Goal: Task Accomplishment & Management: Use online tool/utility

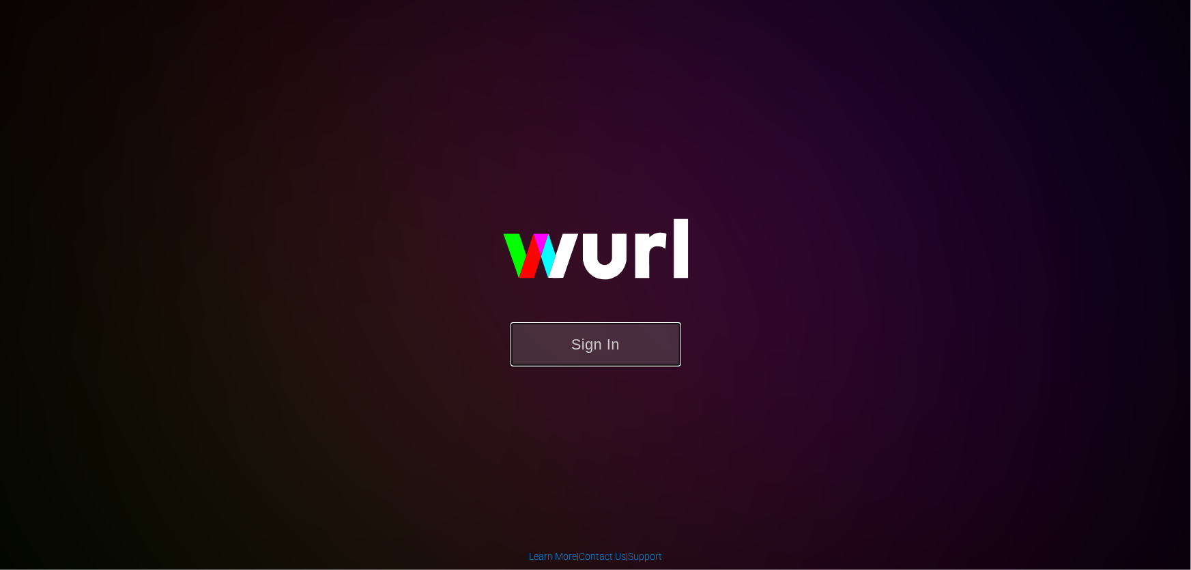
click at [608, 329] on button "Sign In" at bounding box center [595, 344] width 171 height 44
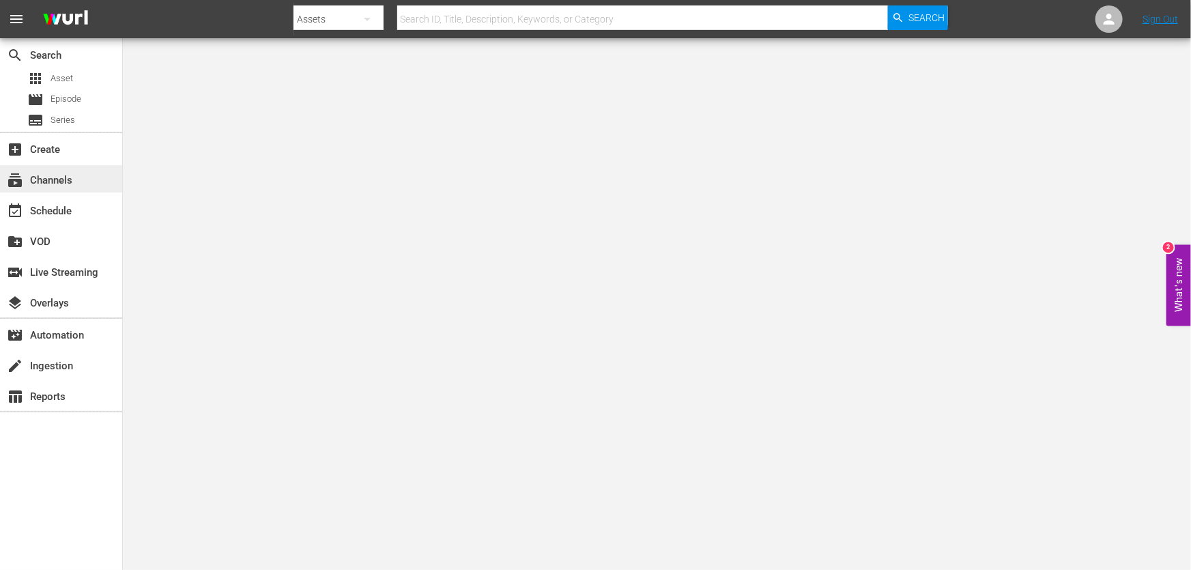
click at [61, 184] on div "subscriptions Channels" at bounding box center [38, 178] width 76 height 12
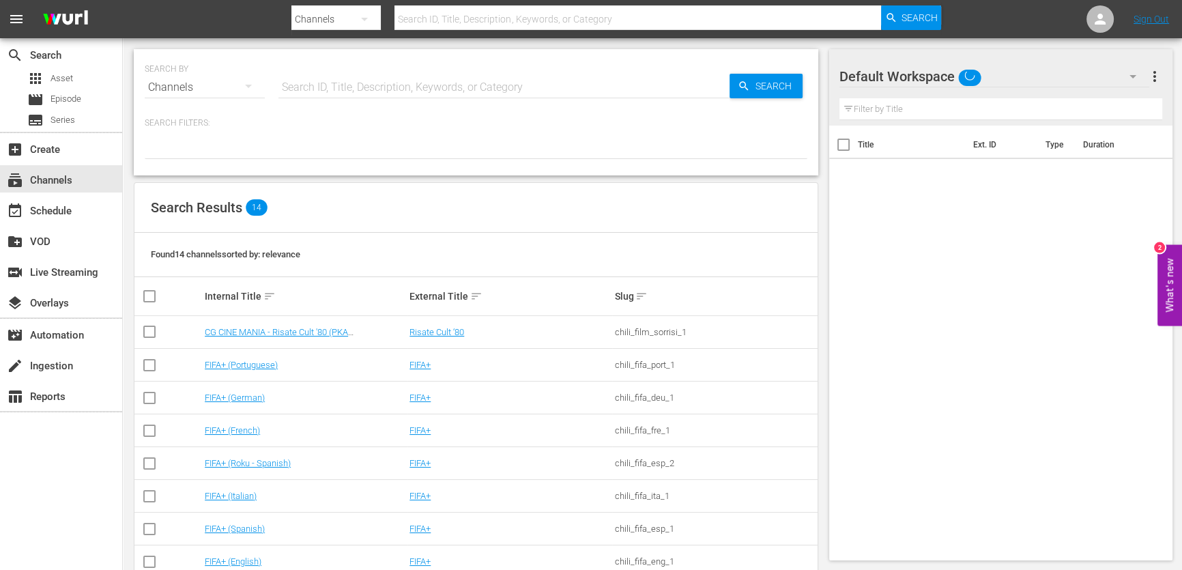
click at [424, 85] on input "text" at bounding box center [503, 87] width 451 height 33
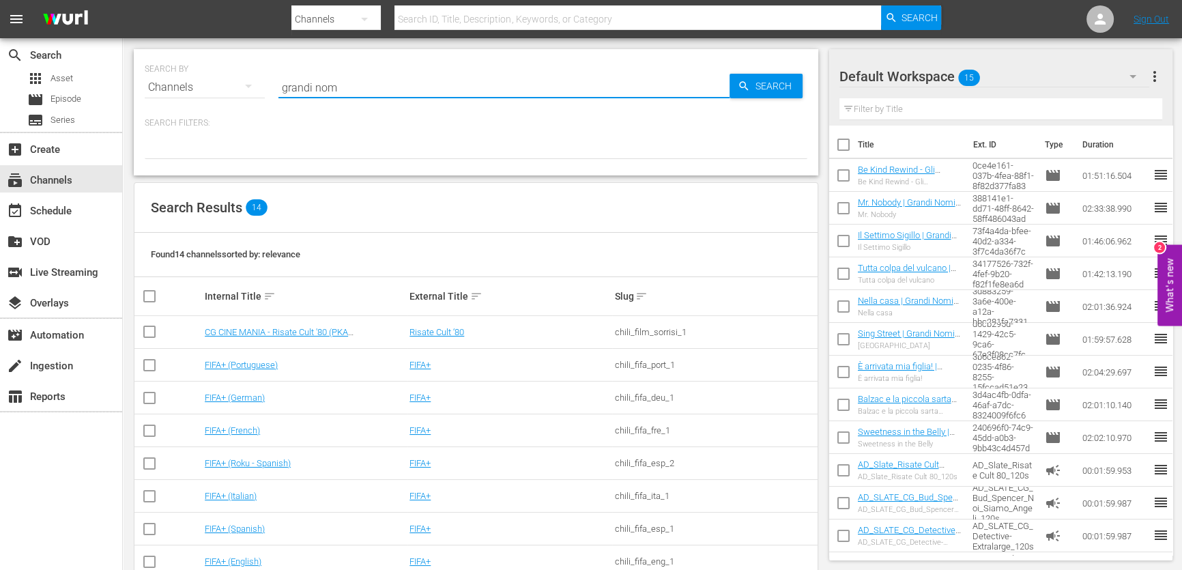
type input "grandi nomi"
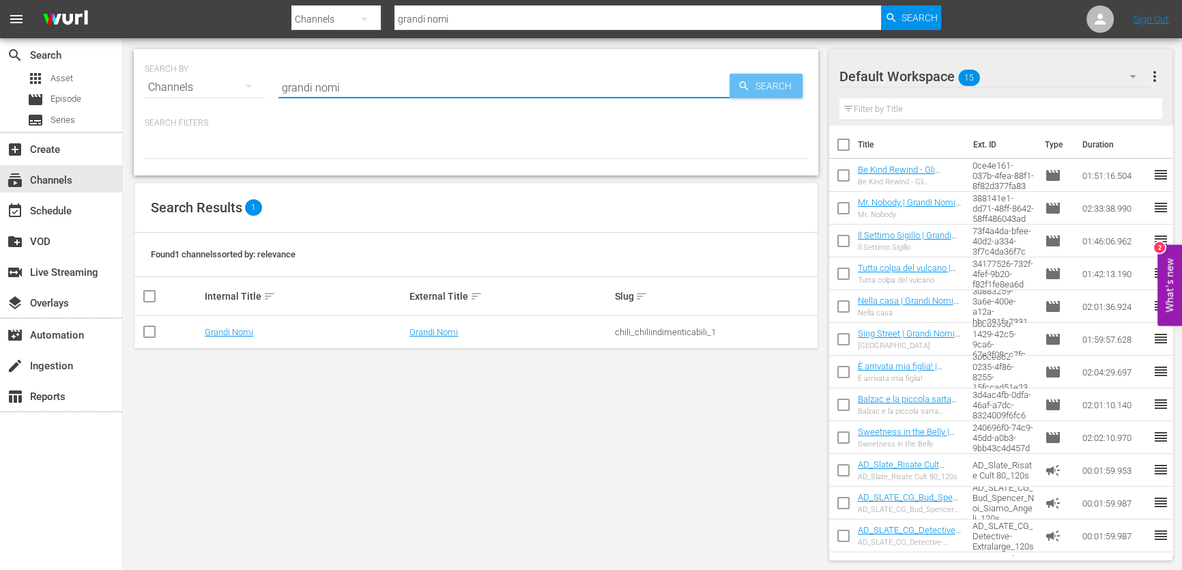
type input "grandi nomi"
click at [775, 76] on span "Search" at bounding box center [776, 86] width 53 height 25
click at [222, 325] on td "Grandi Nomi" at bounding box center [305, 332] width 205 height 33
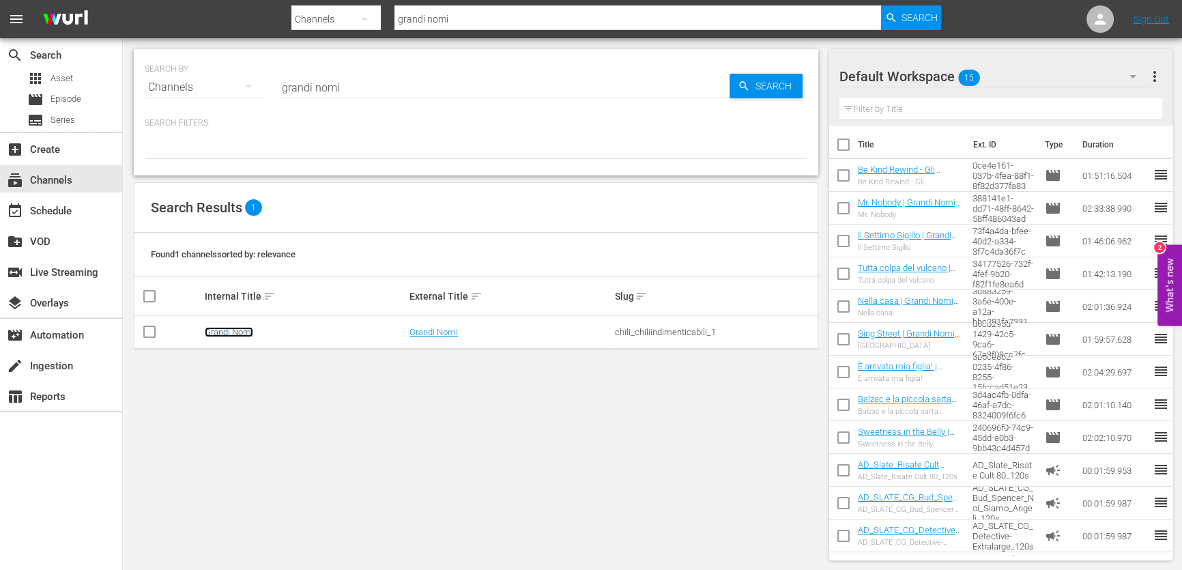
click at [218, 333] on link "Grandi Nomi" at bounding box center [229, 332] width 48 height 10
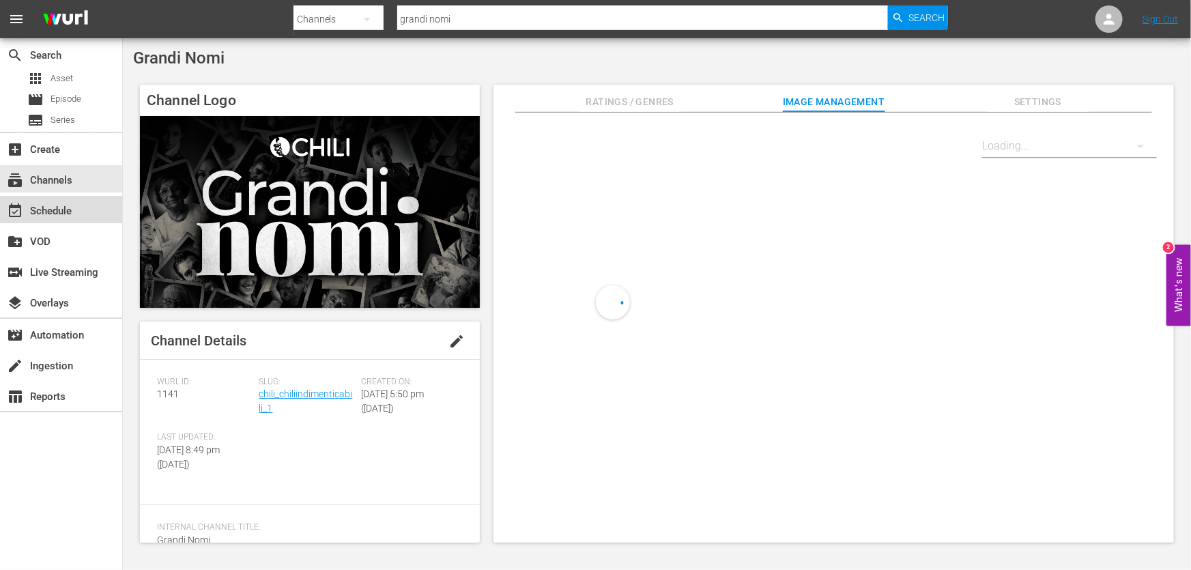
click at [55, 201] on div "event_available Schedule" at bounding box center [61, 209] width 122 height 27
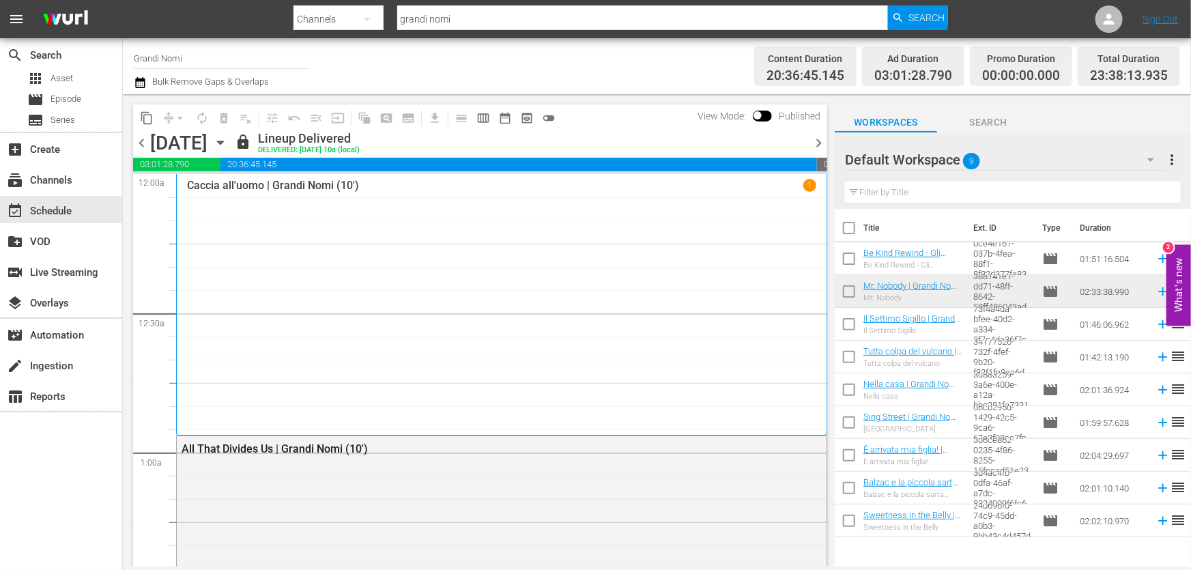
click at [809, 143] on div at bounding box center [807, 142] width 5 height 23
click at [811, 143] on span "chevron_right" at bounding box center [818, 142] width 17 height 17
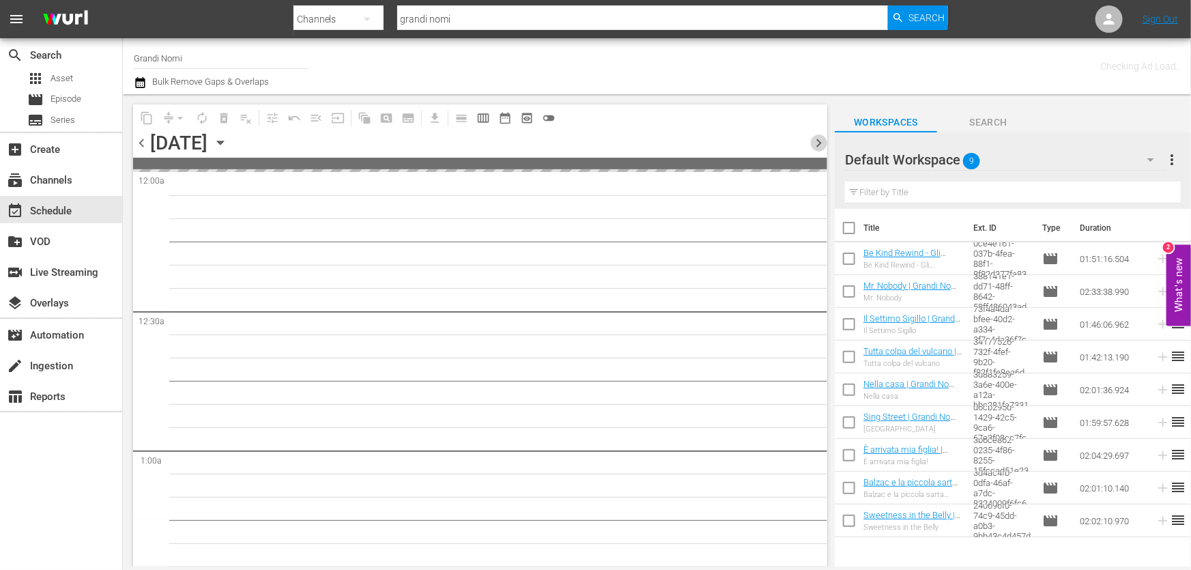
click at [812, 143] on span "chevron_right" at bounding box center [818, 142] width 17 height 17
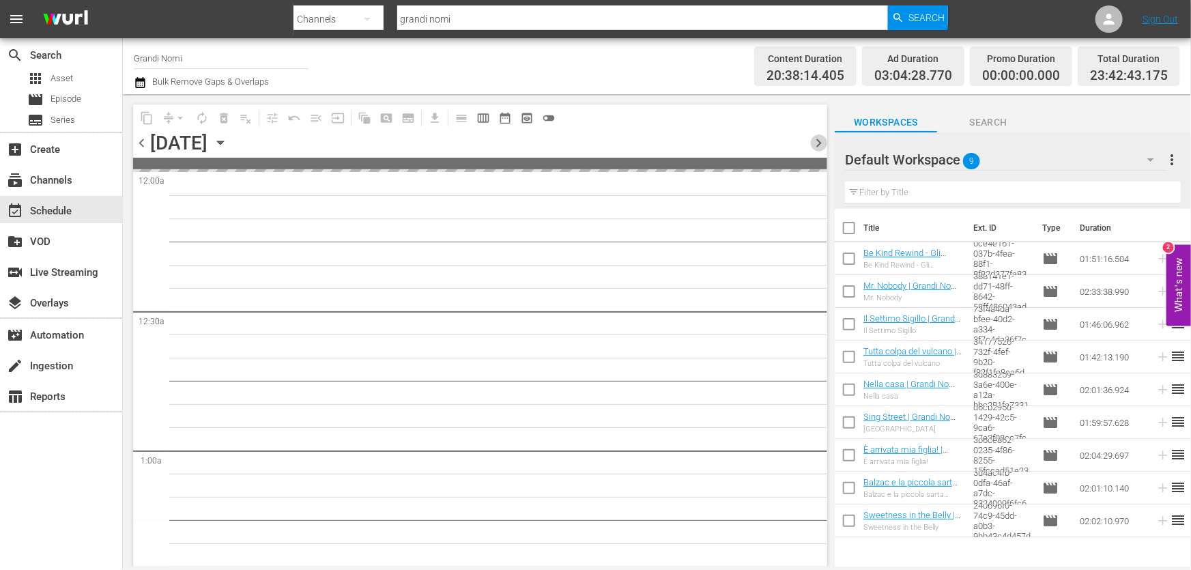
click at [812, 143] on span "chevron_right" at bounding box center [818, 142] width 17 height 17
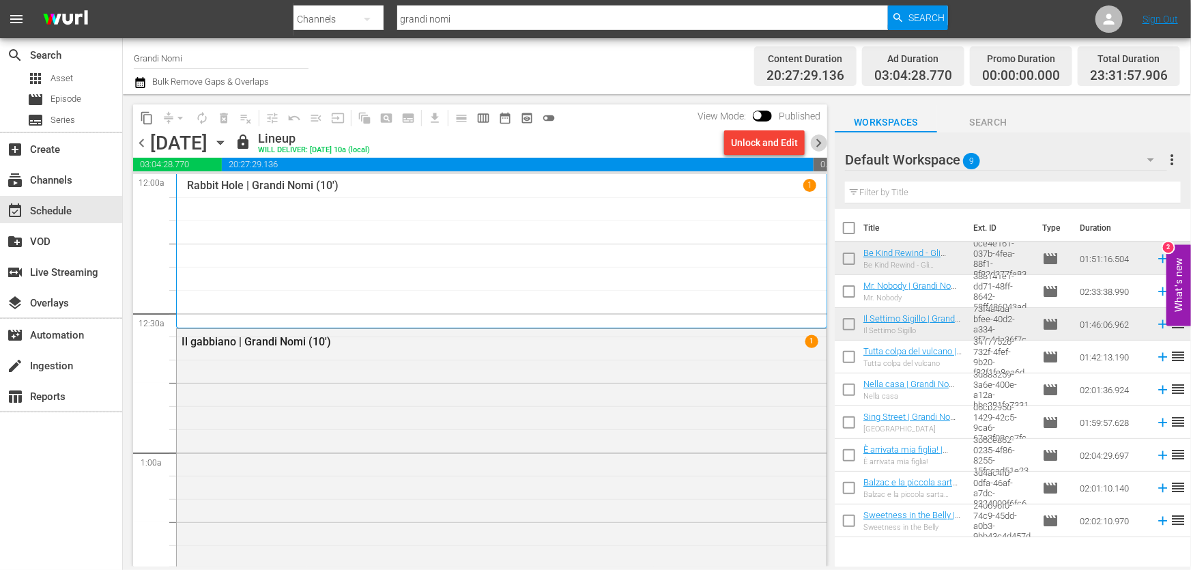
click at [812, 143] on span "chevron_right" at bounding box center [818, 142] width 17 height 17
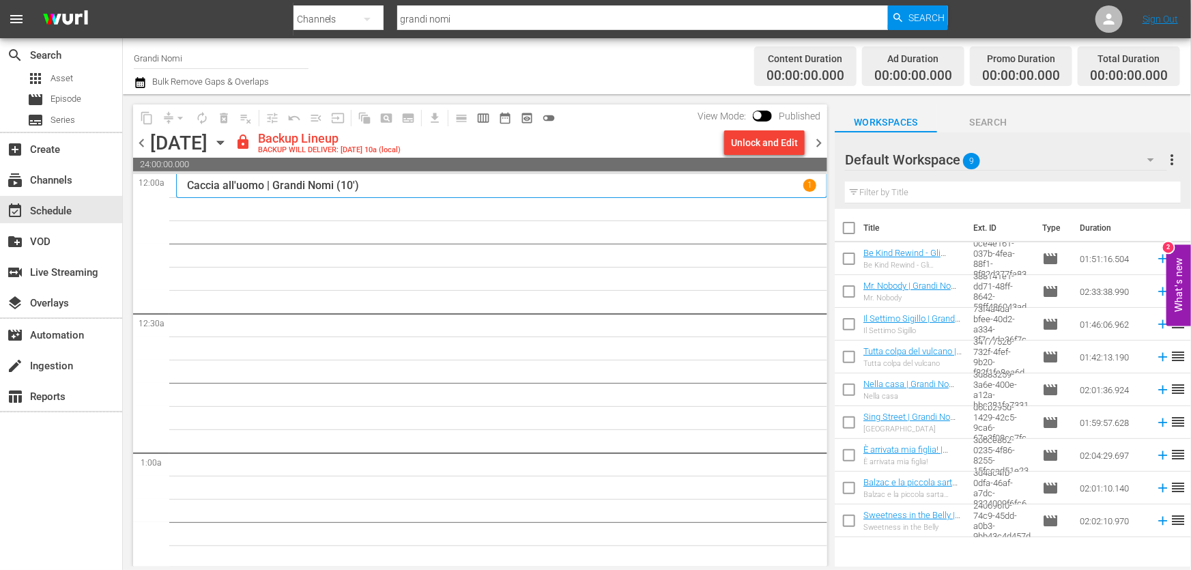
click at [899, 191] on input "text" at bounding box center [1013, 193] width 336 height 22
paste input "All That Divides Us"
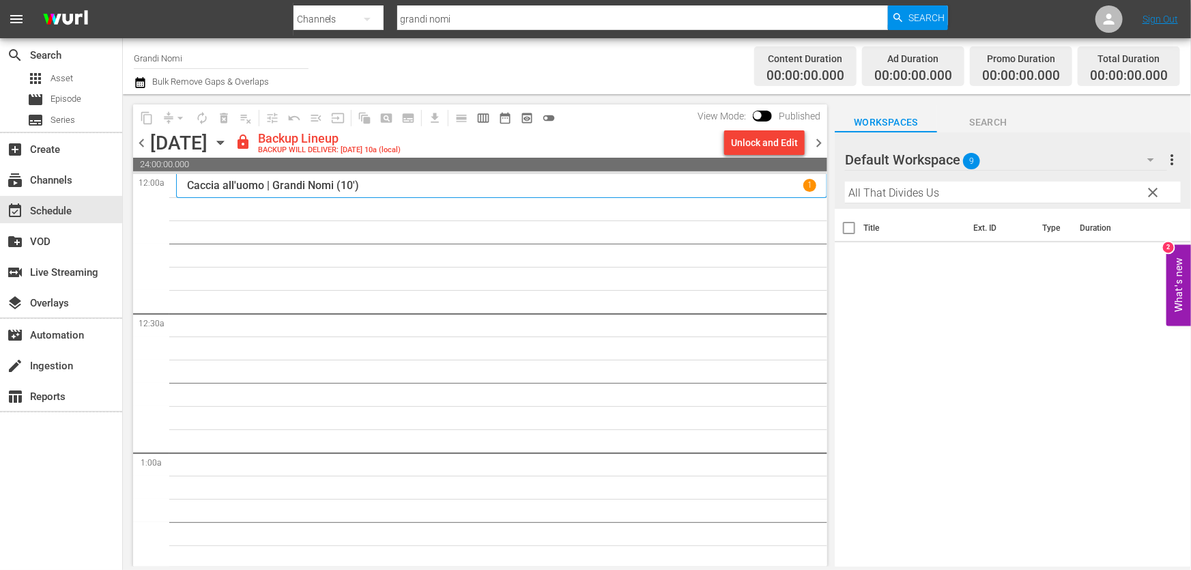
click at [979, 154] on span "9" at bounding box center [971, 161] width 17 height 29
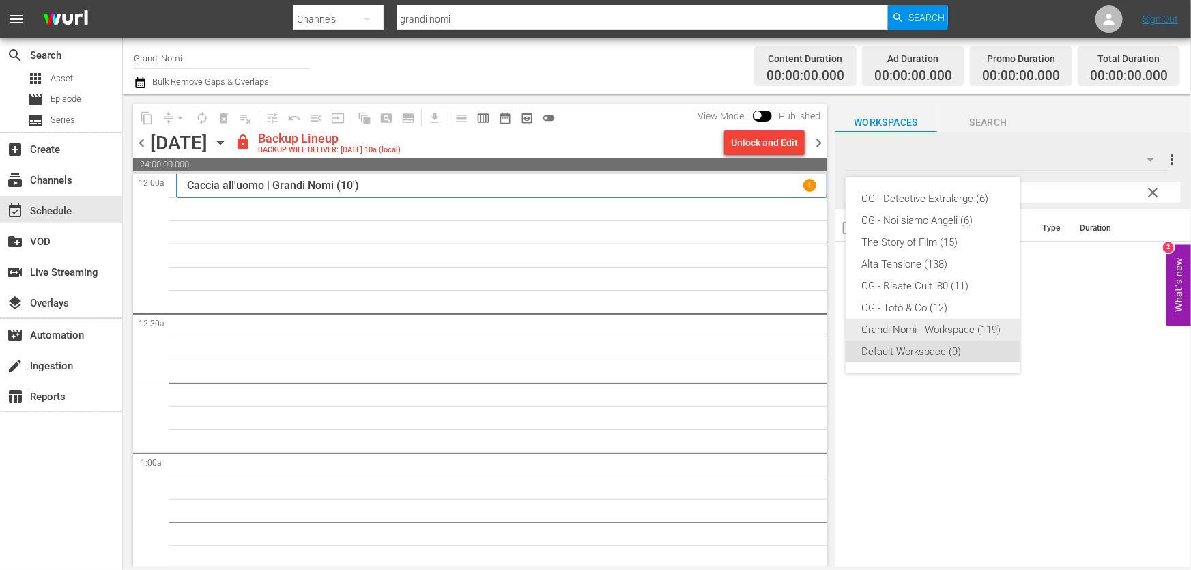
click at [939, 328] on div "Grandi Nomi - Workspace (119)" at bounding box center [933, 330] width 142 height 22
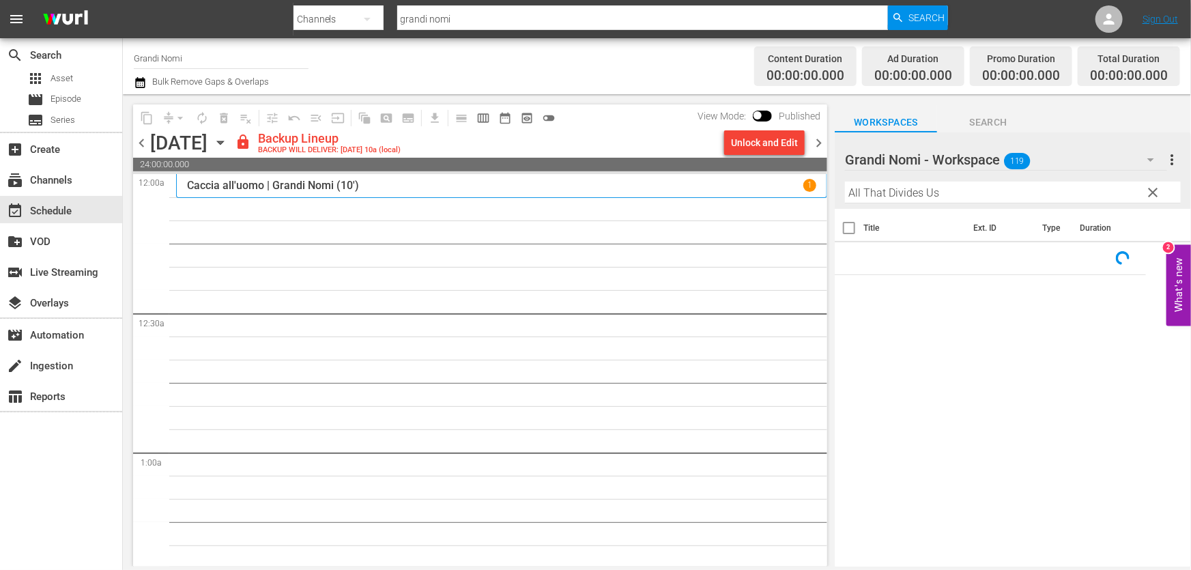
click at [996, 190] on input "All That Divides Us" at bounding box center [1013, 193] width 336 height 22
click at [1155, 257] on icon at bounding box center [1162, 258] width 15 height 15
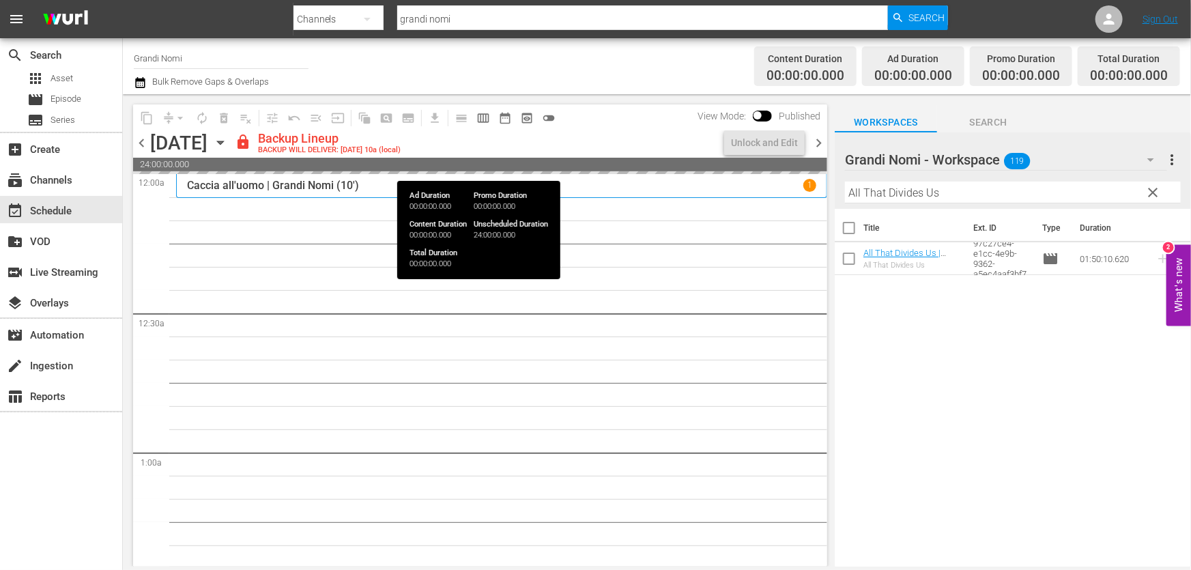
click at [361, 169] on span "24:00:00.000" at bounding box center [480, 165] width 694 height 14
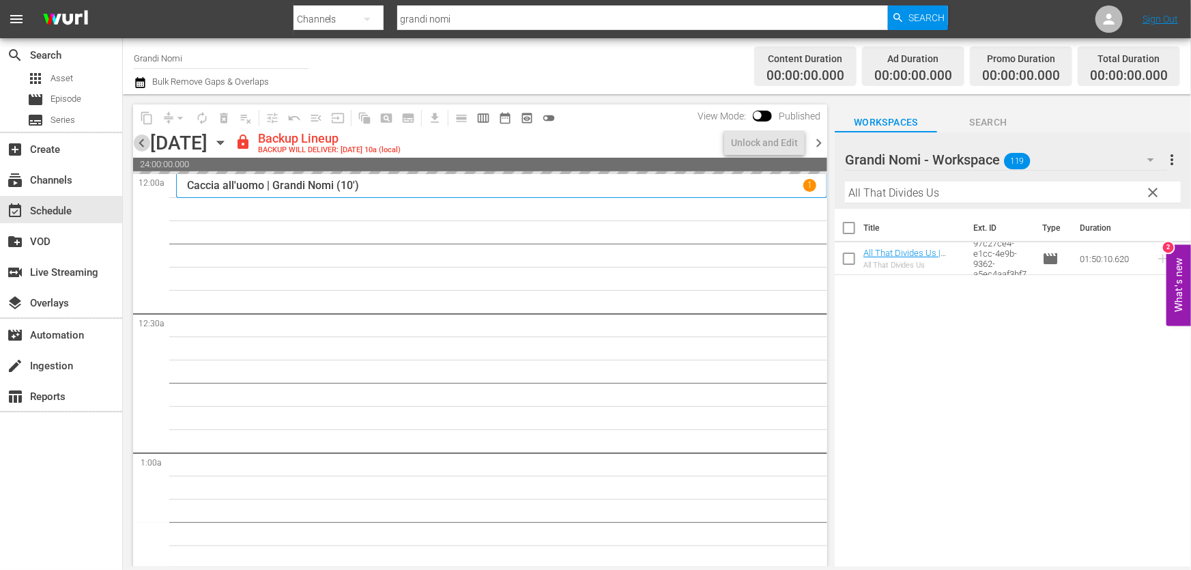
click at [147, 139] on span "chevron_left" at bounding box center [141, 142] width 17 height 17
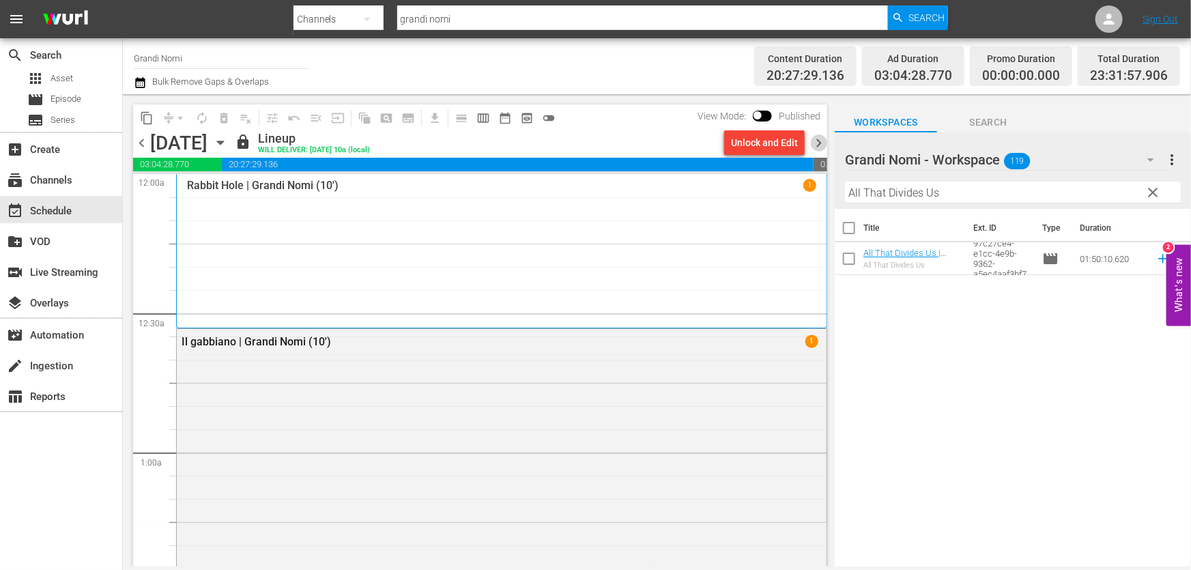
click at [818, 145] on span "chevron_right" at bounding box center [818, 142] width 17 height 17
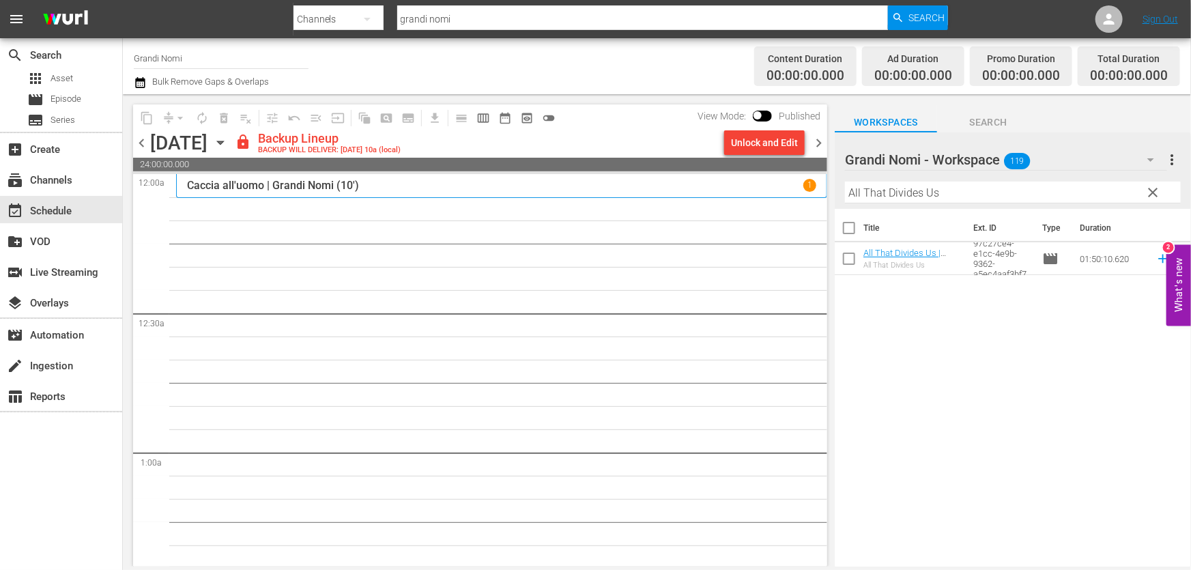
click at [787, 147] on div "Unlock and Edit" at bounding box center [764, 142] width 67 height 25
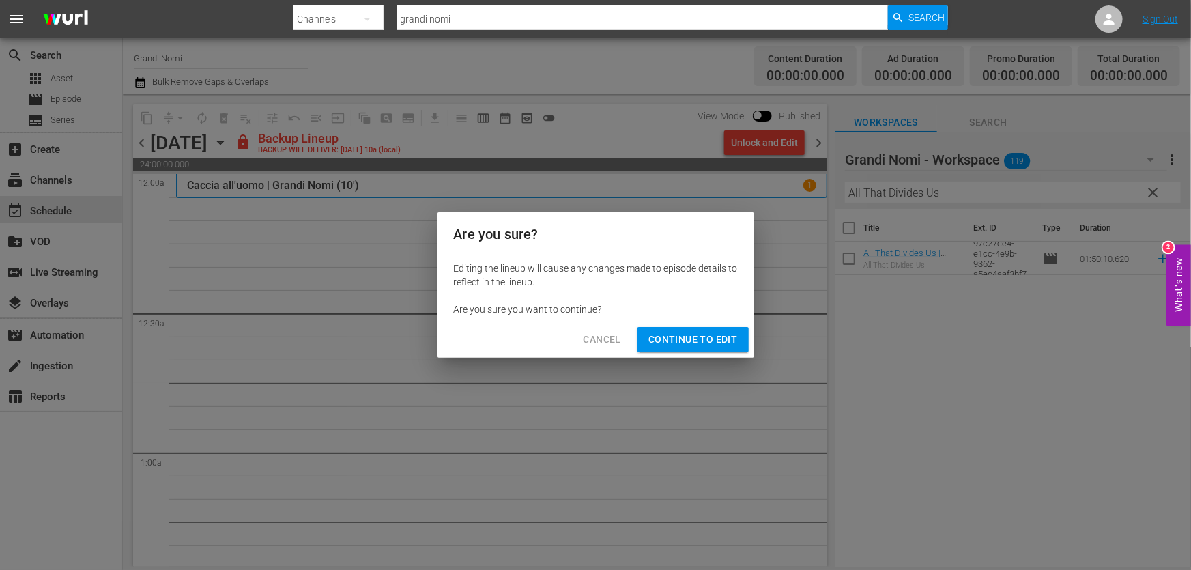
click at [697, 336] on span "Continue to Edit" at bounding box center [692, 339] width 89 height 17
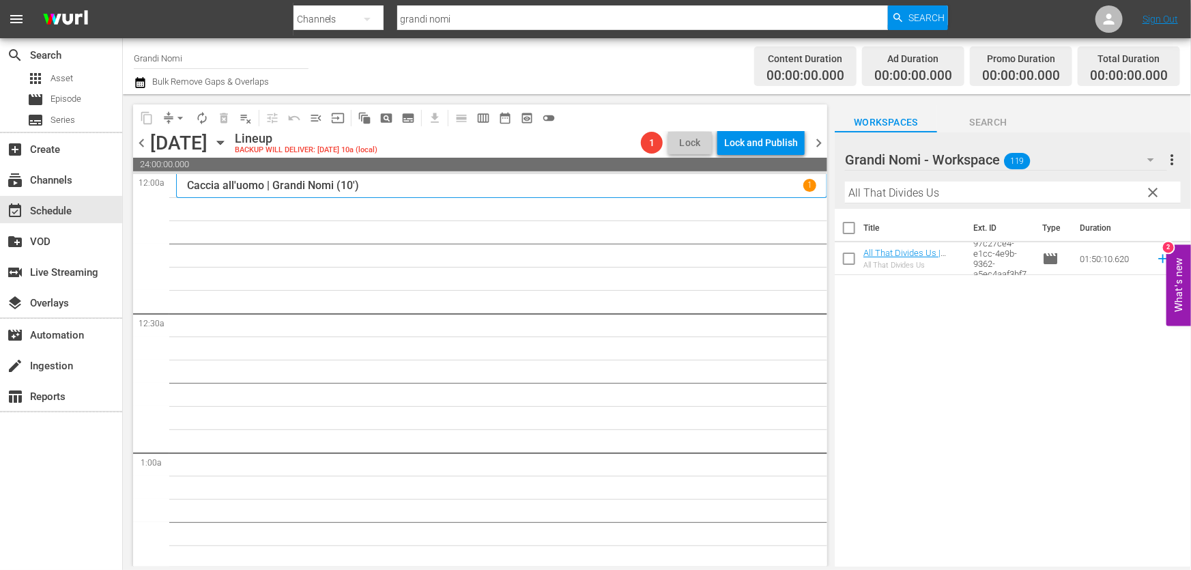
click at [1157, 259] on icon at bounding box center [1162, 258] width 15 height 15
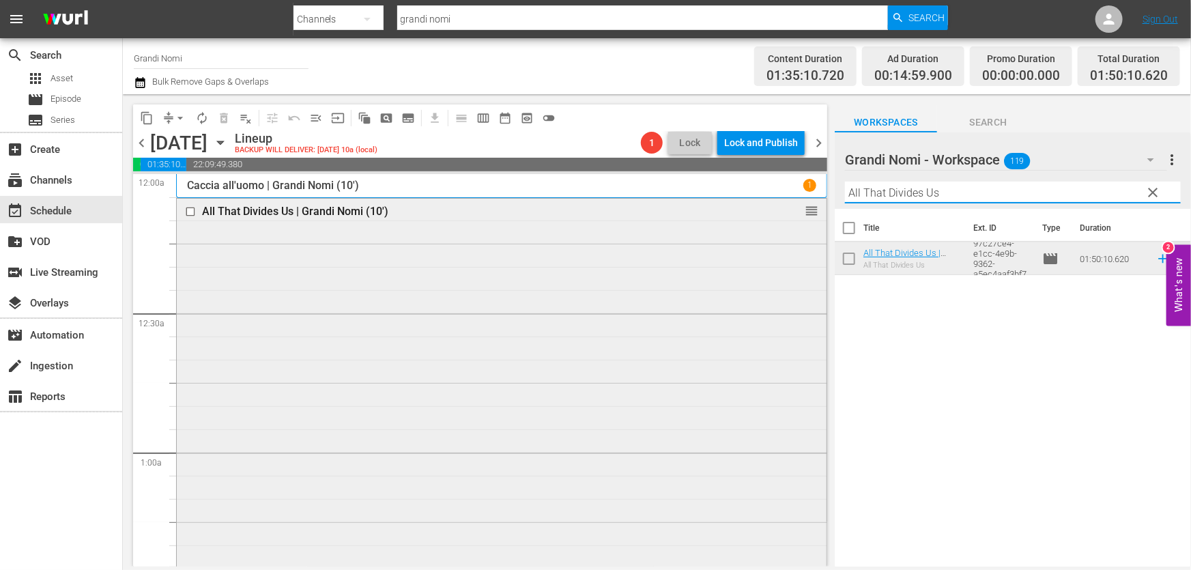
drag, startPoint x: 980, startPoint y: 200, endPoint x: 613, endPoint y: 234, distance: 368.7
click at [613, 234] on div "content_copy compress arrow_drop_down autorenew_outlined delete_forever_outline…" at bounding box center [657, 330] width 1068 height 472
paste input "Moby Dick"
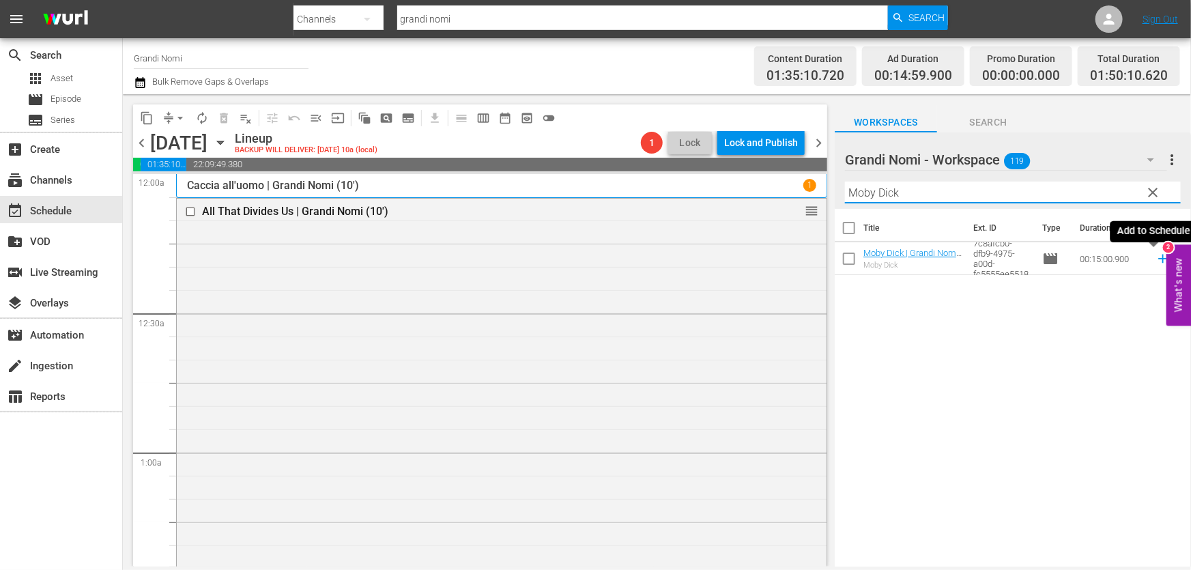
click at [1155, 252] on icon at bounding box center [1162, 258] width 15 height 15
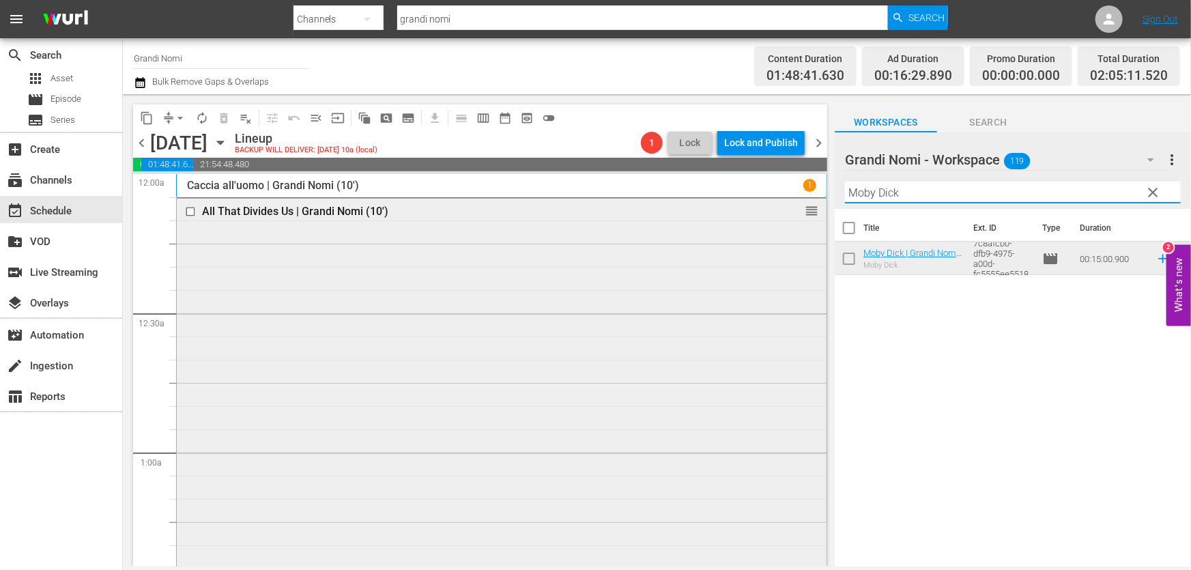
drag, startPoint x: 935, startPoint y: 205, endPoint x: 553, endPoint y: 277, distance: 388.9
click at [560, 266] on div "content_copy compress arrow_drop_down autorenew_outlined delete_forever_outline…" at bounding box center [657, 330] width 1068 height 472
paste input "The greatest movie ever sold"
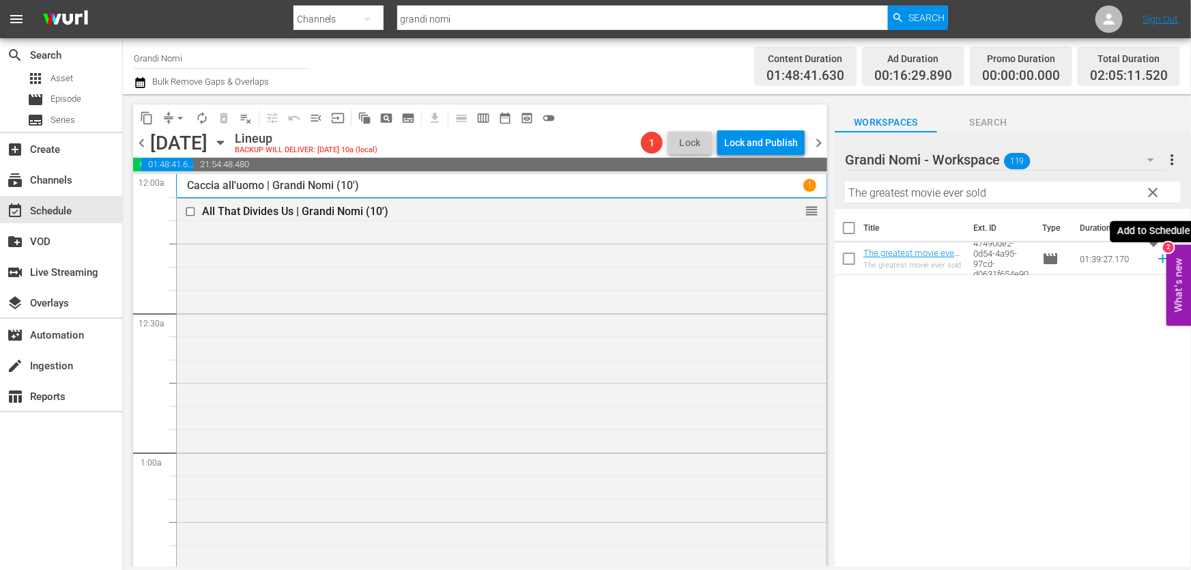
click at [1155, 255] on icon at bounding box center [1162, 258] width 15 height 15
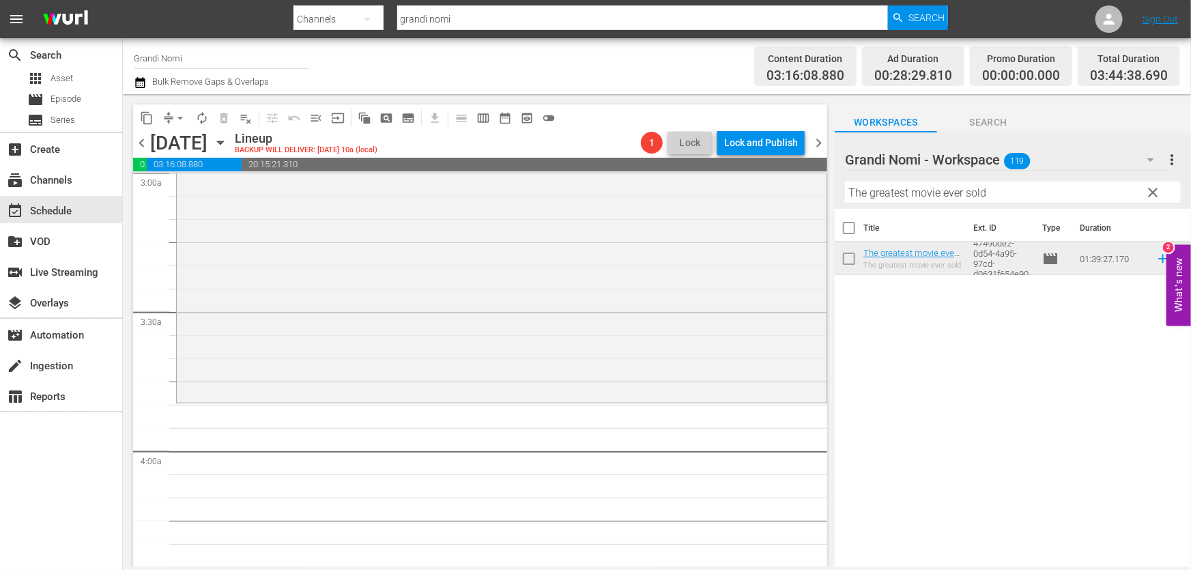
scroll to position [930, 0]
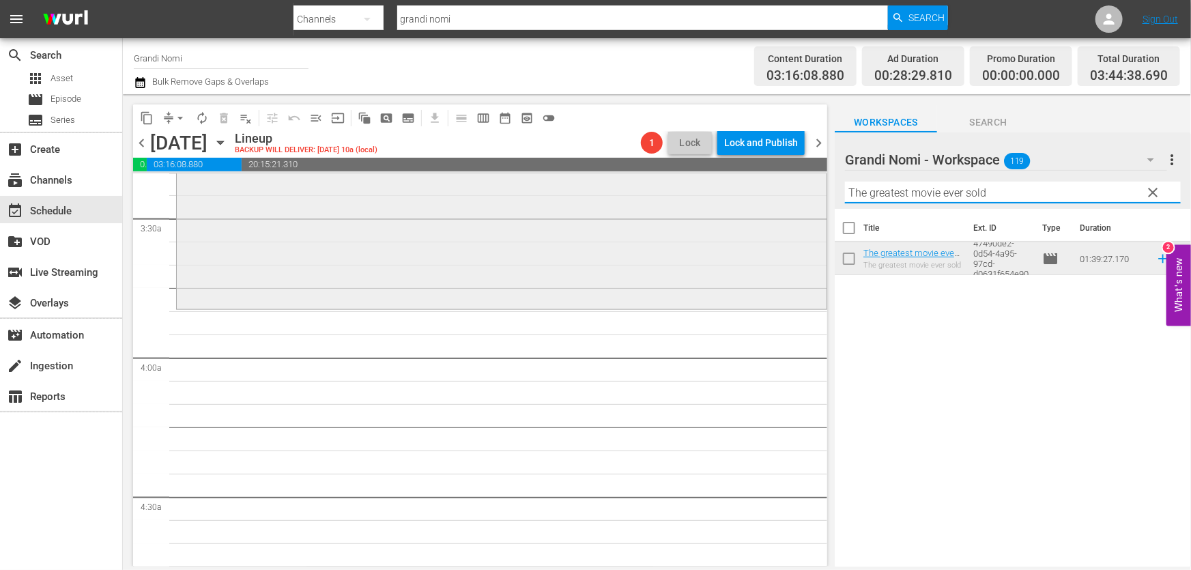
drag, startPoint x: 1035, startPoint y: 190, endPoint x: 487, endPoint y: 273, distance: 554.3
click at [517, 258] on div "content_copy compress arrow_drop_down autorenew_outlined delete_forever_outline…" at bounding box center [657, 330] width 1068 height 472
paste input "I [PERSON_NAME] [PERSON_NAME]"
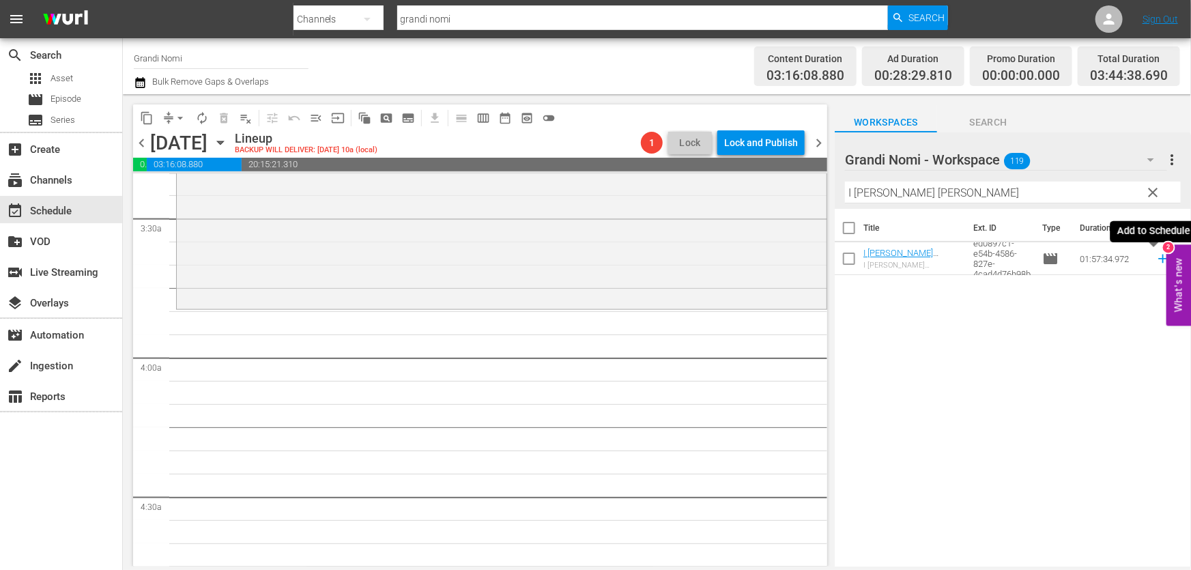
click at [1155, 256] on icon at bounding box center [1162, 258] width 15 height 15
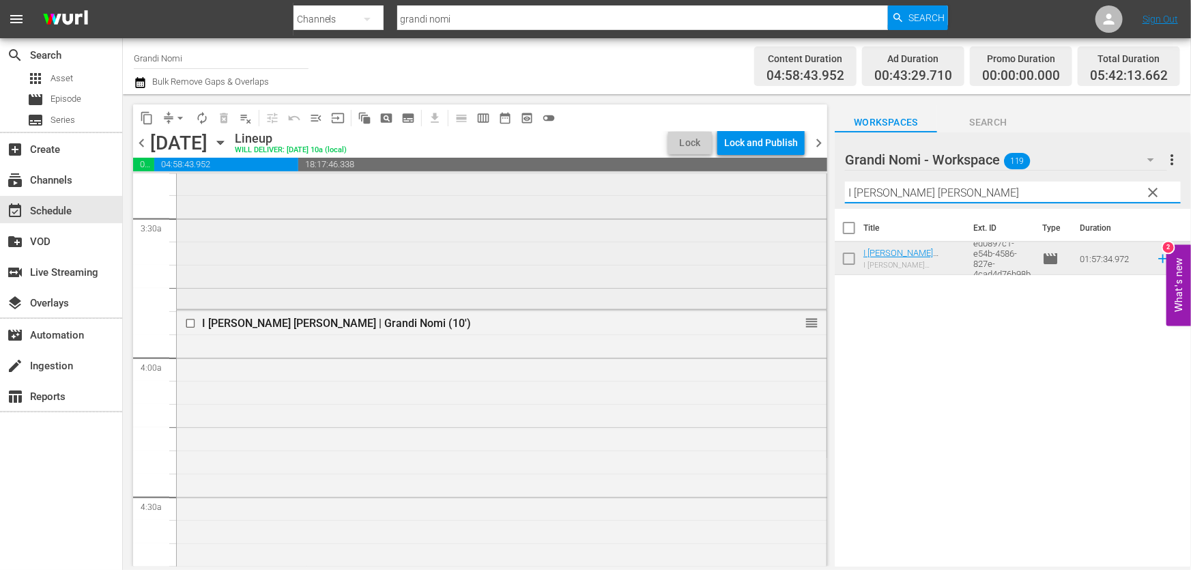
drag, startPoint x: 947, startPoint y: 198, endPoint x: 659, endPoint y: 256, distance: 293.8
click at [659, 245] on div "content_copy compress arrow_drop_down autorenew_outlined delete_forever_outline…" at bounding box center [657, 330] width 1068 height 472
paste input "Fuggiamo insieme"
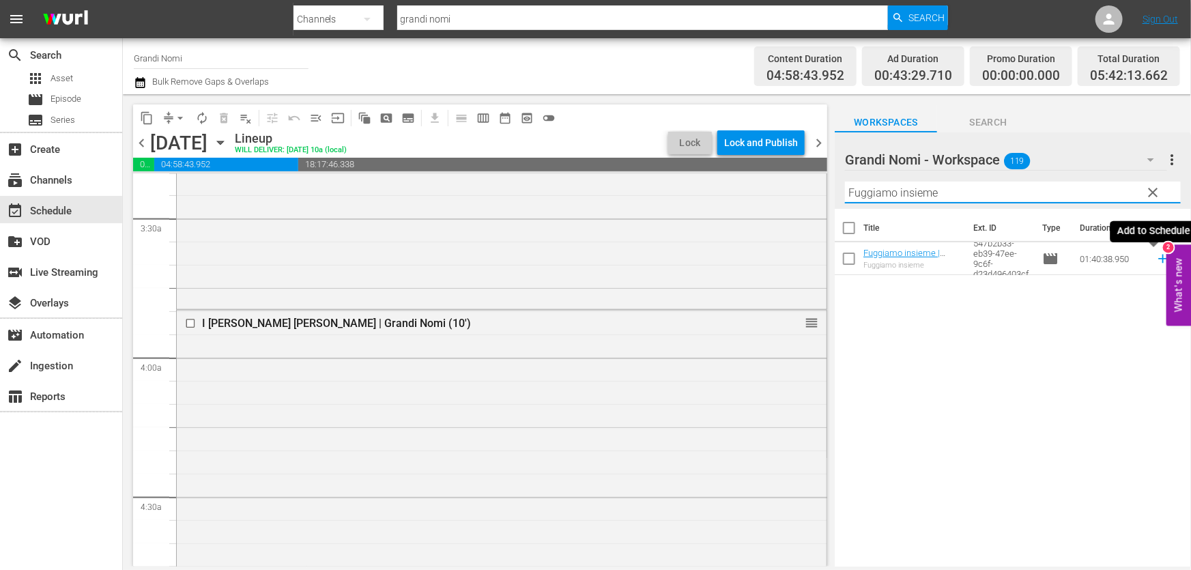
click at [1155, 262] on icon at bounding box center [1162, 258] width 15 height 15
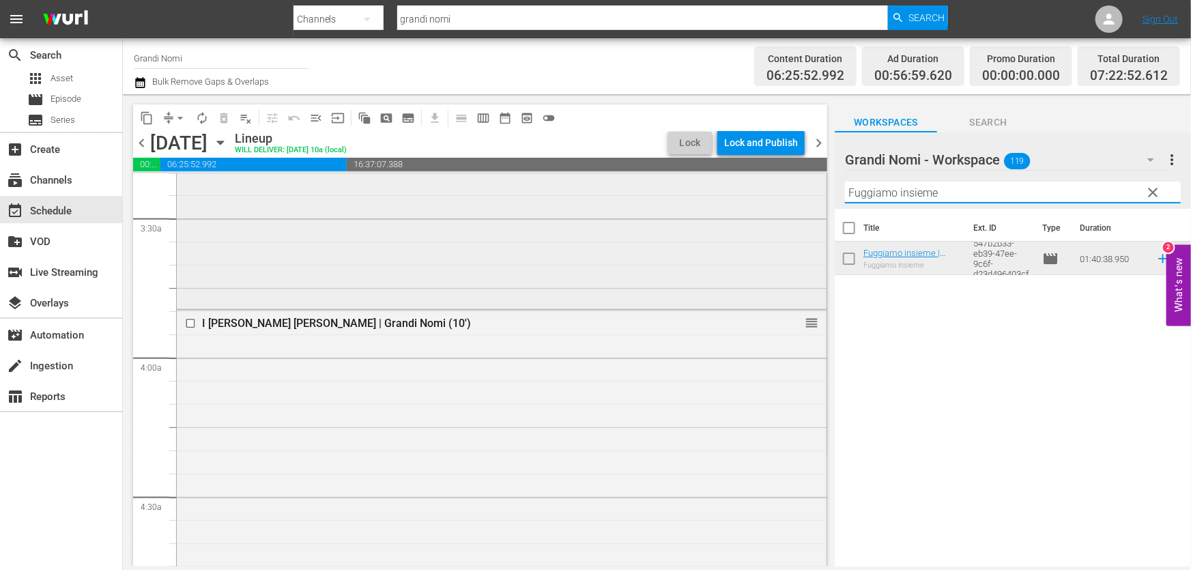
drag, startPoint x: 976, startPoint y: 197, endPoint x: 655, endPoint y: 255, distance: 325.9
click at [659, 252] on div "content_copy compress arrow_drop_down autorenew_outlined delete_forever_outline…" at bounding box center [657, 330] width 1068 height 472
paste input "To Kill a King"
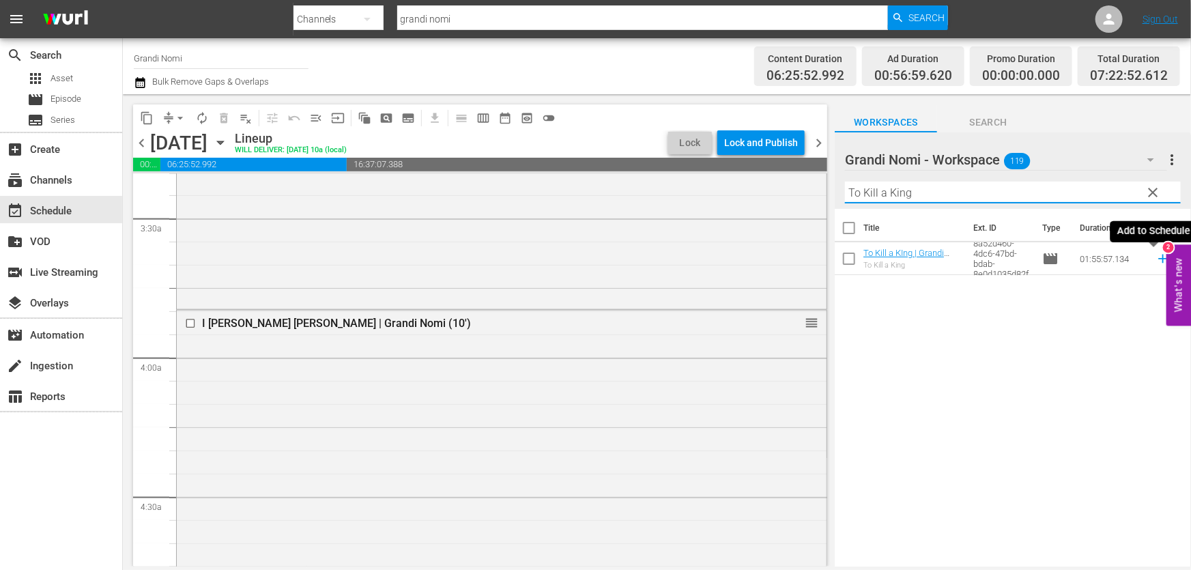
click at [1155, 263] on icon at bounding box center [1162, 258] width 15 height 15
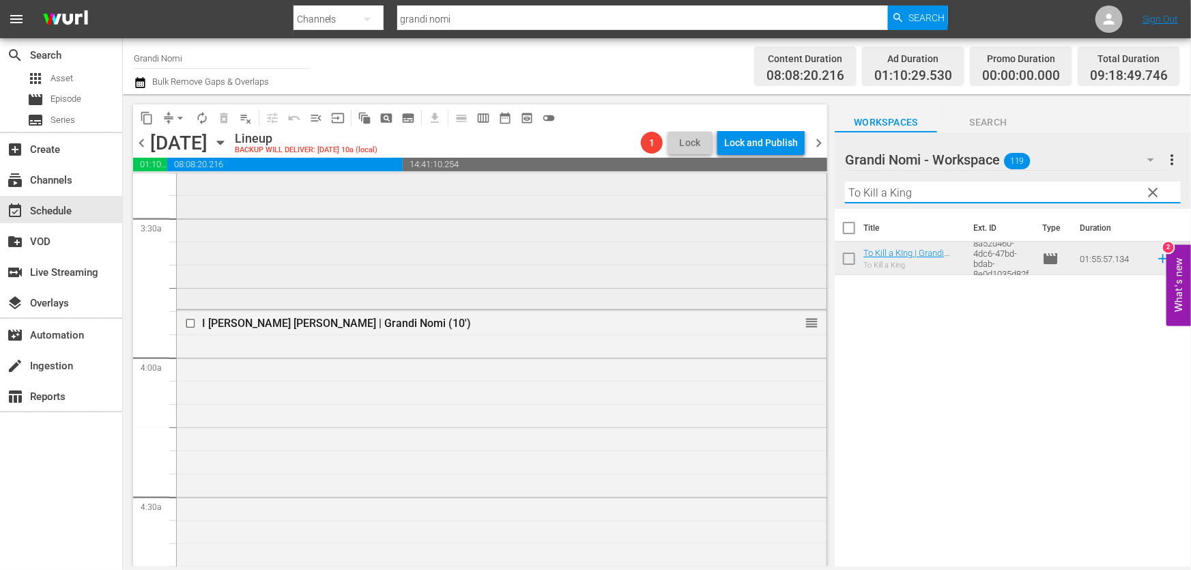
drag, startPoint x: 1010, startPoint y: 192, endPoint x: 618, endPoint y: 303, distance: 407.7
click at [623, 293] on div "content_copy compress arrow_drop_down autorenew_outlined delete_forever_outline…" at bounding box center [657, 330] width 1068 height 472
paste input "Revanche - Ti ucciderò"
click at [1155, 263] on icon at bounding box center [1162, 258] width 15 height 15
drag, startPoint x: 973, startPoint y: 199, endPoint x: 694, endPoint y: 236, distance: 281.6
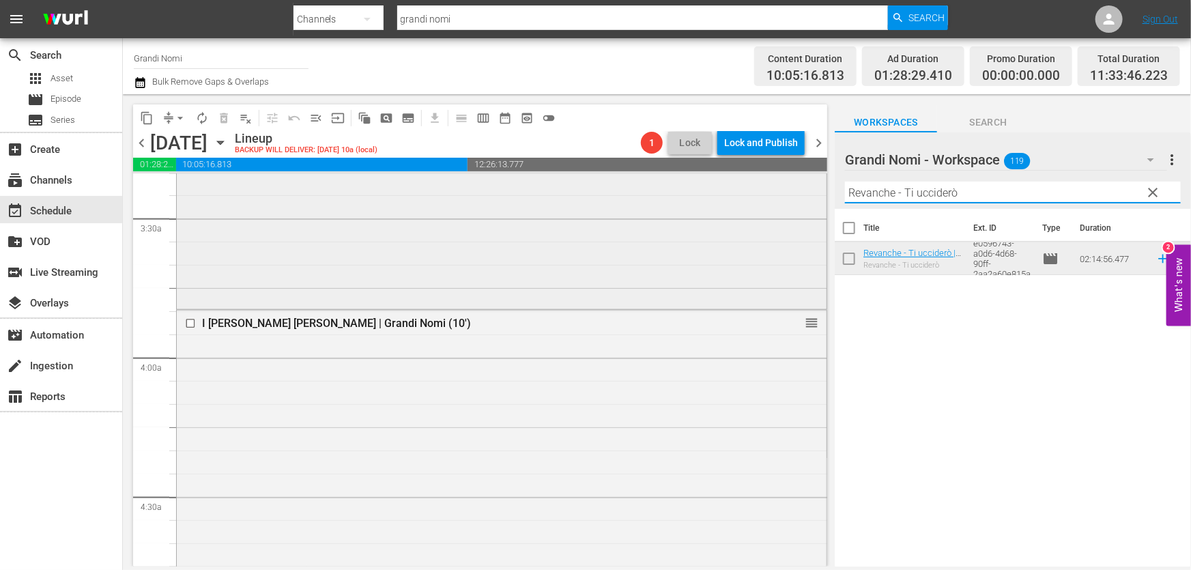
click at [696, 235] on div "content_copy compress arrow_drop_down autorenew_outlined delete_forever_outline…" at bounding box center [657, 330] width 1068 height 472
paste input "Addio [PERSON_NAME]"
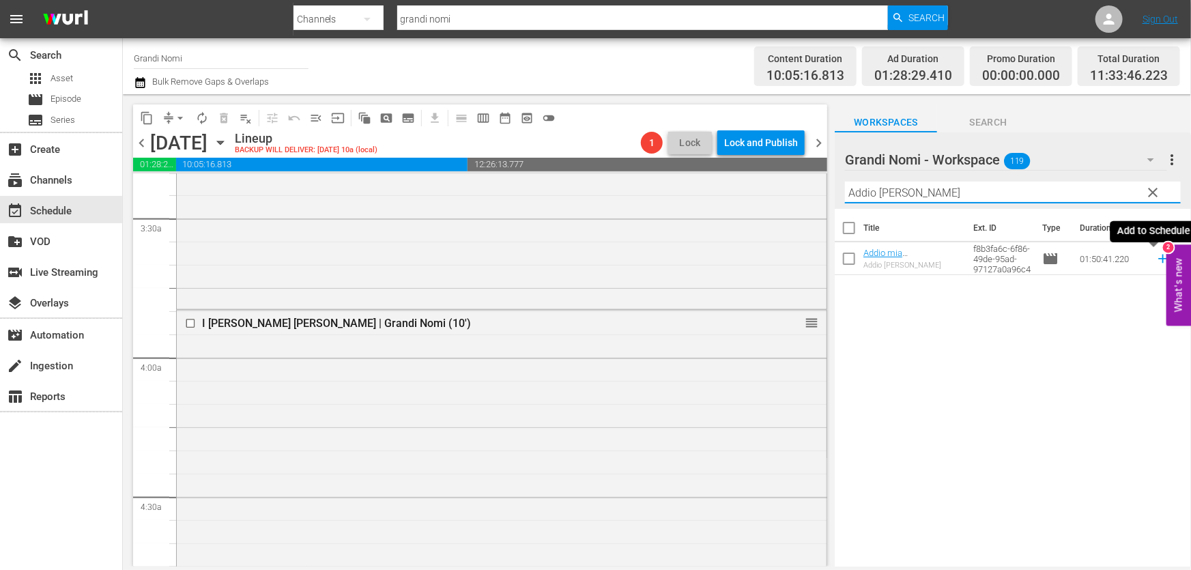
click at [1157, 263] on icon at bounding box center [1162, 258] width 15 height 15
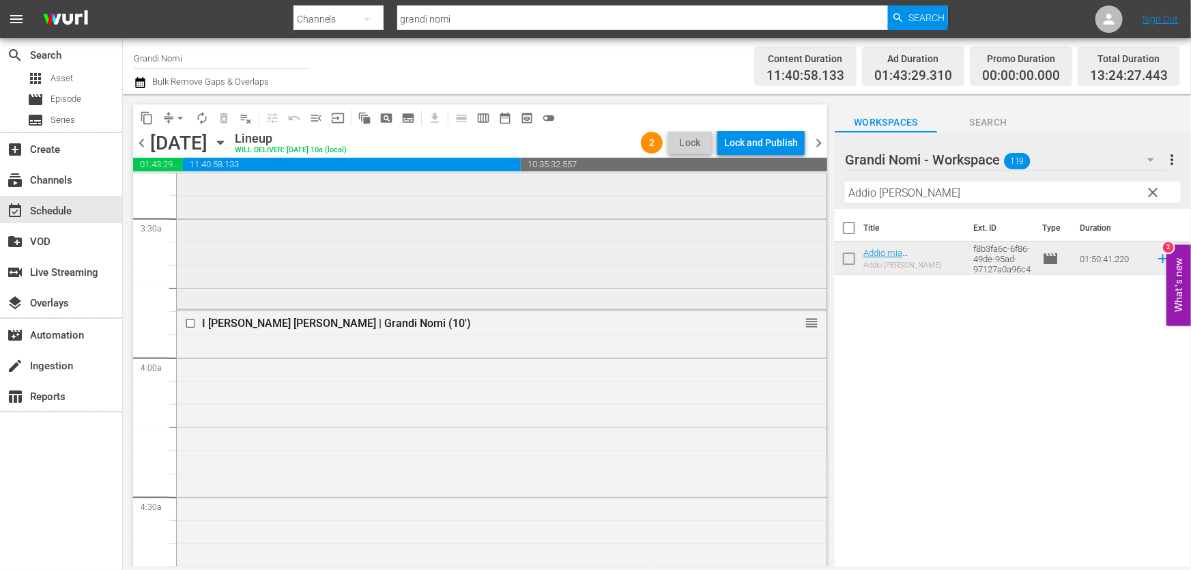
drag, startPoint x: 1030, startPoint y: 192, endPoint x: 452, endPoint y: 240, distance: 580.6
click at [490, 235] on div "content_copy compress arrow_drop_down autorenew_outlined delete_forever_outline…" at bounding box center [657, 330] width 1068 height 472
paste input "Mother & Child"
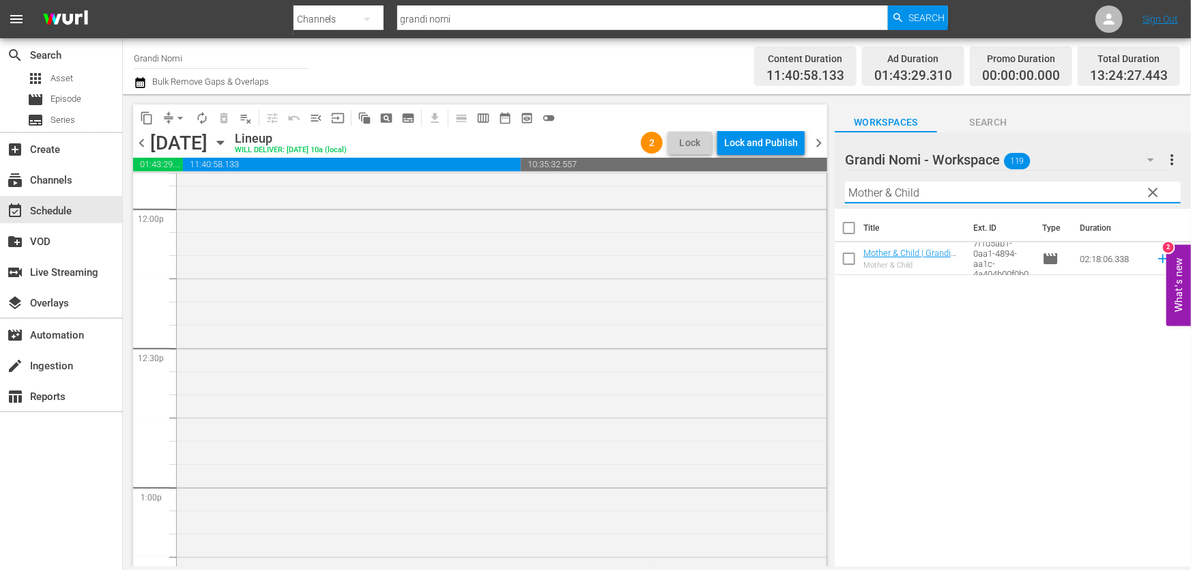
scroll to position [3536, 0]
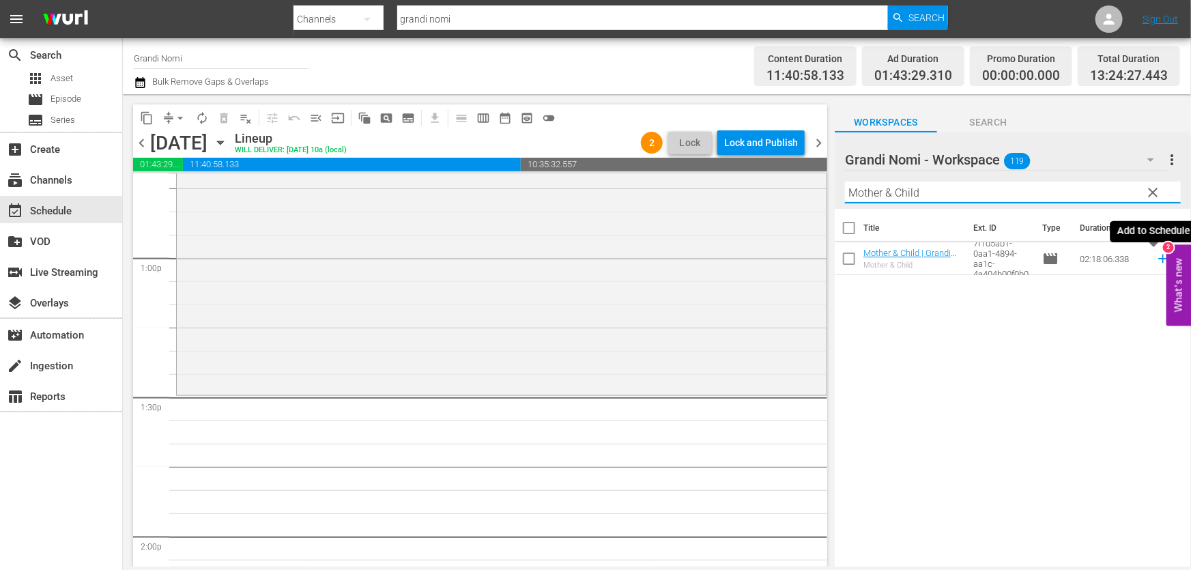
click at [1155, 266] on icon at bounding box center [1162, 258] width 15 height 15
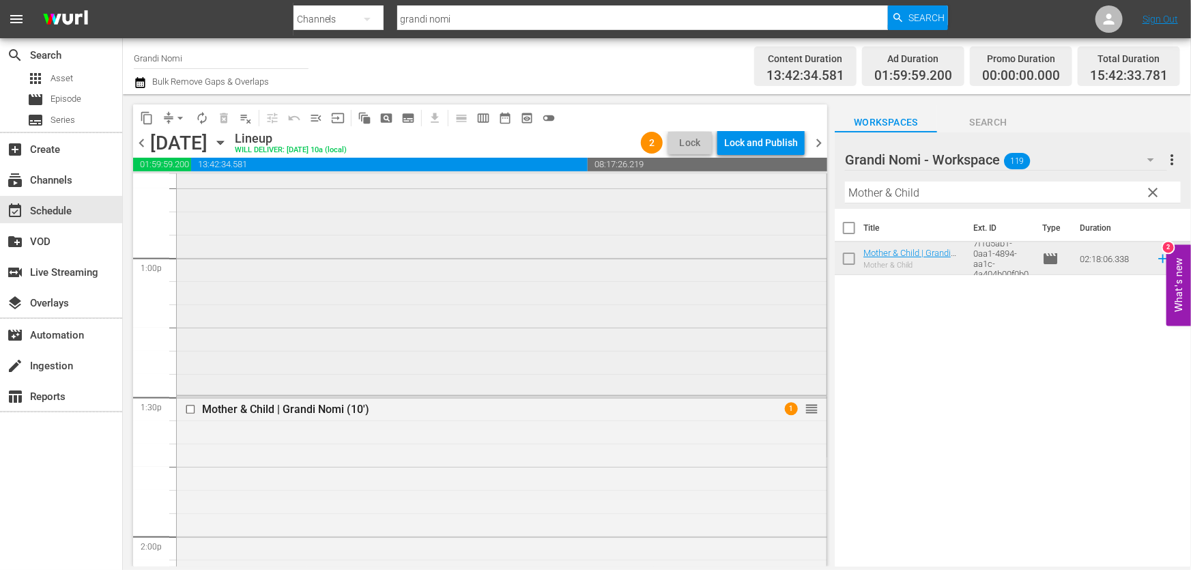
drag, startPoint x: 1028, startPoint y: 201, endPoint x: 442, endPoint y: 278, distance: 591.8
click at [445, 276] on div "content_copy compress arrow_drop_down autorenew_outlined delete_forever_outline…" at bounding box center [657, 330] width 1068 height 472
paste input "Lo scafandro e la farfalla"
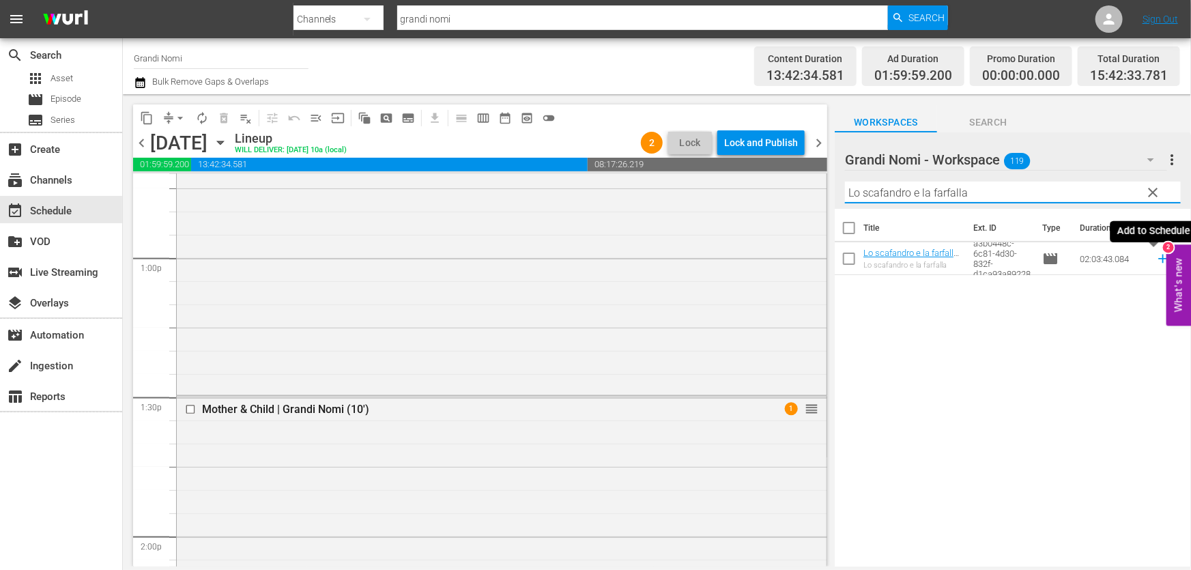
click at [1155, 260] on icon at bounding box center [1162, 258] width 15 height 15
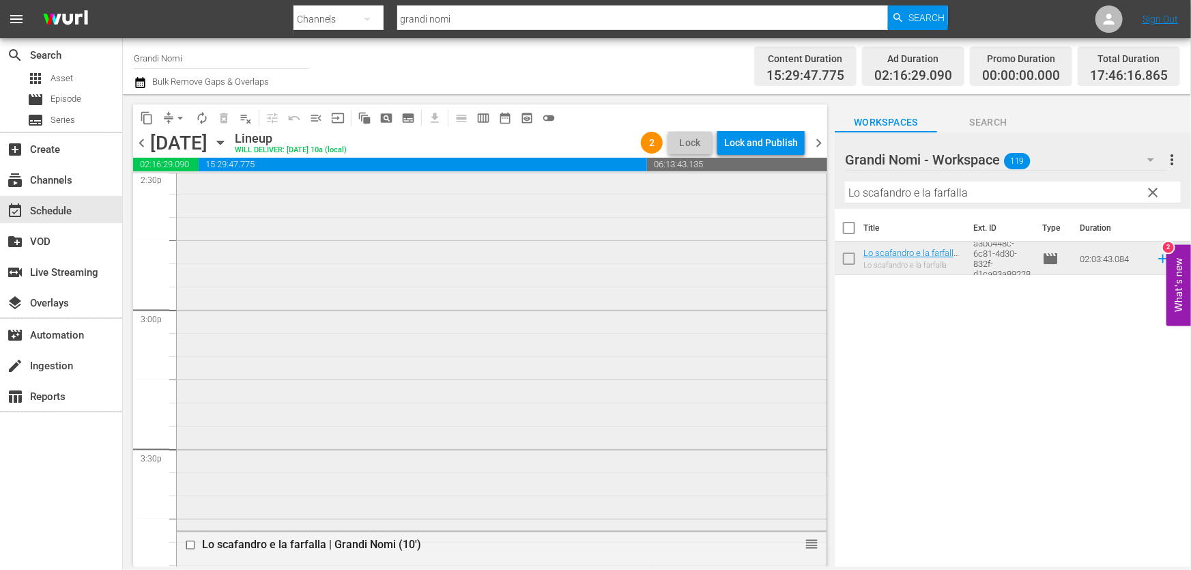
scroll to position [4156, 0]
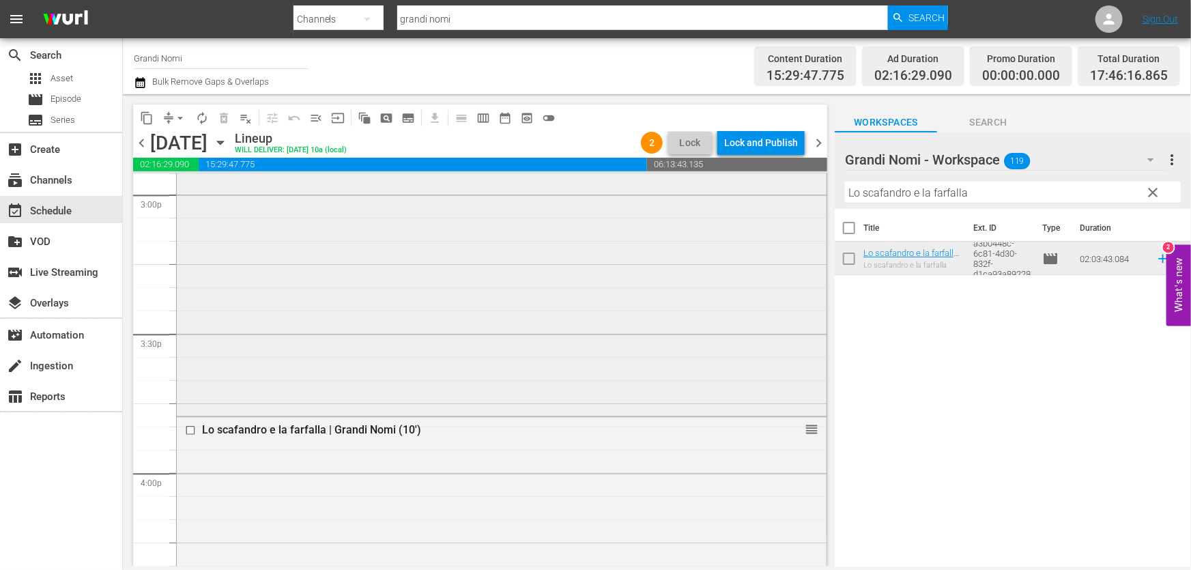
drag, startPoint x: 988, startPoint y: 196, endPoint x: 671, endPoint y: 251, distance: 322.1
click at [678, 246] on div "content_copy compress arrow_drop_down autorenew_outlined delete_forever_outline…" at bounding box center [657, 330] width 1068 height 472
paste input "Mr. Nobody"
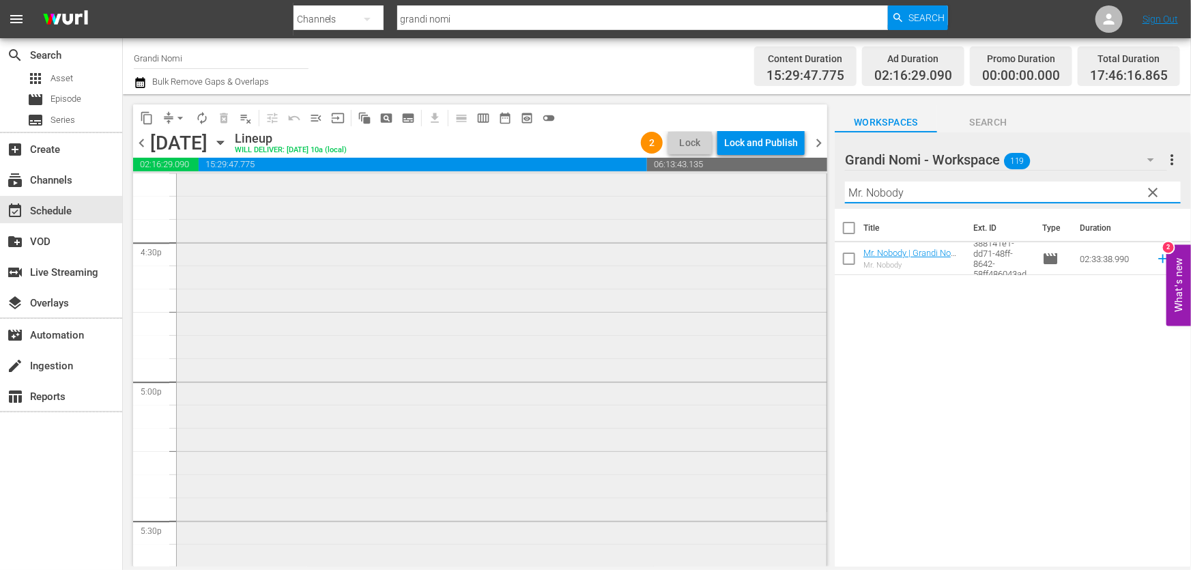
scroll to position [4653, 0]
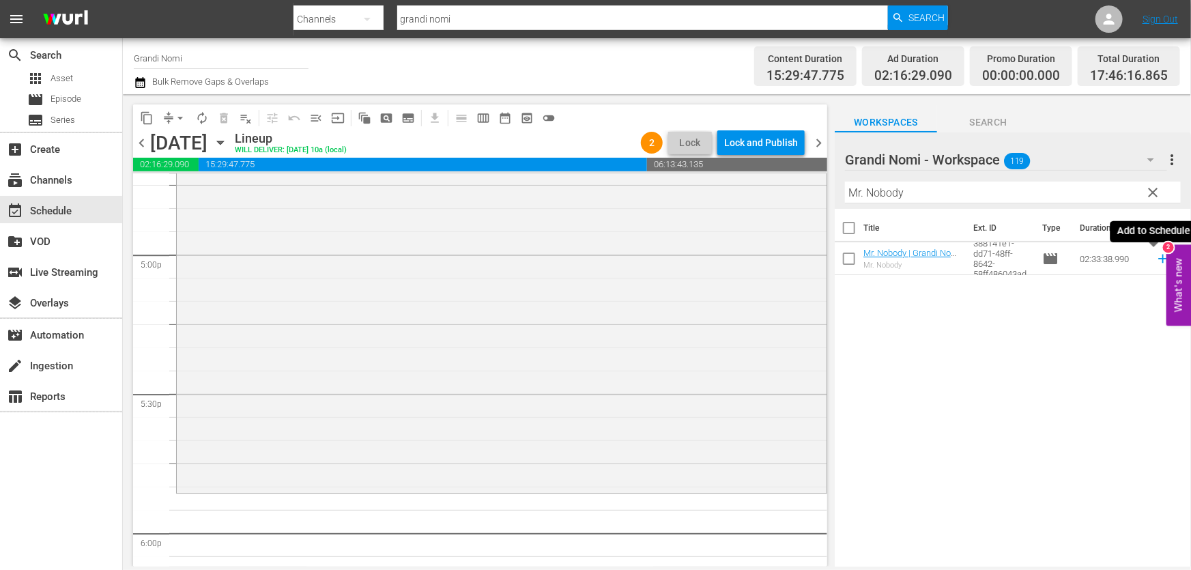
click at [1157, 252] on icon at bounding box center [1162, 258] width 15 height 15
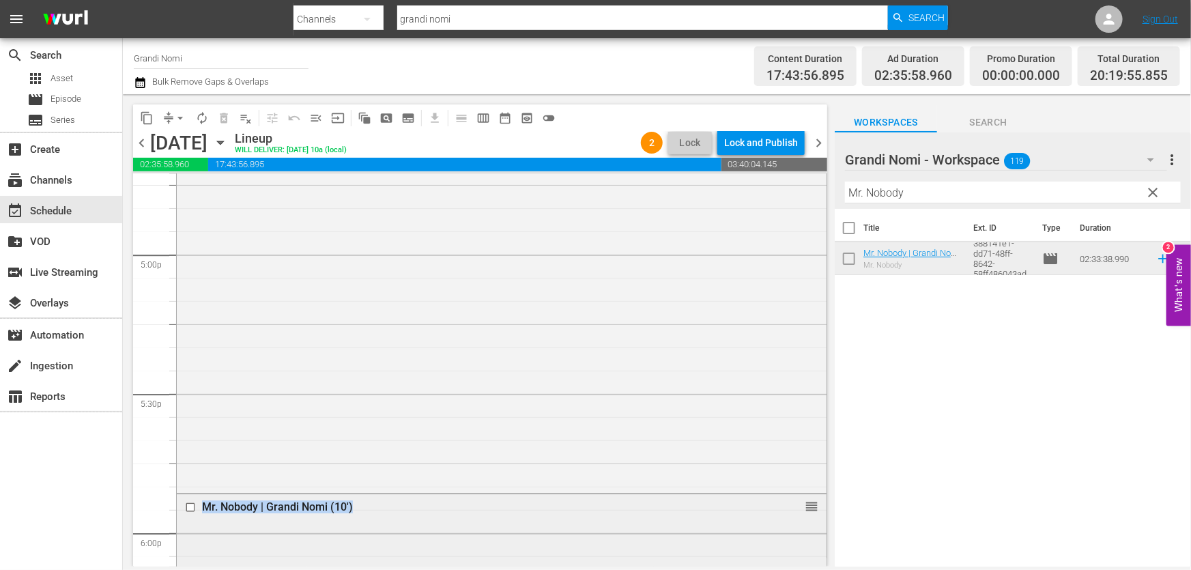
drag, startPoint x: 828, startPoint y: 450, endPoint x: 813, endPoint y: 543, distance: 93.3
click at [813, 543] on div "content_copy compress arrow_drop_down autorenew_outlined delete_forever_outline…" at bounding box center [477, 330] width 708 height 472
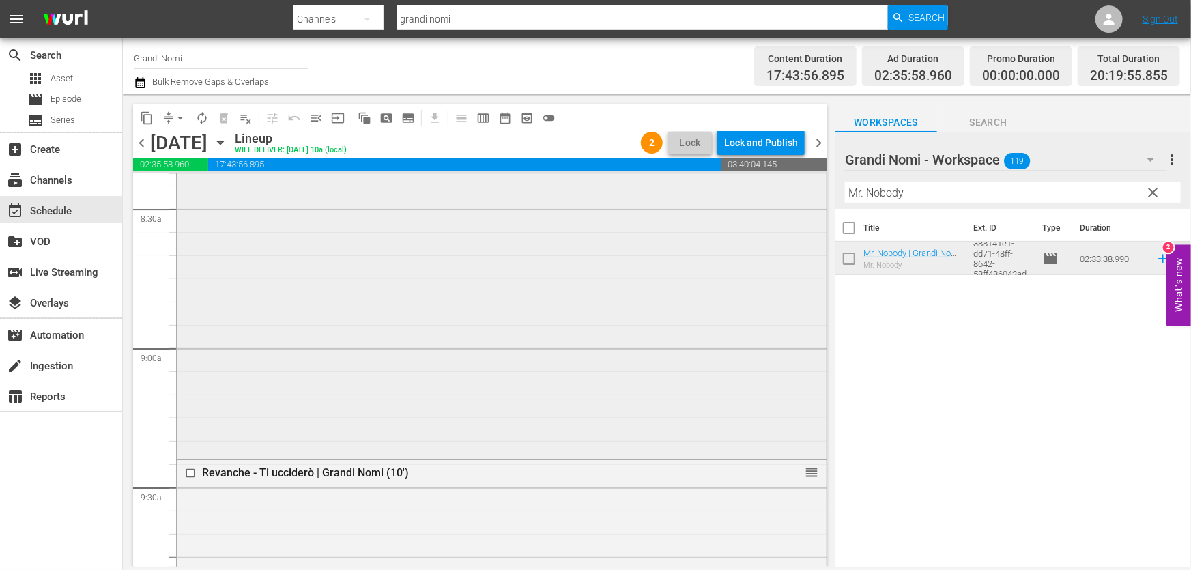
scroll to position [2437, 0]
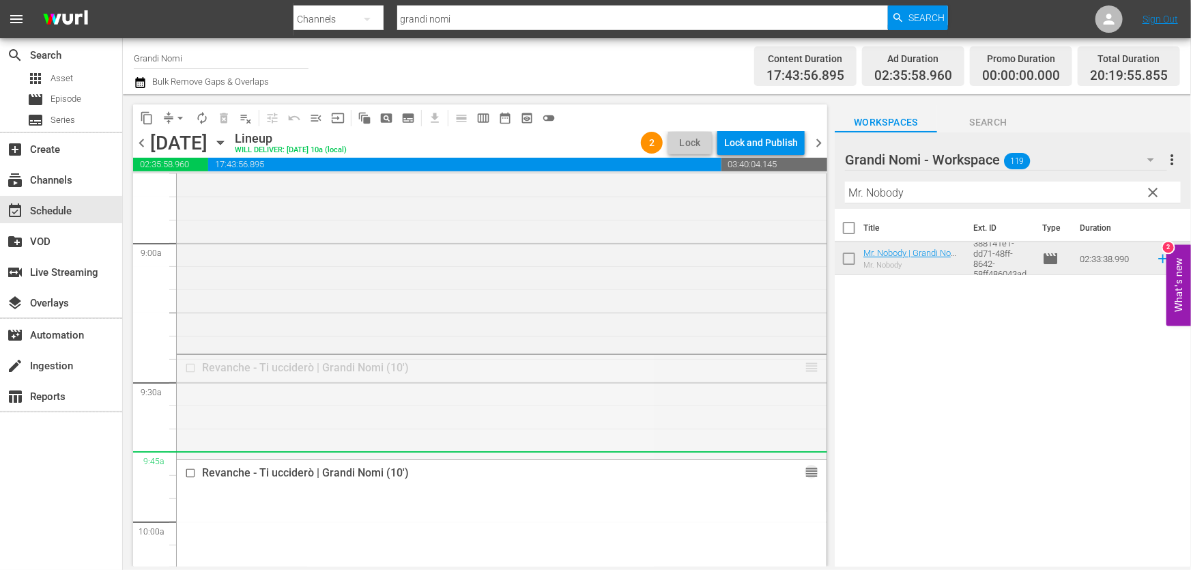
drag, startPoint x: 805, startPoint y: 364, endPoint x: 905, endPoint y: 220, distance: 174.9
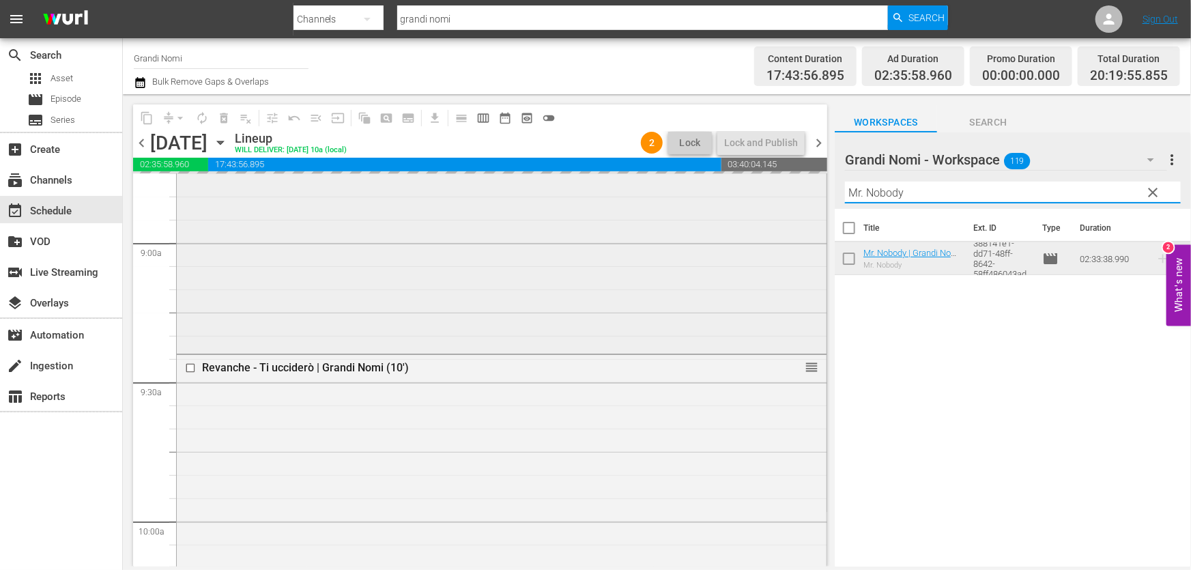
drag, startPoint x: 896, startPoint y: 200, endPoint x: 588, endPoint y: 232, distance: 310.1
click at [590, 231] on div "content_copy compress arrow_drop_down autorenew_outlined delete_forever_outline…" at bounding box center [657, 330] width 1068 height 472
paste input "The Silent Man"
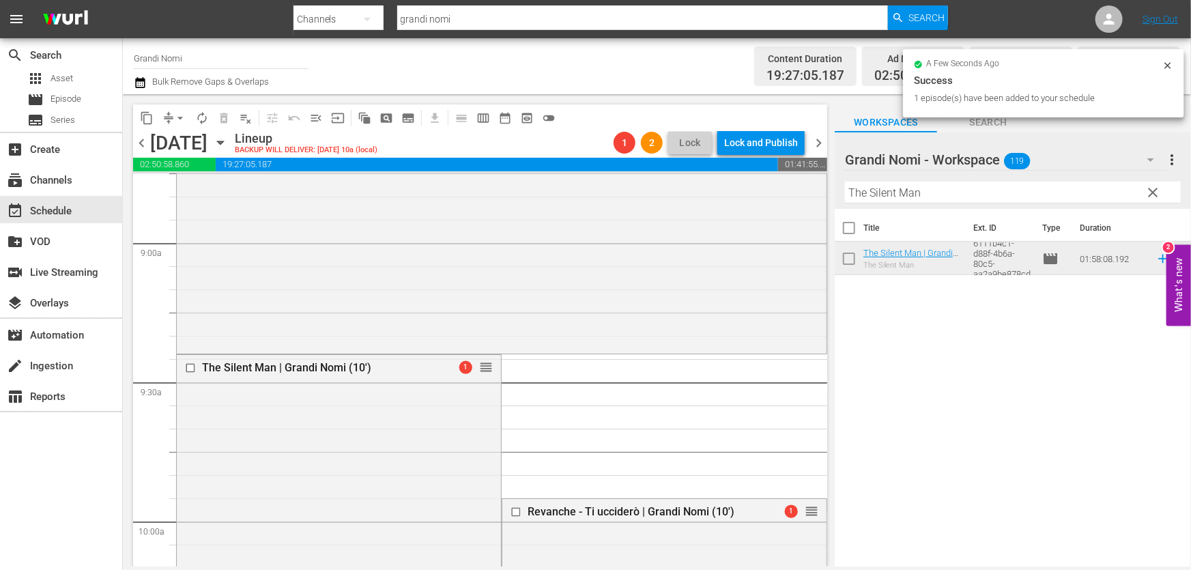
scroll to position [2747, 0]
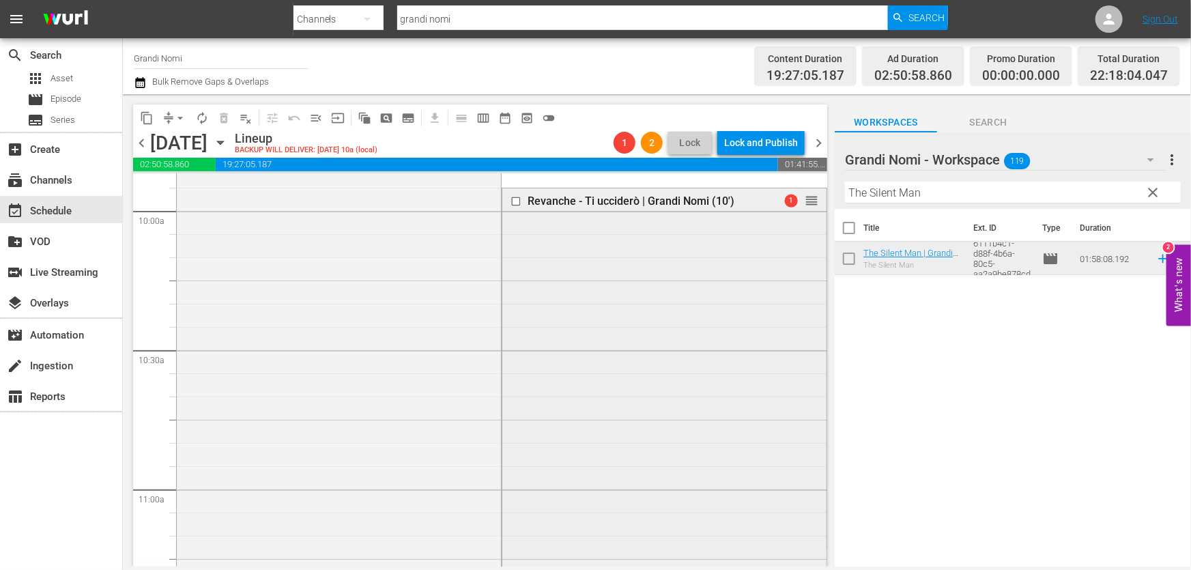
click at [512, 201] on input "checkbox" at bounding box center [517, 201] width 14 height 12
click at [225, 113] on span "delete_forever_outlined" at bounding box center [224, 118] width 14 height 14
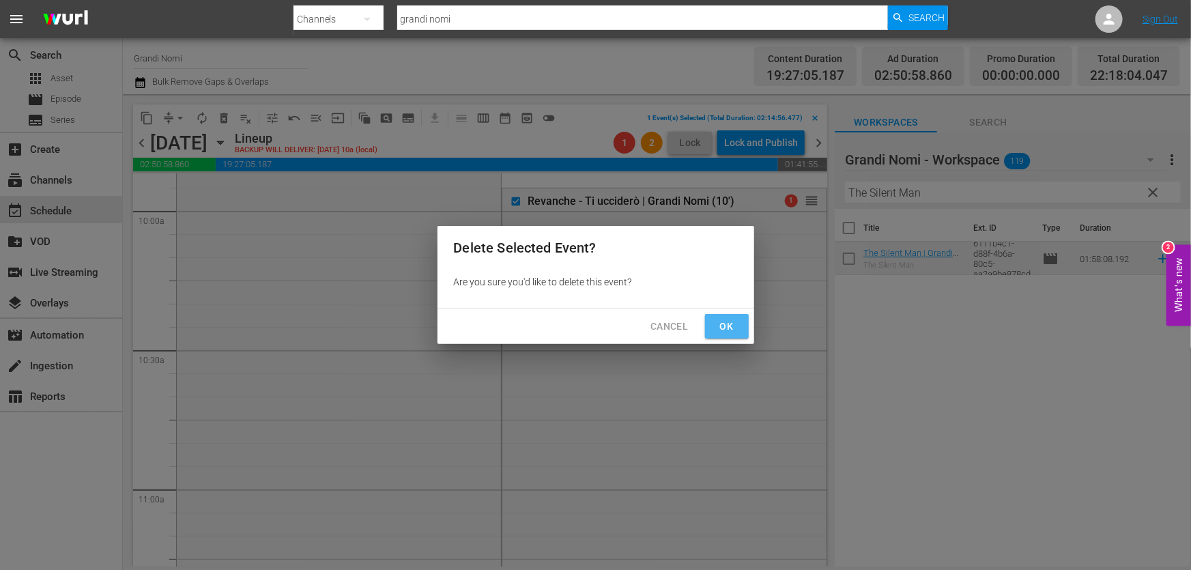
click at [744, 328] on button "Ok" at bounding box center [727, 326] width 44 height 25
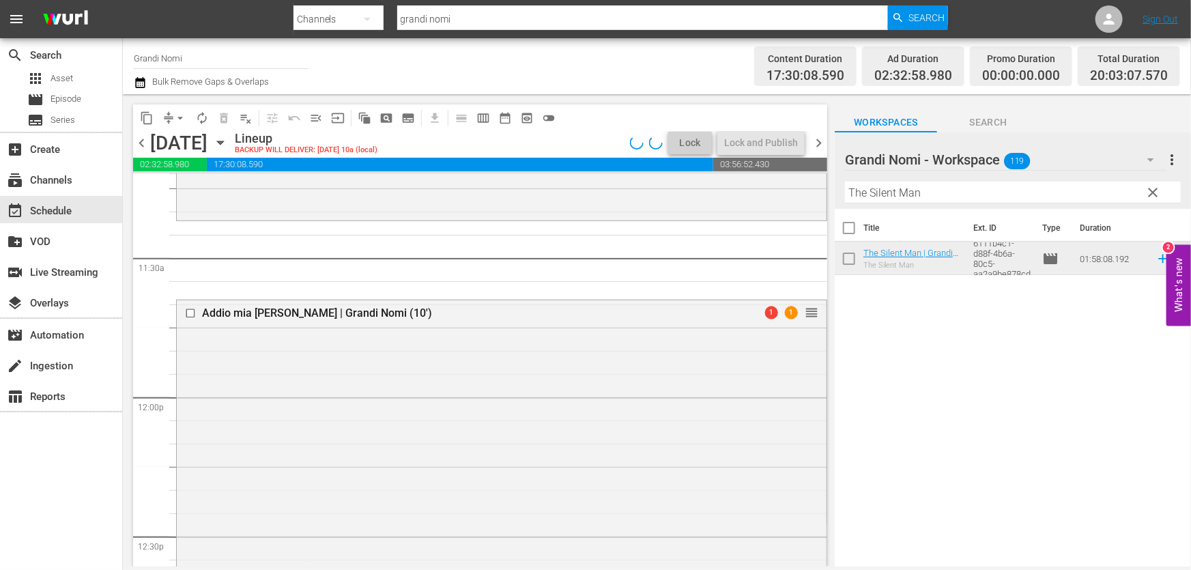
scroll to position [3119, 0]
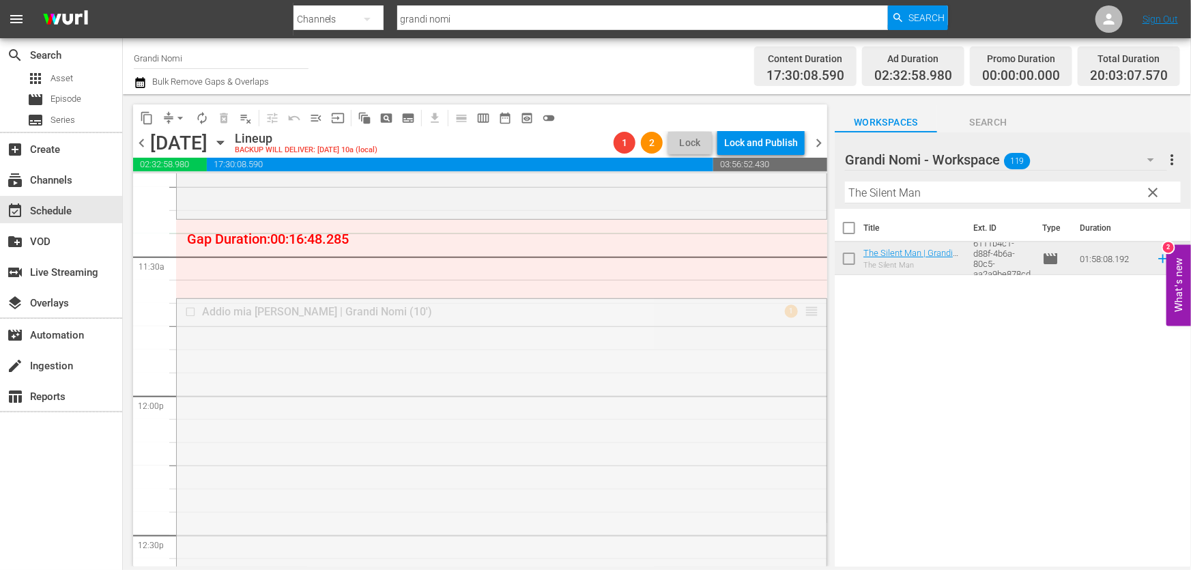
drag, startPoint x: 805, startPoint y: 308, endPoint x: 798, endPoint y: 239, distance: 69.9
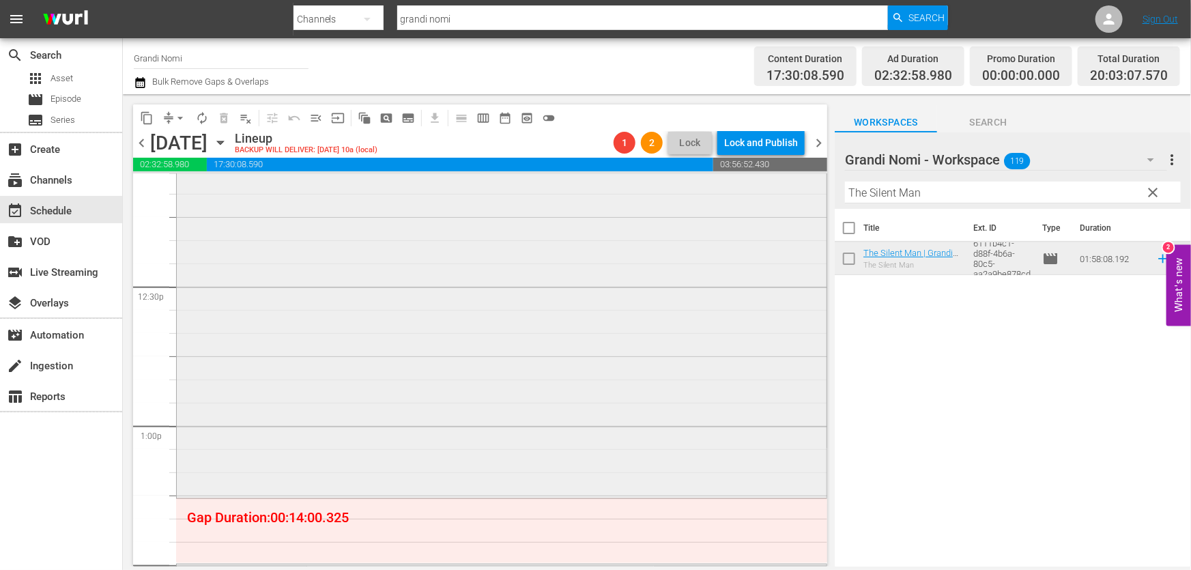
scroll to position [3430, 0]
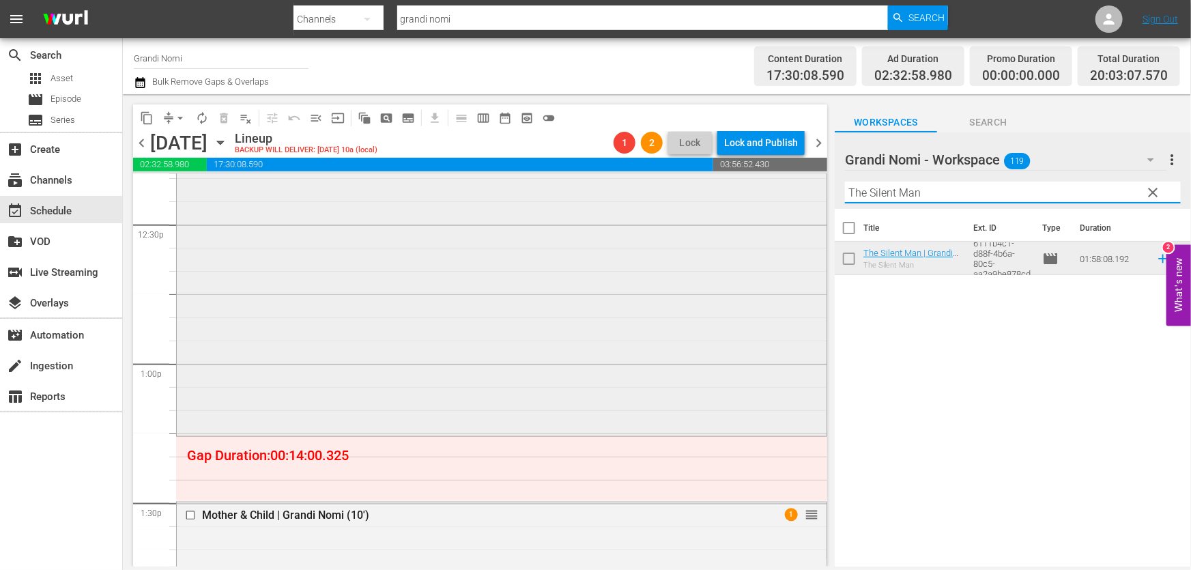
drag, startPoint x: 949, startPoint y: 197, endPoint x: 603, endPoint y: 236, distance: 347.6
click at [606, 235] on div "content_copy compress arrow_drop_down autorenew_outlined delete_forever_outline…" at bounding box center [657, 330] width 1068 height 472
paste input "Revanche - Ti ucciderò"
type input "Revanche - Ti ucciderò"
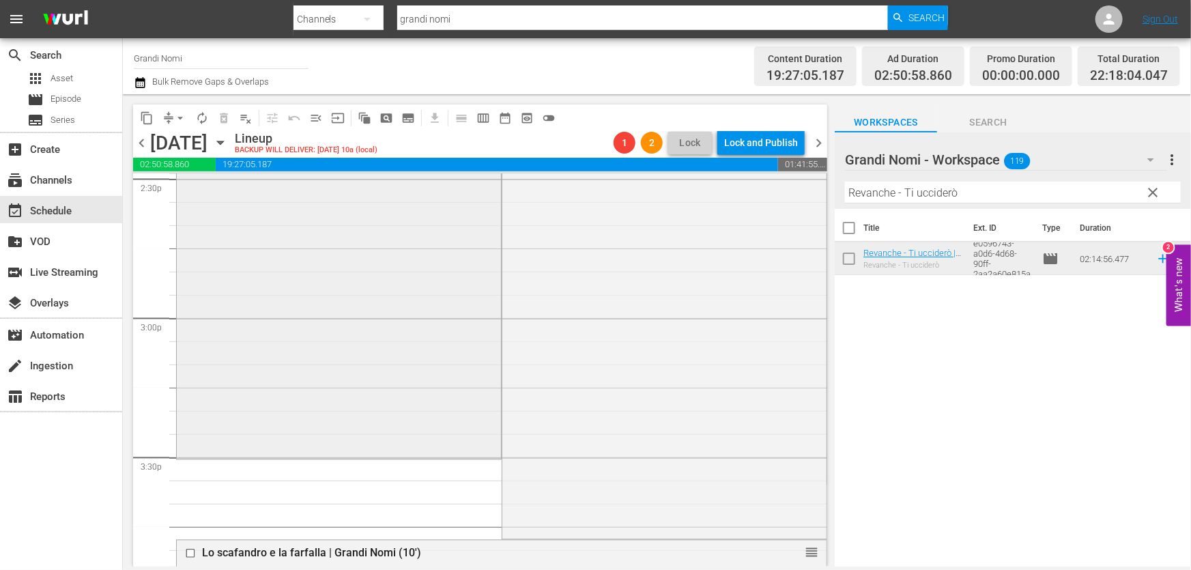
scroll to position [4112, 0]
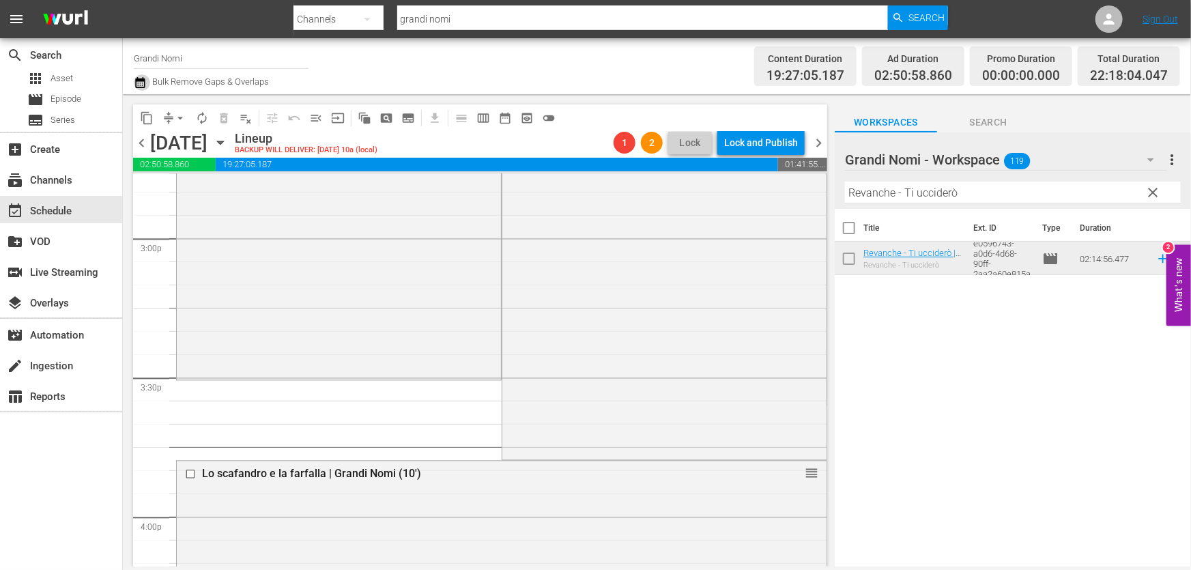
click at [136, 81] on icon "button" at bounding box center [140, 82] width 10 height 11
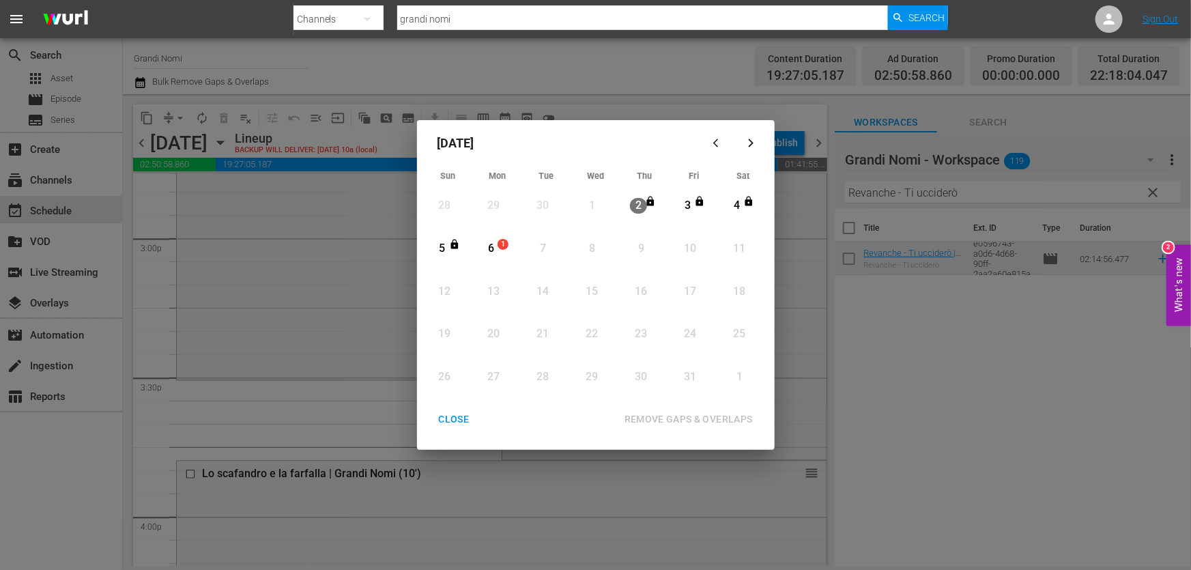
click at [480, 256] on div "Month View" at bounding box center [479, 249] width 6 height 38
click at [674, 415] on div "REMOVE GAPS & OVERLAPS" at bounding box center [688, 419] width 150 height 17
click at [459, 422] on div "CLOSE" at bounding box center [454, 419] width 53 height 17
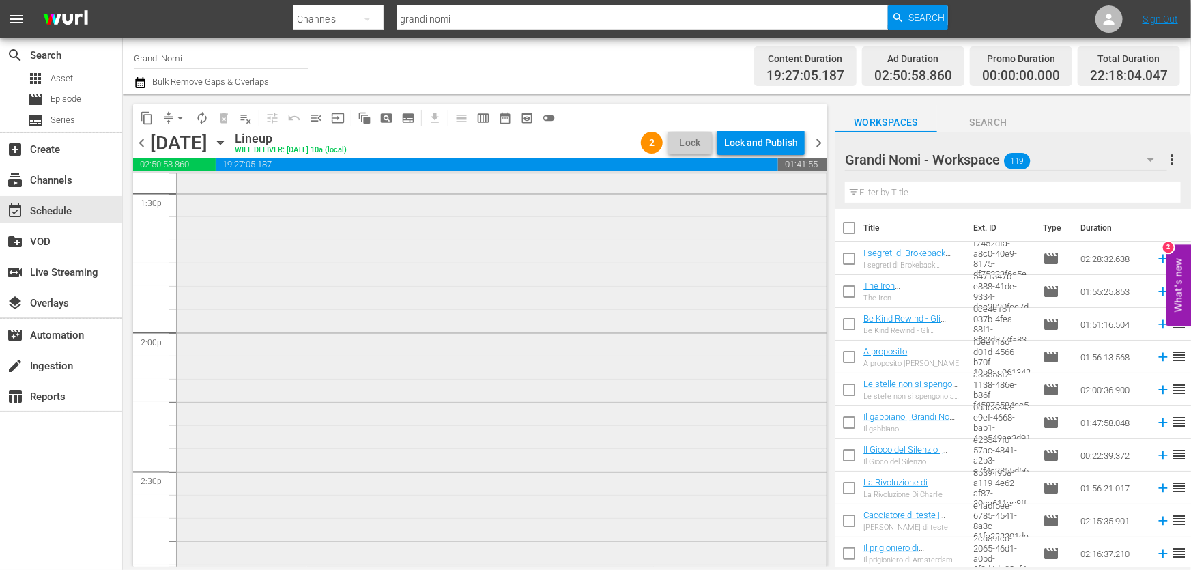
scroll to position [3645, 0]
click at [1002, 200] on input "text" at bounding box center [1013, 193] width 336 height 22
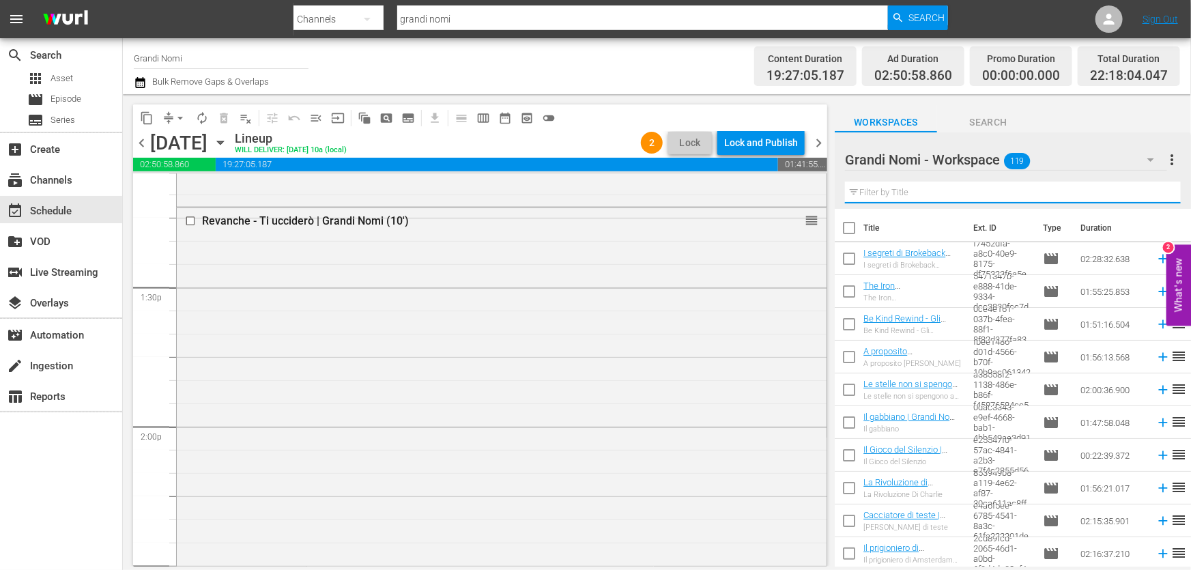
paste input "La rivoluzione di [PERSON_NAME]"
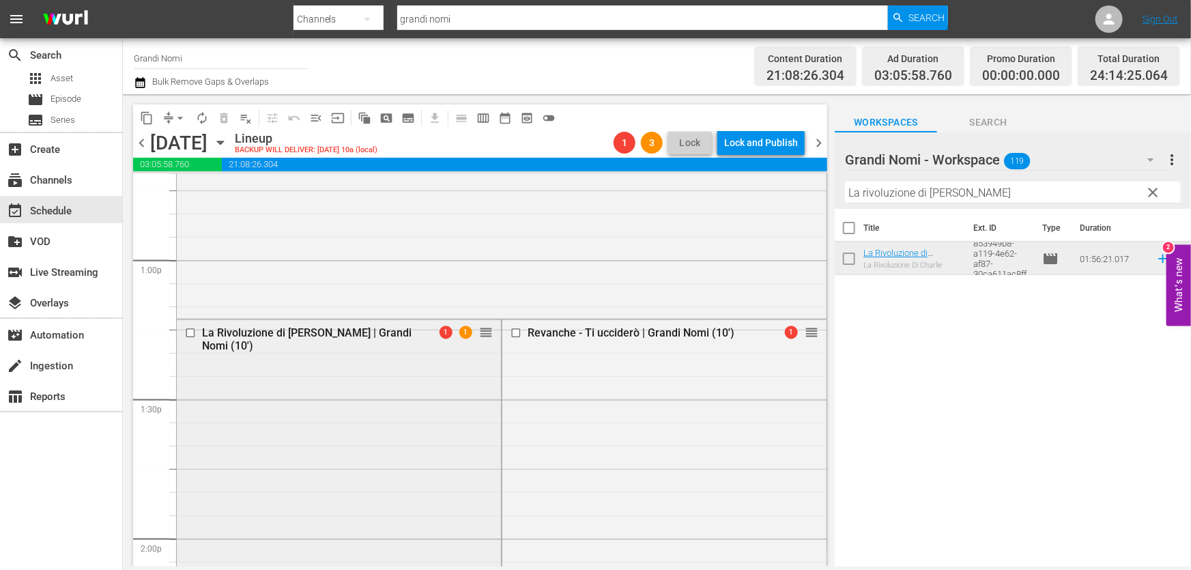
scroll to position [3521, 0]
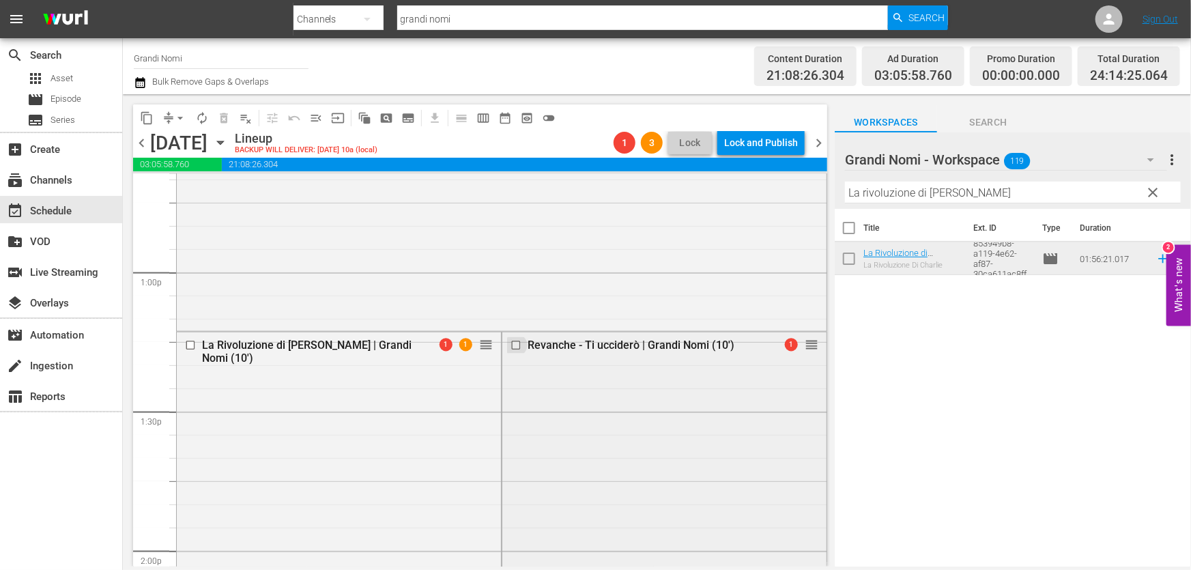
click at [510, 341] on input "checkbox" at bounding box center [517, 346] width 14 height 12
click at [226, 127] on button "delete_forever_outlined" at bounding box center [224, 118] width 22 height 22
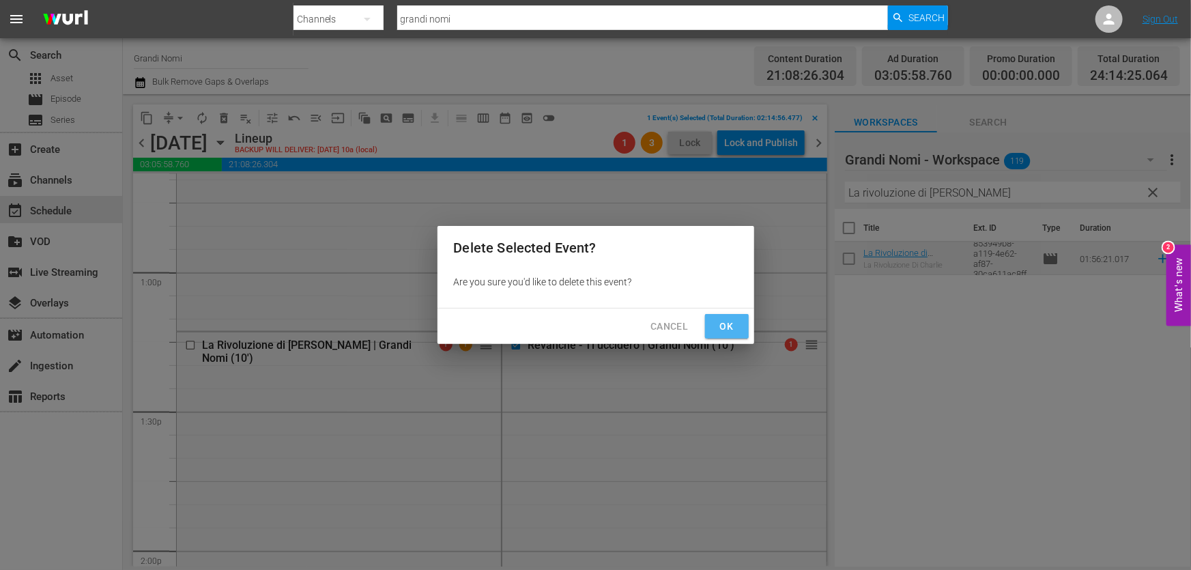
click at [727, 338] on button "Ok" at bounding box center [727, 326] width 44 height 25
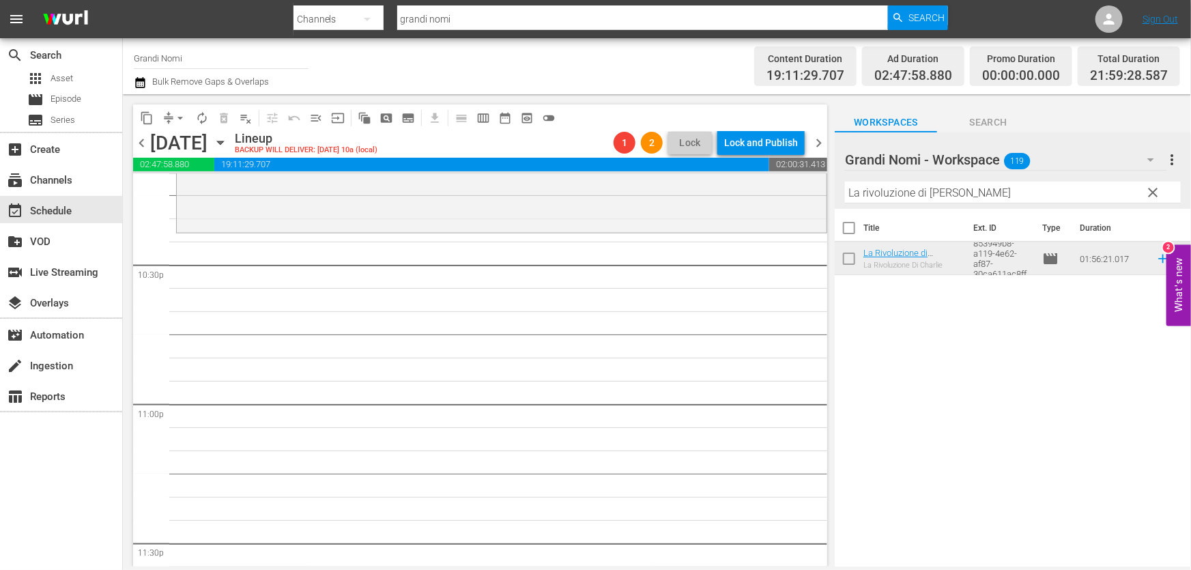
scroll to position [6207, 0]
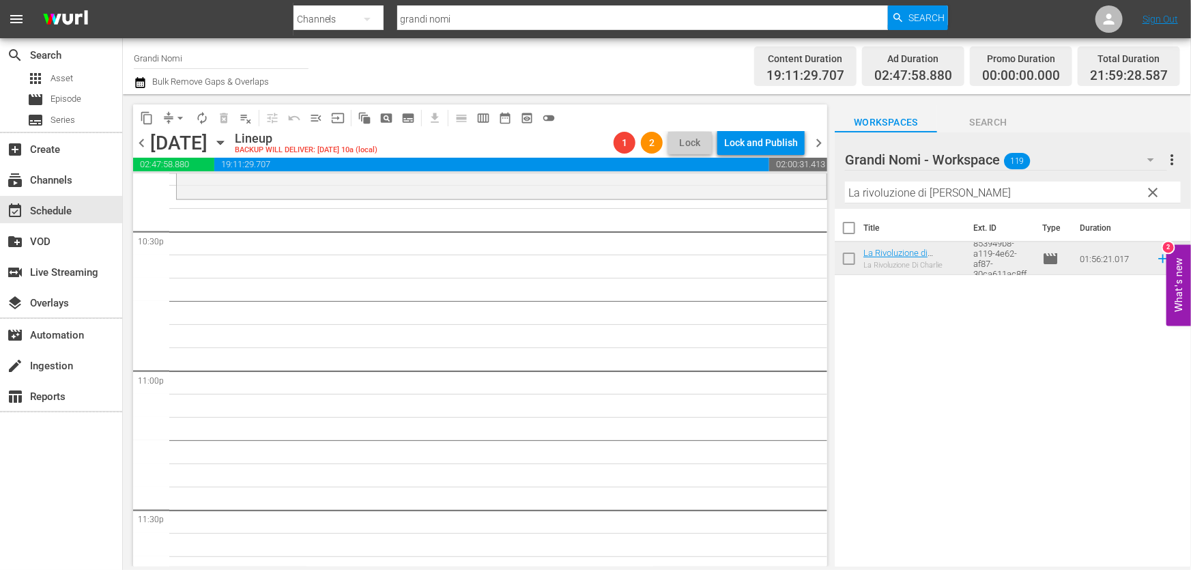
drag, startPoint x: 976, startPoint y: 193, endPoint x: 673, endPoint y: 233, distance: 305.6
click at [673, 233] on div "content_copy compress arrow_drop_down autorenew_outlined delete_forever_outline…" at bounding box center [657, 330] width 1068 height 472
paste input "Revanche - Ti ucciderò"
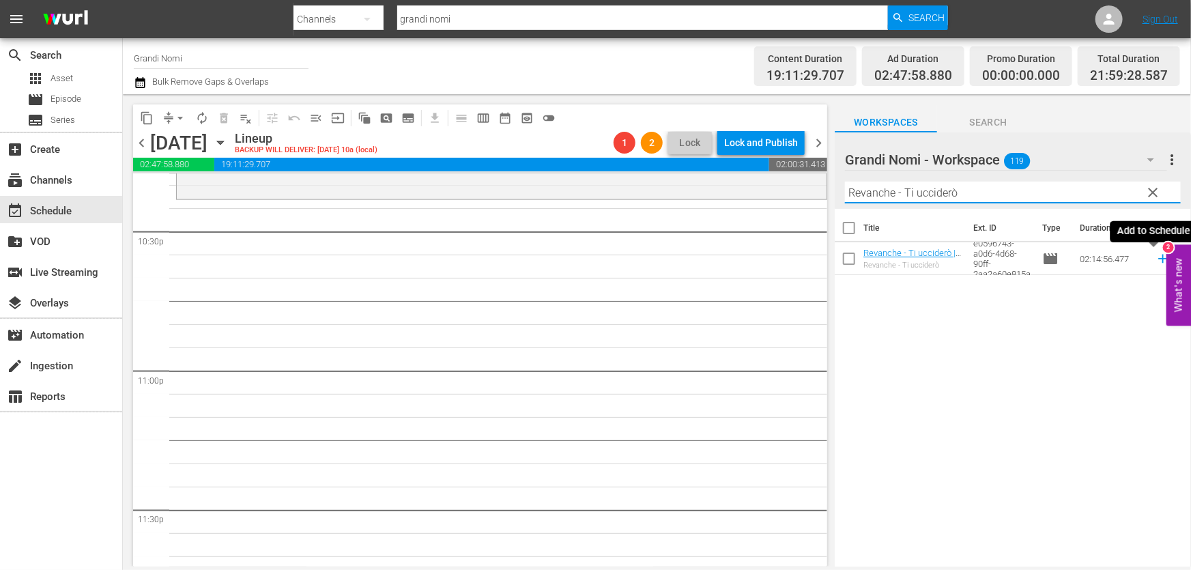
type input "Revanche - Ti ucciderò"
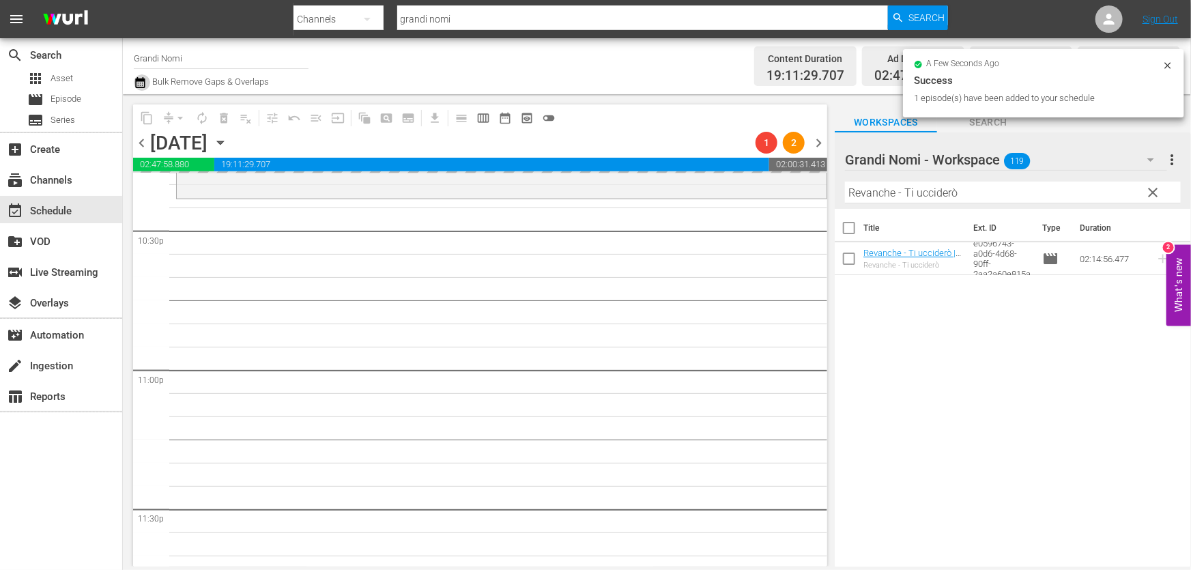
click at [136, 89] on icon "button" at bounding box center [140, 82] width 13 height 16
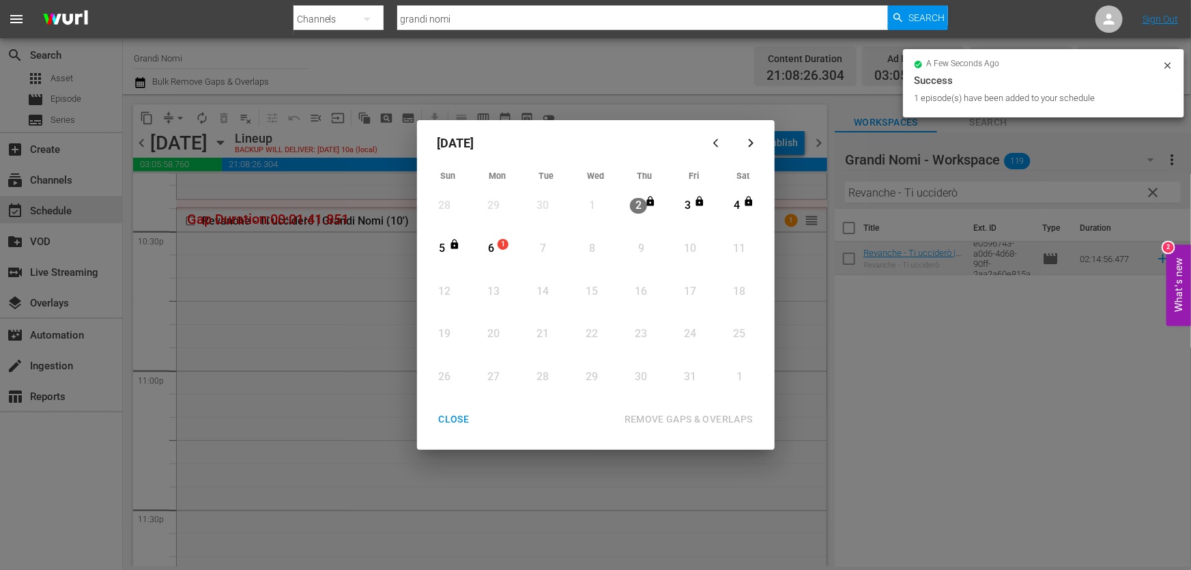
click at [495, 242] on div "6" at bounding box center [490, 249] width 17 height 16
click at [667, 416] on div "REMOVE GAPS & OVERLAPS" at bounding box center [688, 419] width 150 height 17
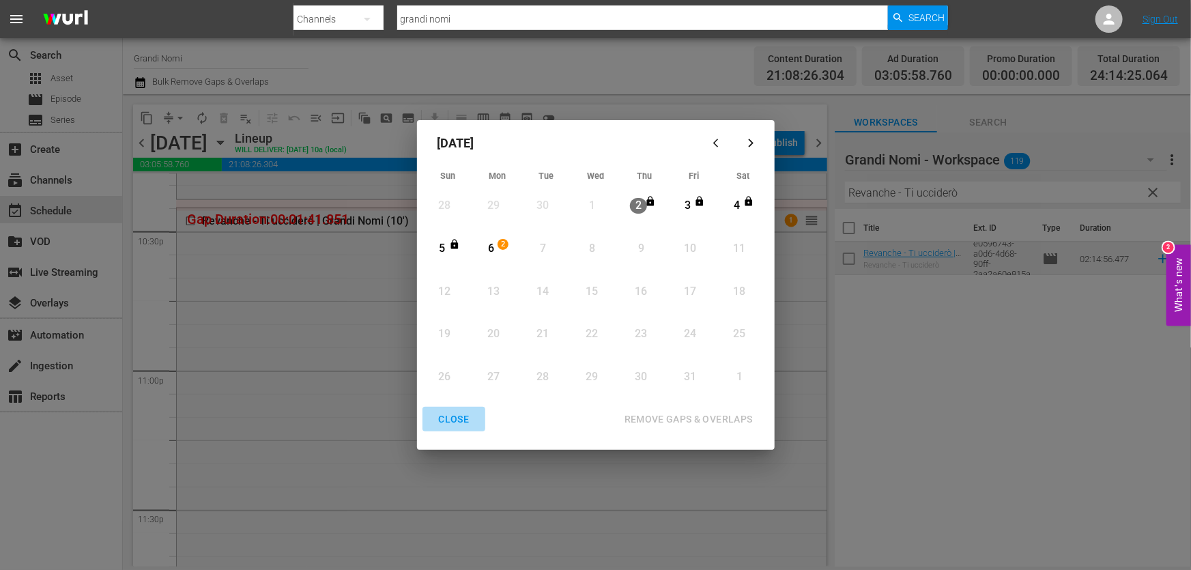
click at [467, 420] on div "CLOSE" at bounding box center [454, 419] width 53 height 17
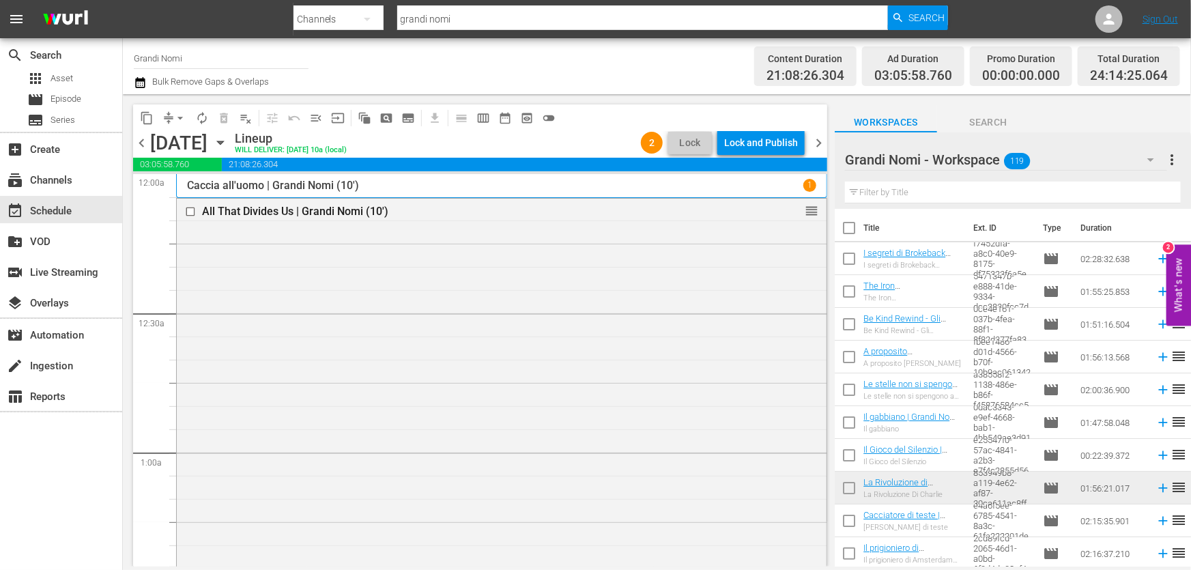
click at [138, 82] on icon "button" at bounding box center [140, 82] width 13 height 16
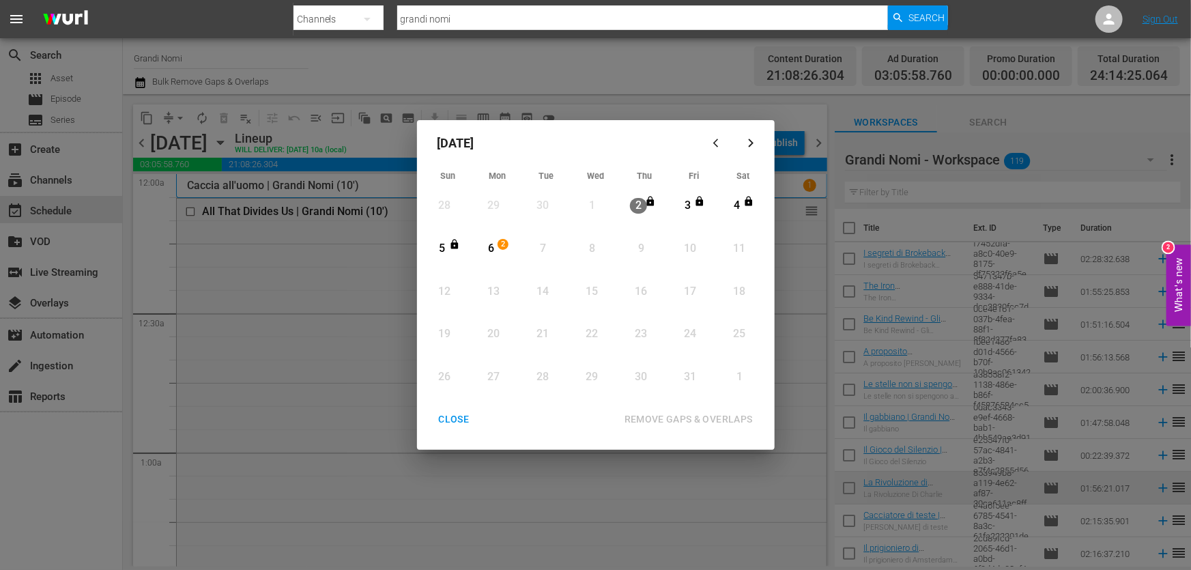
click at [492, 244] on div "6" at bounding box center [490, 249] width 17 height 16
click at [654, 415] on div "REMOVE GAPS & OVERLAPS" at bounding box center [688, 419] width 150 height 17
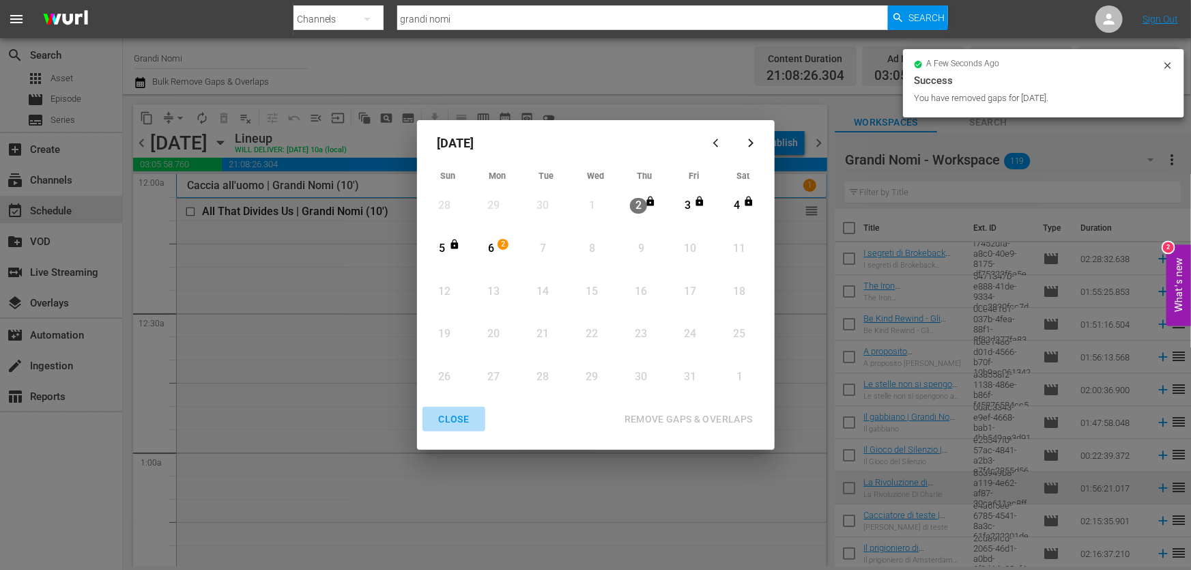
click at [467, 418] on div "CLOSE" at bounding box center [454, 419] width 53 height 17
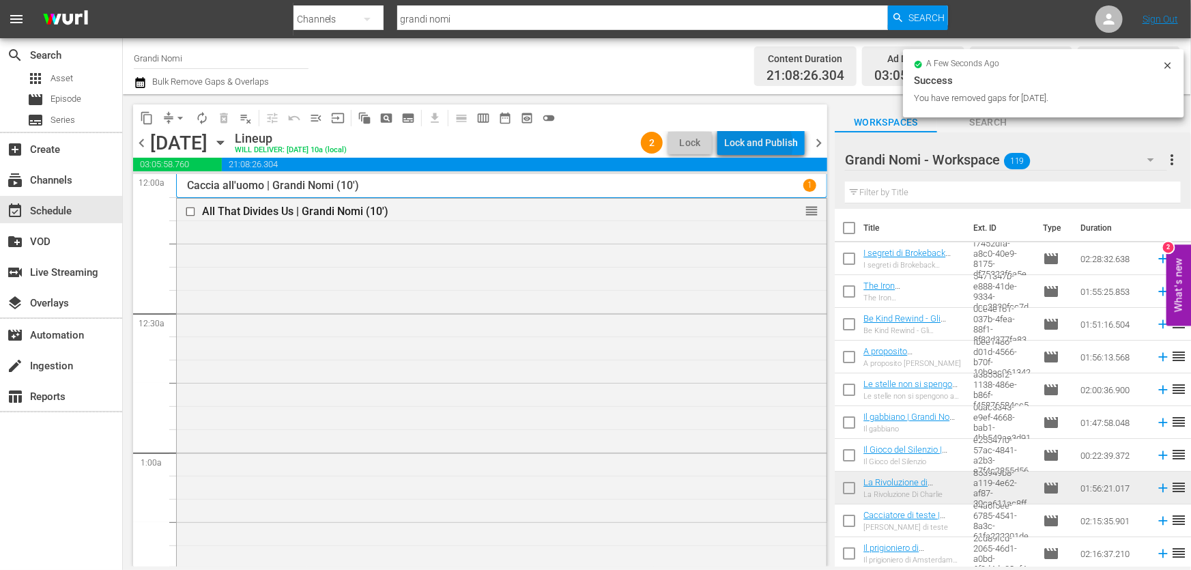
click at [761, 145] on div "Lock and Publish" at bounding box center [761, 142] width 74 height 25
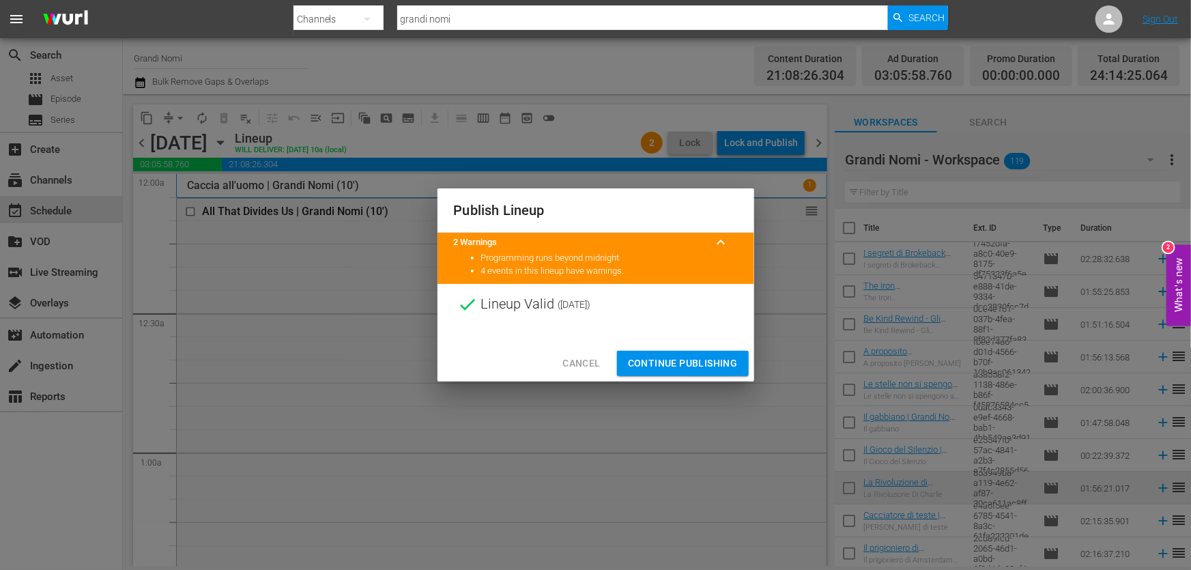
click at [669, 344] on div "Publish Lineup 2 Warnings keyboard_arrow_up Programming runs beyond midnight 4 …" at bounding box center [595, 284] width 317 height 193
click at [652, 347] on div "Cancel Continue Publishing" at bounding box center [595, 363] width 317 height 36
click at [652, 355] on span "Continue Publishing" at bounding box center [683, 363] width 110 height 17
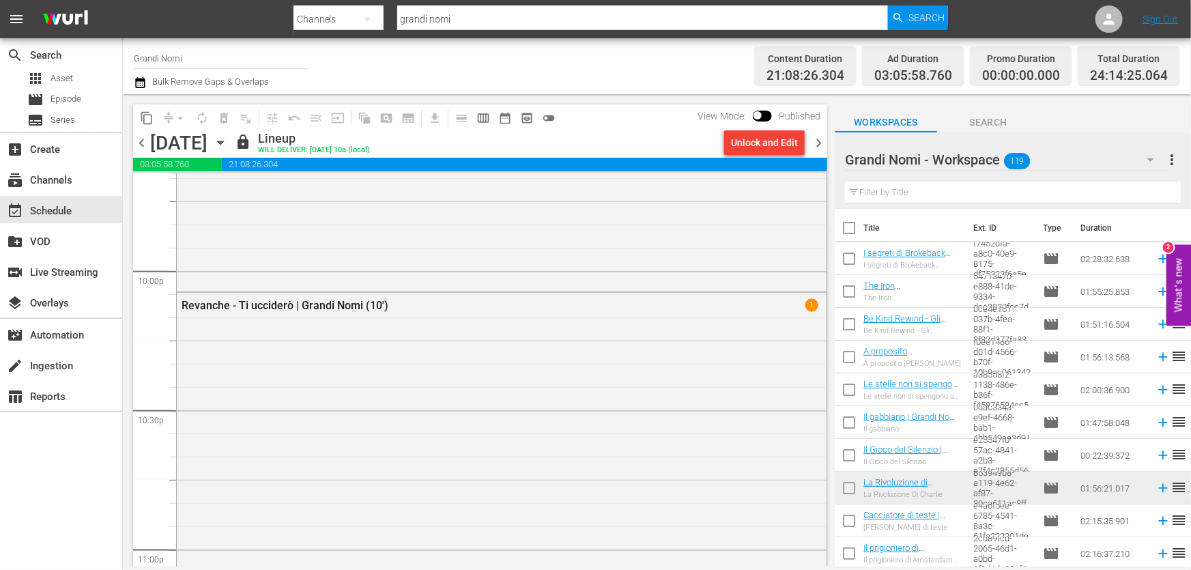
scroll to position [6380, 0]
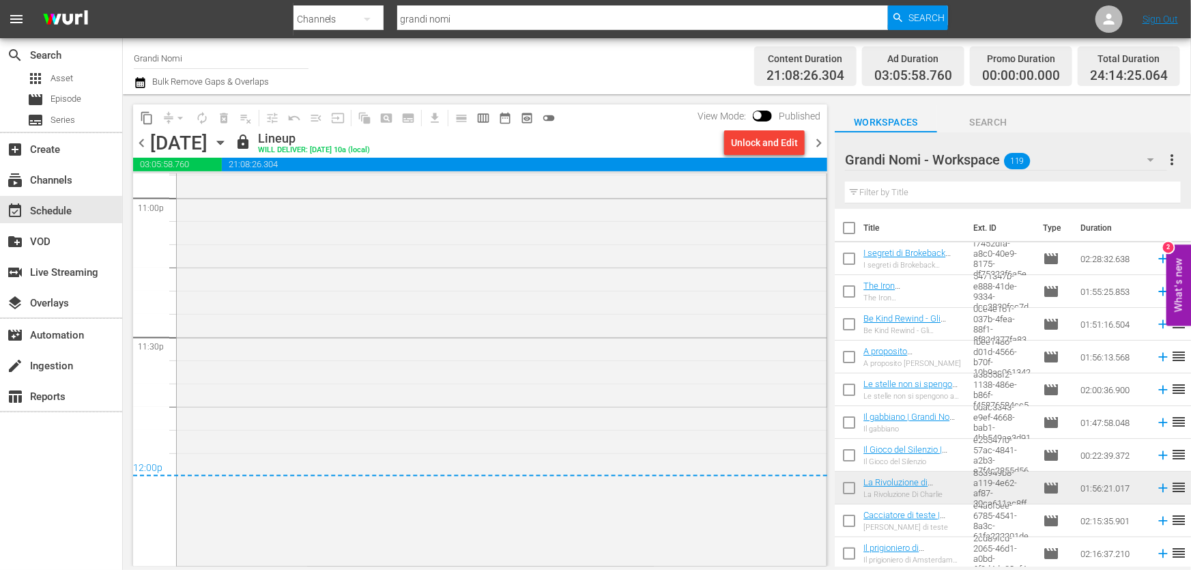
click at [817, 141] on span "chevron_right" at bounding box center [818, 142] width 17 height 17
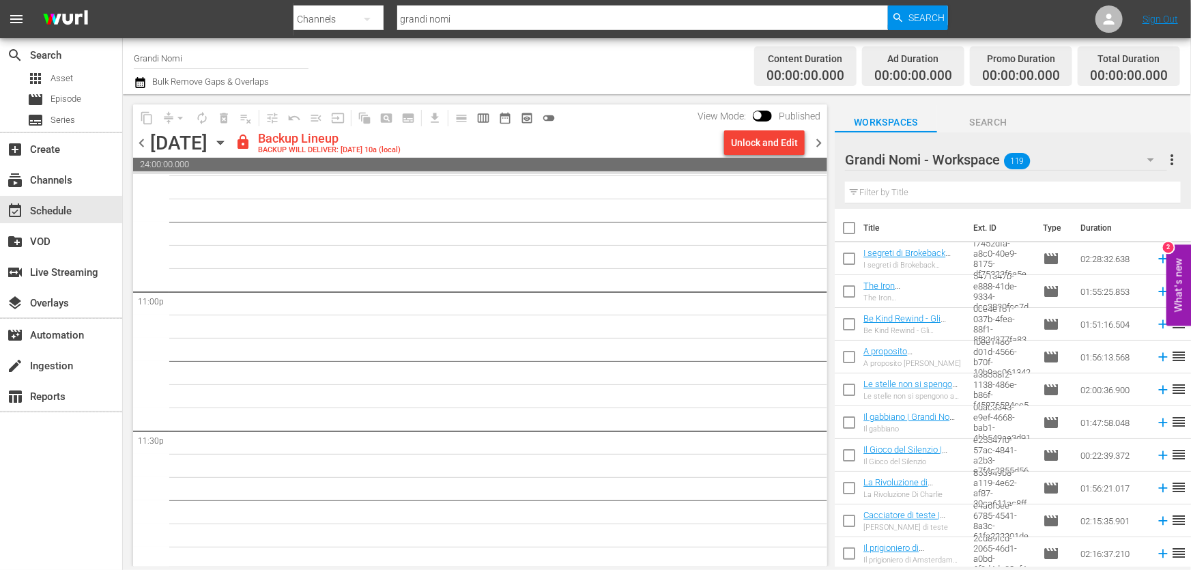
scroll to position [6288, 0]
click at [770, 156] on div "chevron_left [DATE] [DATE] lock Backup Lineup BACKUP WILL DELIVER: [DATE] 10a (…" at bounding box center [480, 144] width 694 height 27
click at [765, 149] on div "Unlock and Edit" at bounding box center [764, 142] width 67 height 25
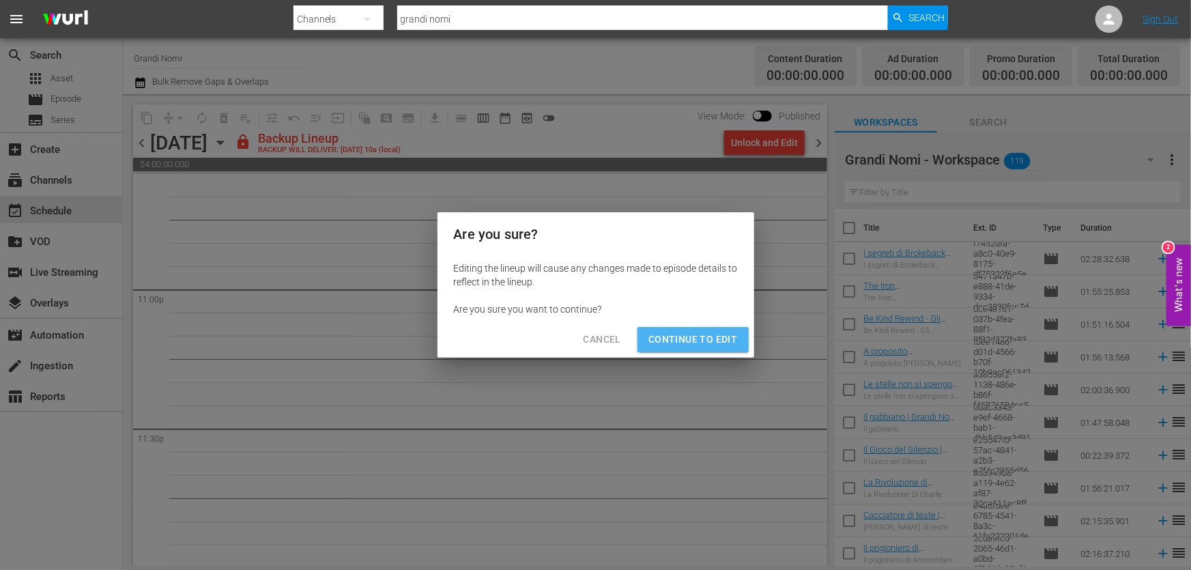
click at [700, 336] on span "Continue to Edit" at bounding box center [692, 339] width 89 height 17
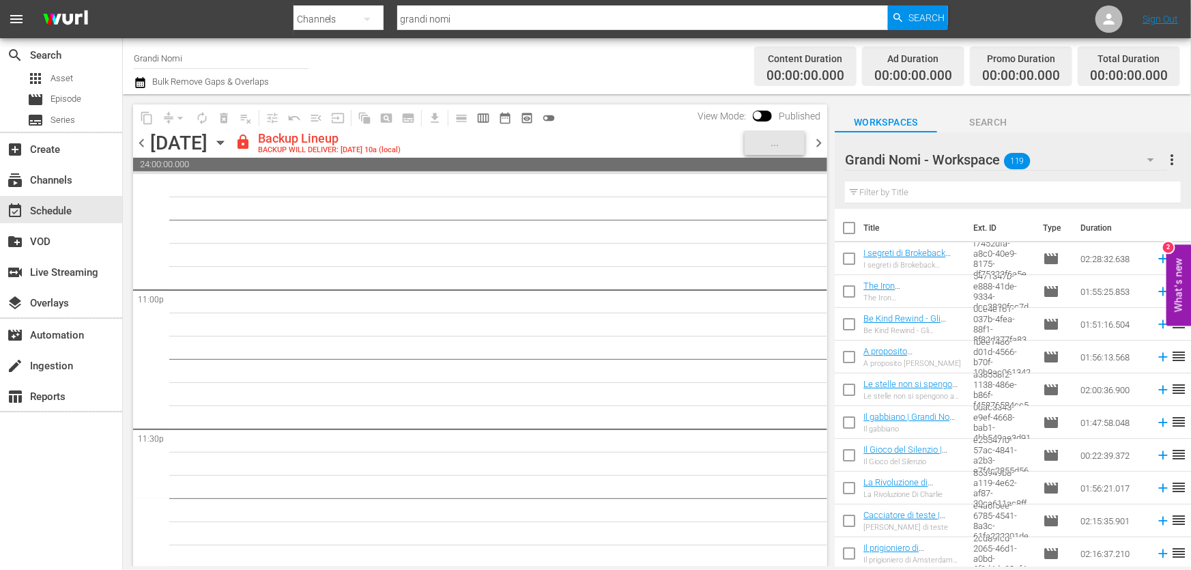
click at [925, 201] on input "text" at bounding box center [1013, 193] width 336 height 22
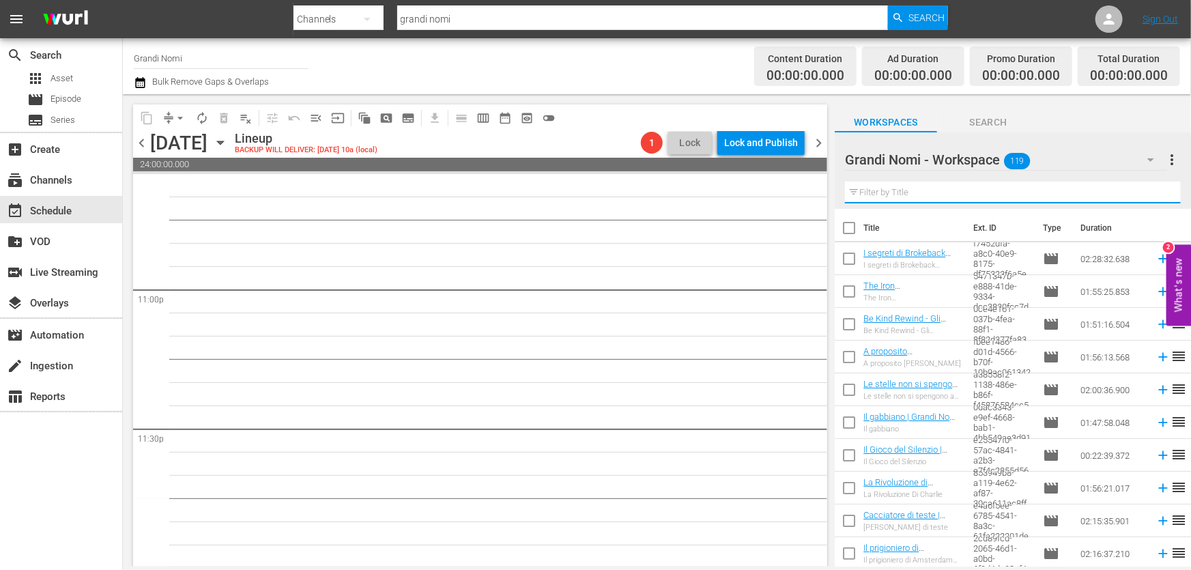
paste input "[PERSON_NAME] di teste"
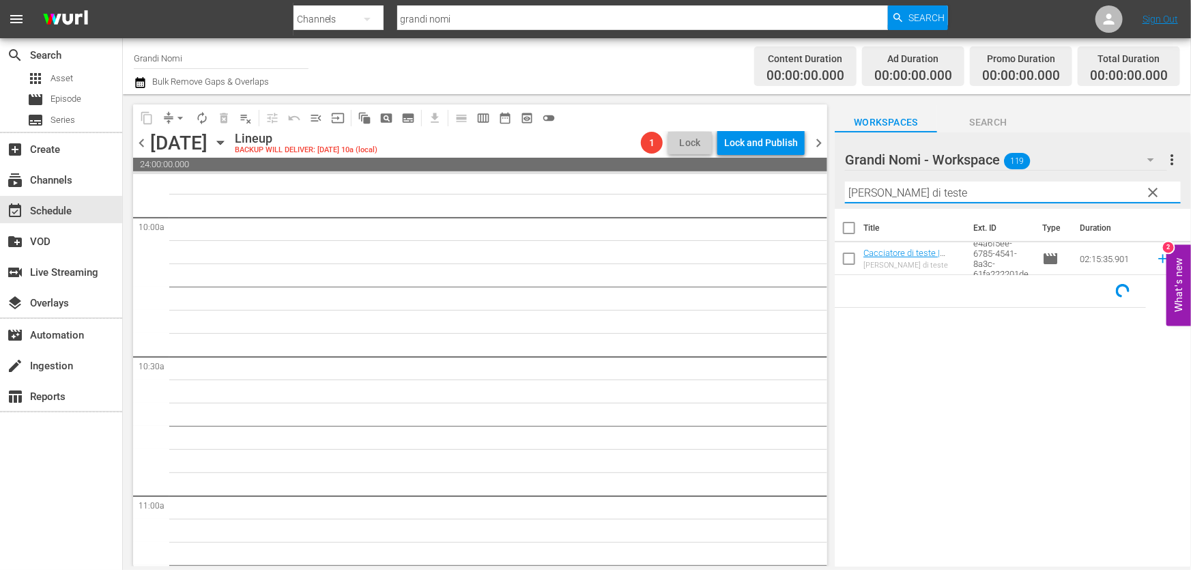
scroll to position [0, 0]
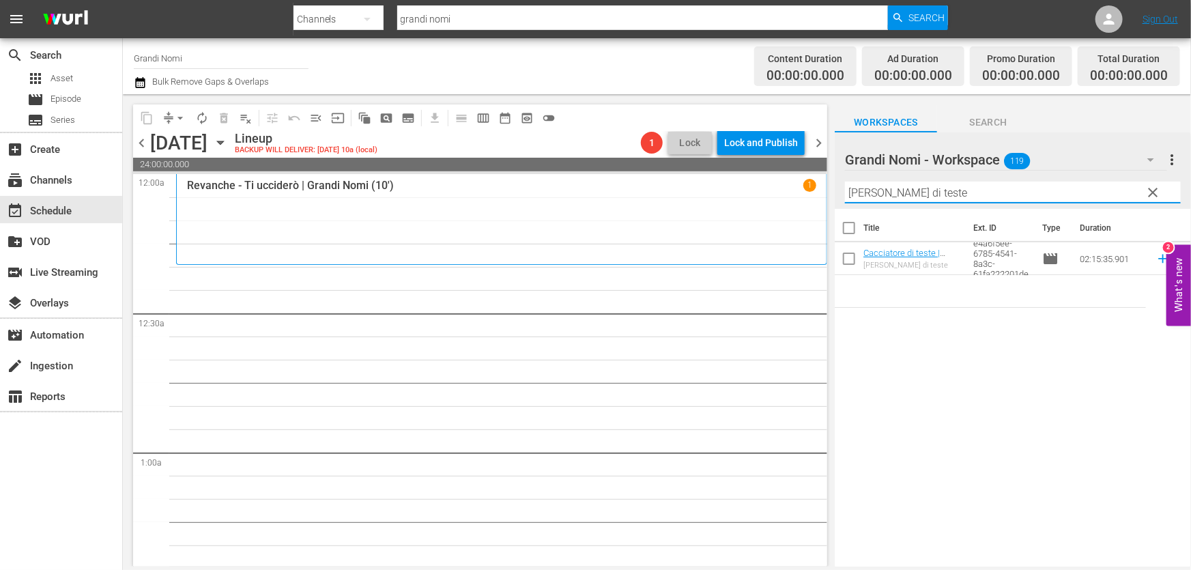
click at [1158, 259] on icon at bounding box center [1162, 259] width 9 height 9
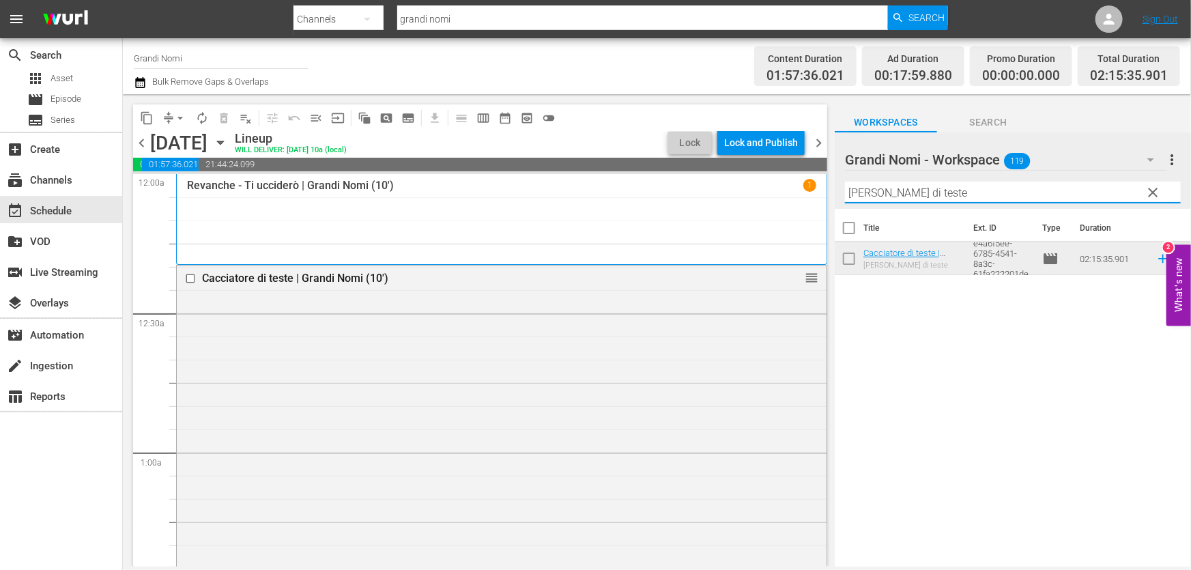
drag, startPoint x: 931, startPoint y: 198, endPoint x: 672, endPoint y: 225, distance: 260.0
click at [676, 224] on div "content_copy compress arrow_drop_down autorenew_outlined delete_forever_outline…" at bounding box center [657, 330] width 1068 height 472
paste input "ritical Thinking"
click at [1155, 259] on icon at bounding box center [1162, 258] width 15 height 15
drag, startPoint x: 974, startPoint y: 184, endPoint x: 525, endPoint y: 229, distance: 450.6
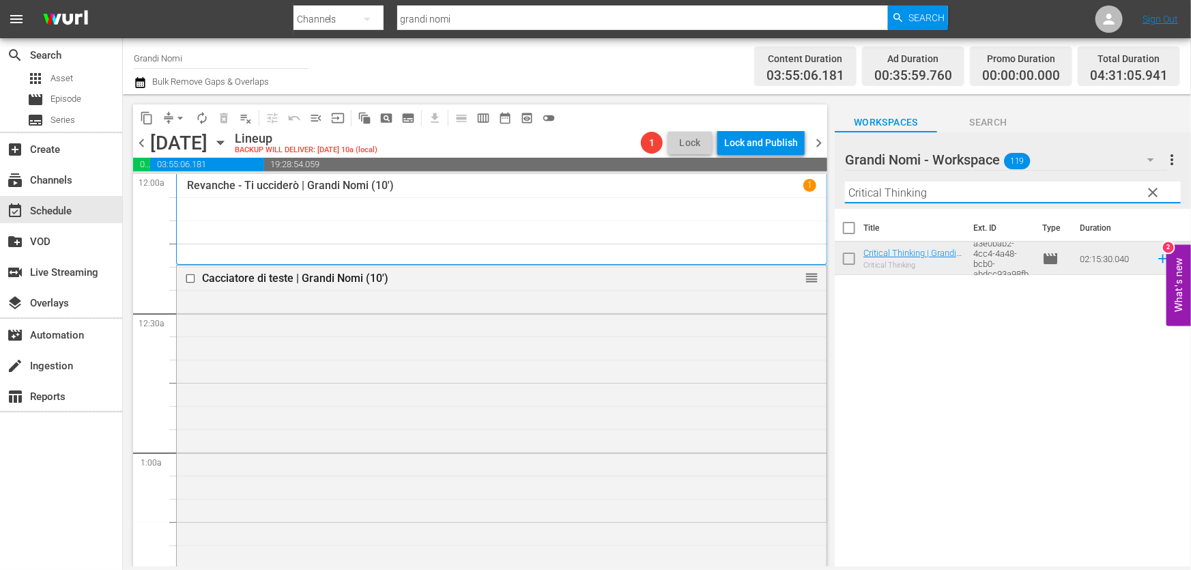
click at [525, 229] on div "content_copy compress arrow_drop_down autorenew_outlined delete_forever_outline…" at bounding box center [657, 330] width 1068 height 472
paste input "I figli delle nuvole"
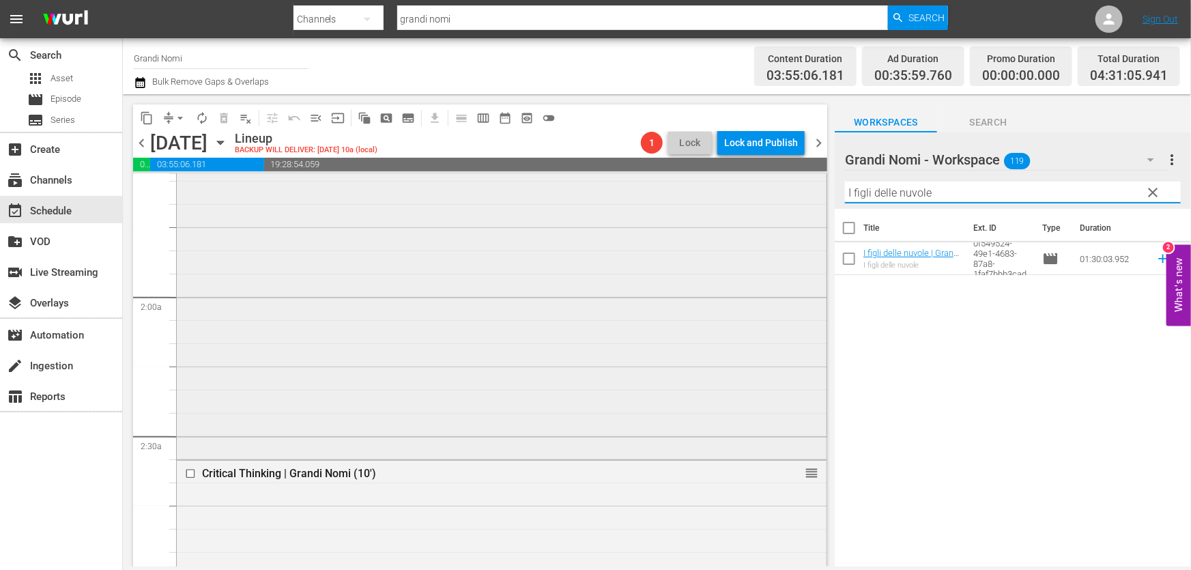
scroll to position [620, 0]
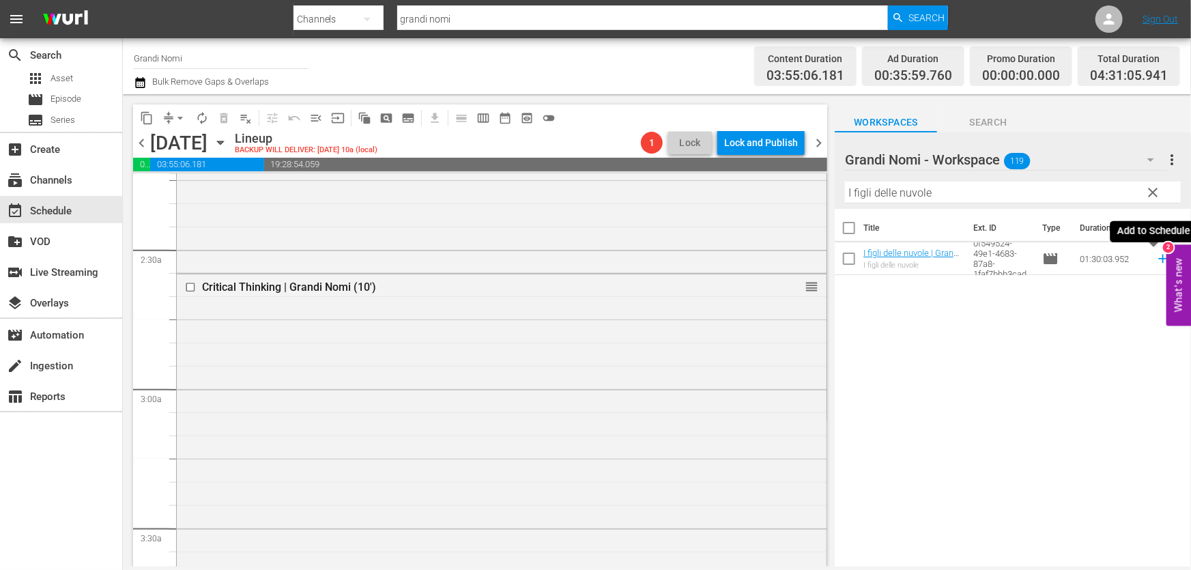
click at [1158, 259] on icon at bounding box center [1162, 259] width 9 height 9
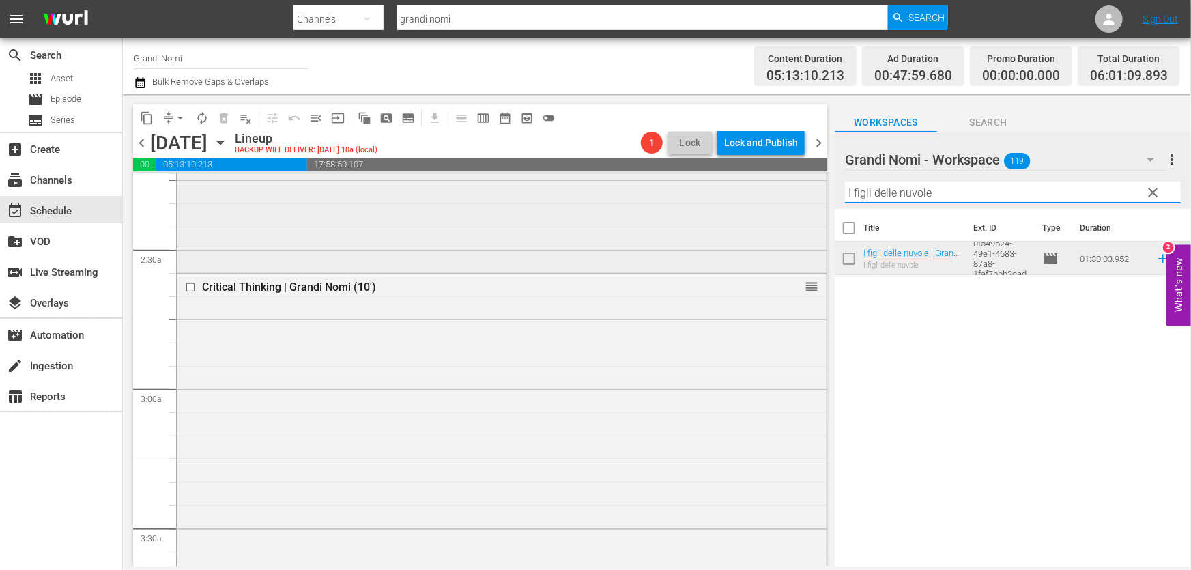
drag, startPoint x: 983, startPoint y: 195, endPoint x: 613, endPoint y: 270, distance: 376.6
click at [615, 266] on div "content_copy compress arrow_drop_down autorenew_outlined delete_forever_outline…" at bounding box center [657, 330] width 1068 height 472
paste input "The Door"
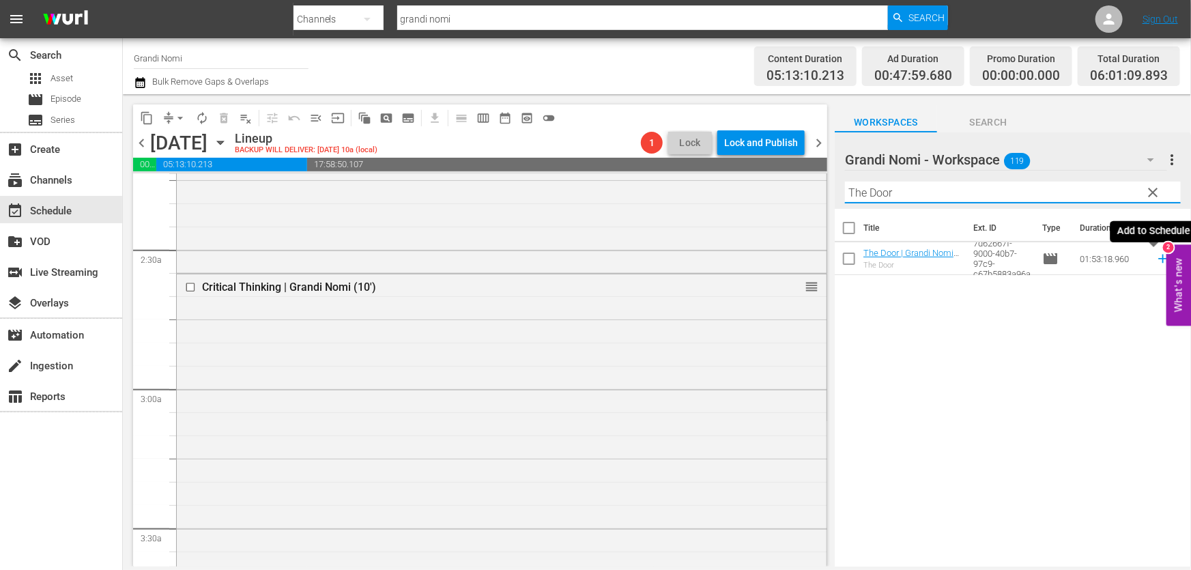
click at [1158, 255] on icon at bounding box center [1162, 259] width 9 height 9
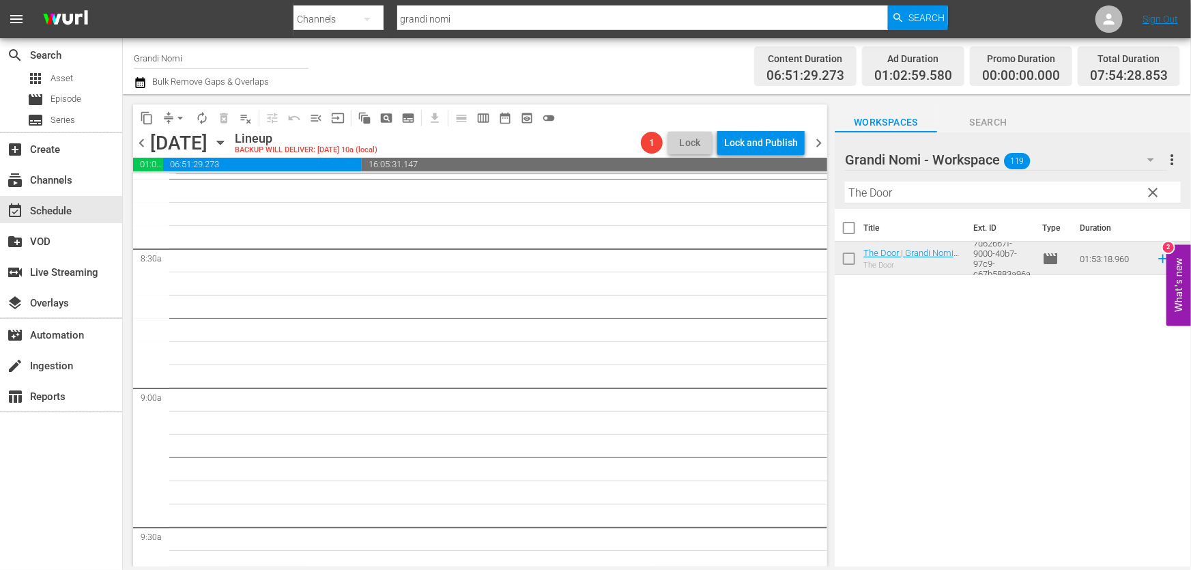
scroll to position [2295, 0]
drag, startPoint x: 899, startPoint y: 193, endPoint x: 626, endPoint y: 227, distance: 275.1
click at [629, 227] on div "content_copy compress arrow_drop_down autorenew_outlined delete_forever_outline…" at bounding box center [657, 330] width 1068 height 472
paste input "10 cose di noi"
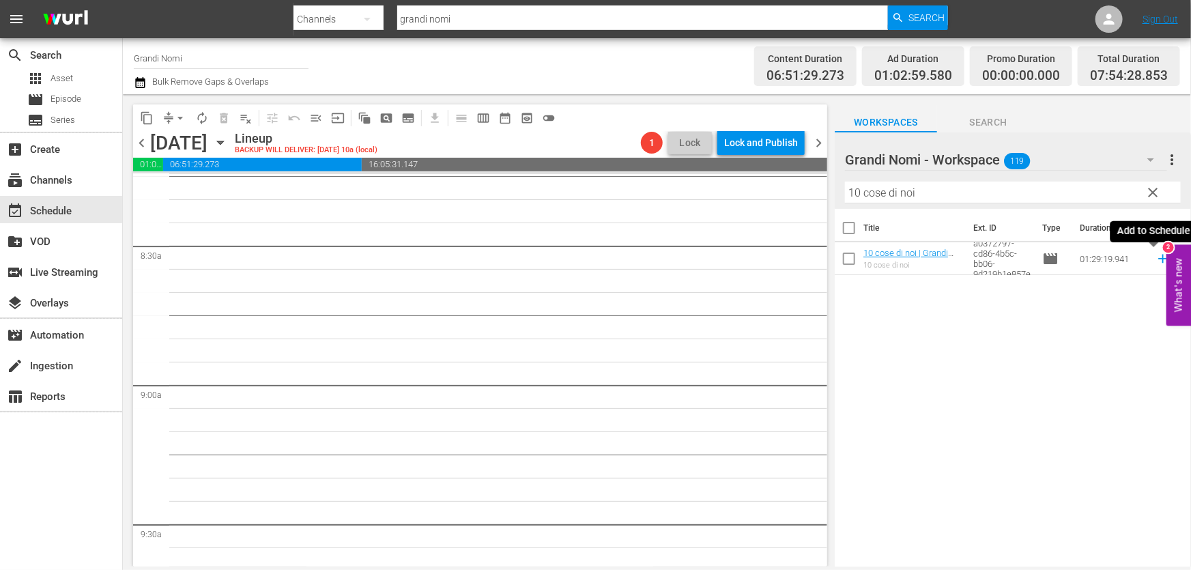
click at [1155, 264] on icon at bounding box center [1162, 258] width 15 height 15
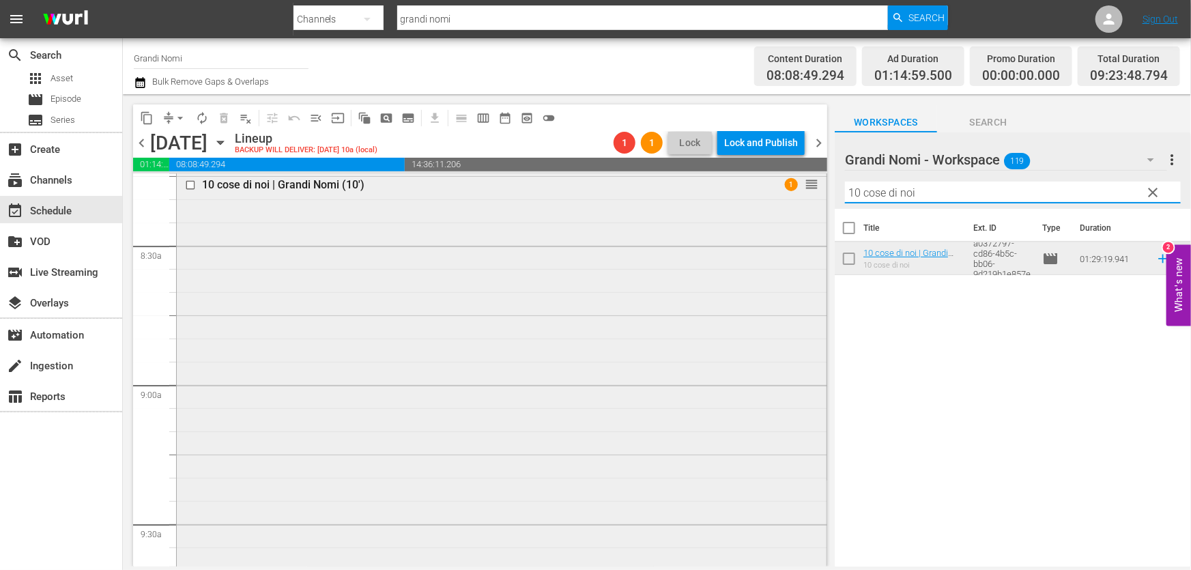
drag, startPoint x: 822, startPoint y: 215, endPoint x: 543, endPoint y: 276, distance: 285.6
click at [548, 264] on div "content_copy compress arrow_drop_down autorenew_outlined delete_forever_outline…" at bounding box center [657, 330] width 1068 height 472
paste input "Il gabbiano"
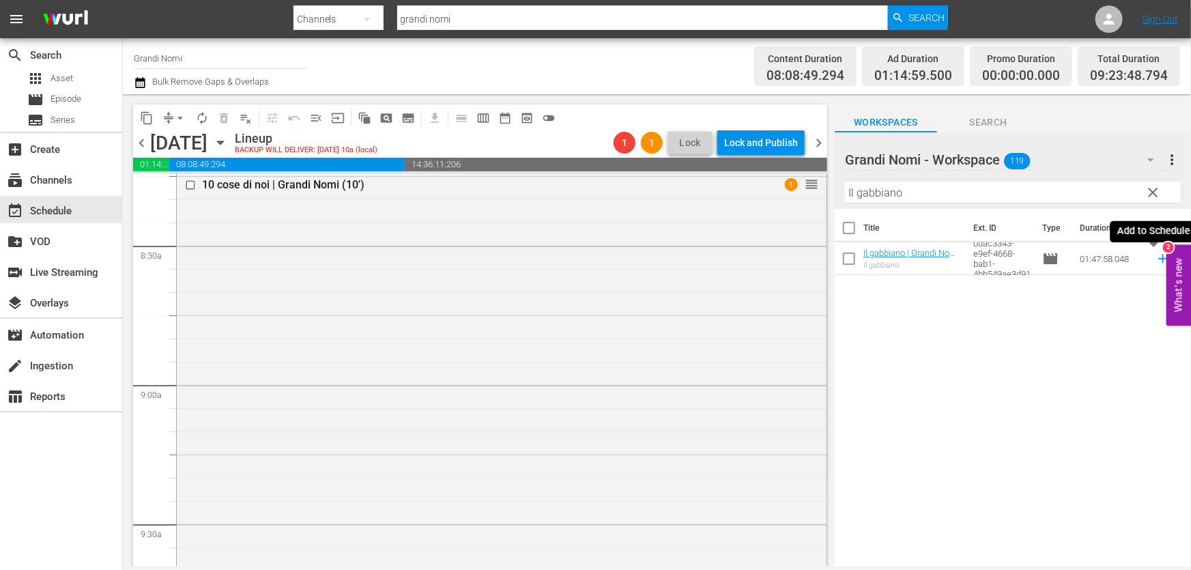
click at [1155, 261] on icon at bounding box center [1162, 258] width 15 height 15
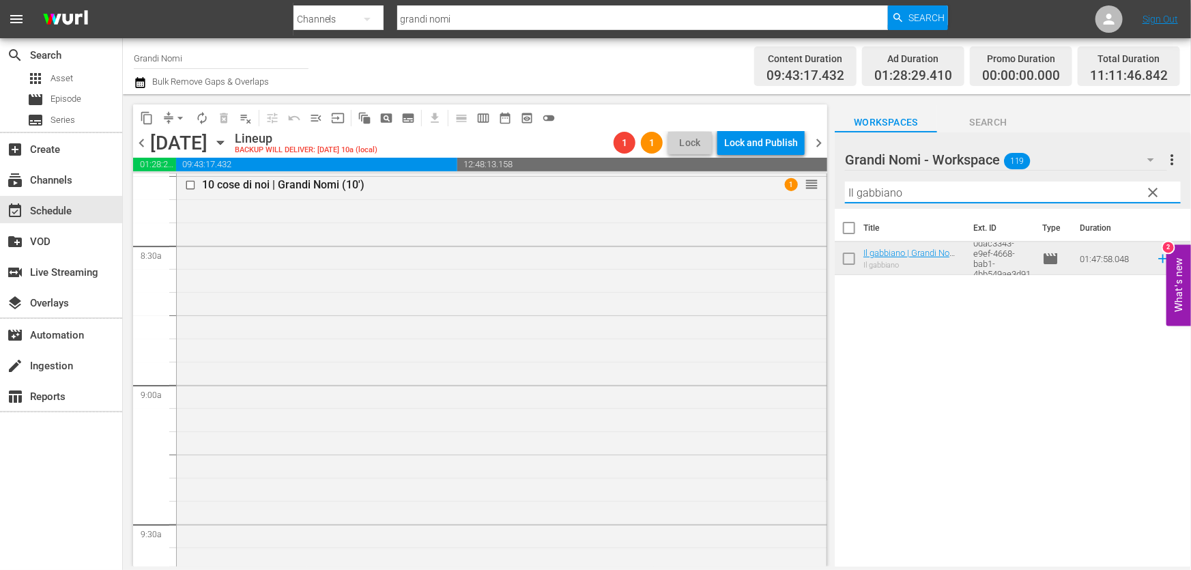
drag, startPoint x: 957, startPoint y: 198, endPoint x: 138, endPoint y: 293, distance: 824.4
click at [216, 273] on div "content_copy compress arrow_drop_down autorenew_outlined delete_forever_outline…" at bounding box center [657, 330] width 1068 height 472
paste input "A proposito [PERSON_NAME]"
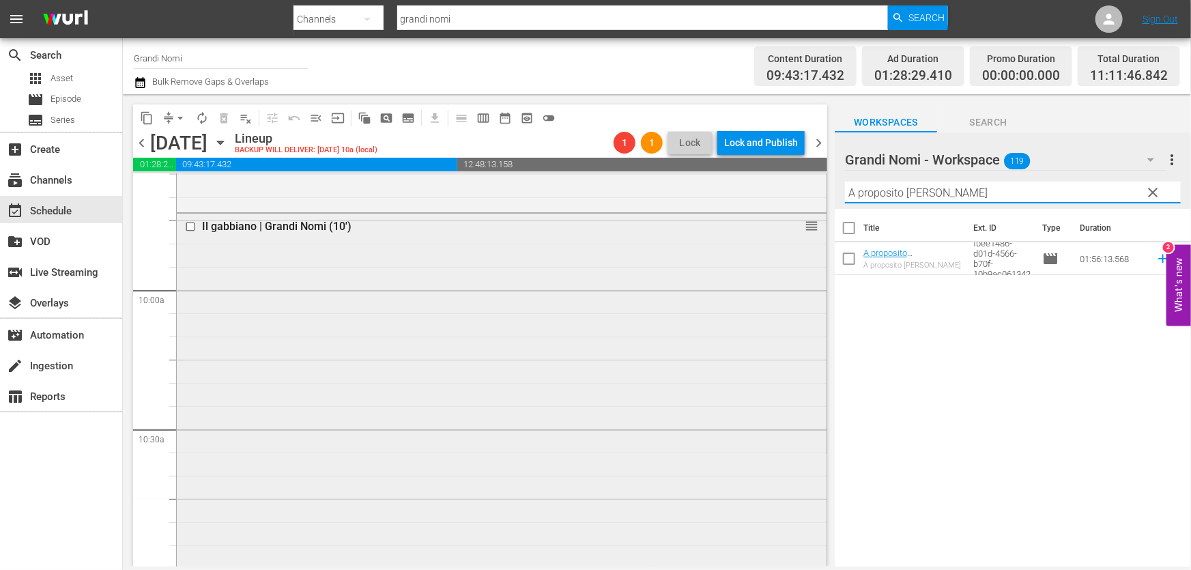
scroll to position [2853, 0]
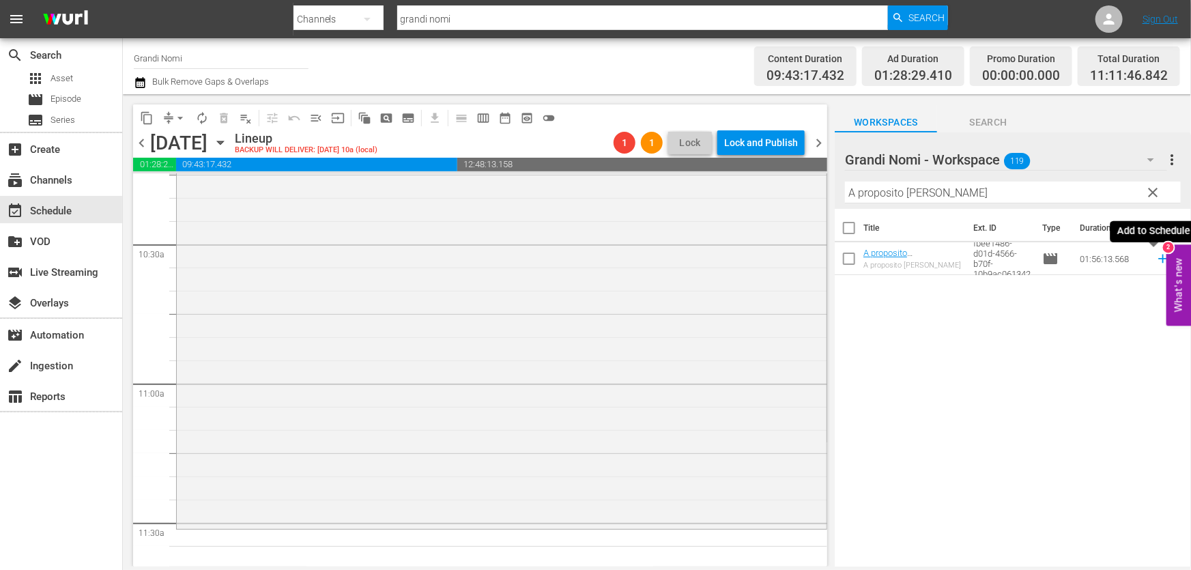
click at [1155, 260] on icon at bounding box center [1162, 258] width 15 height 15
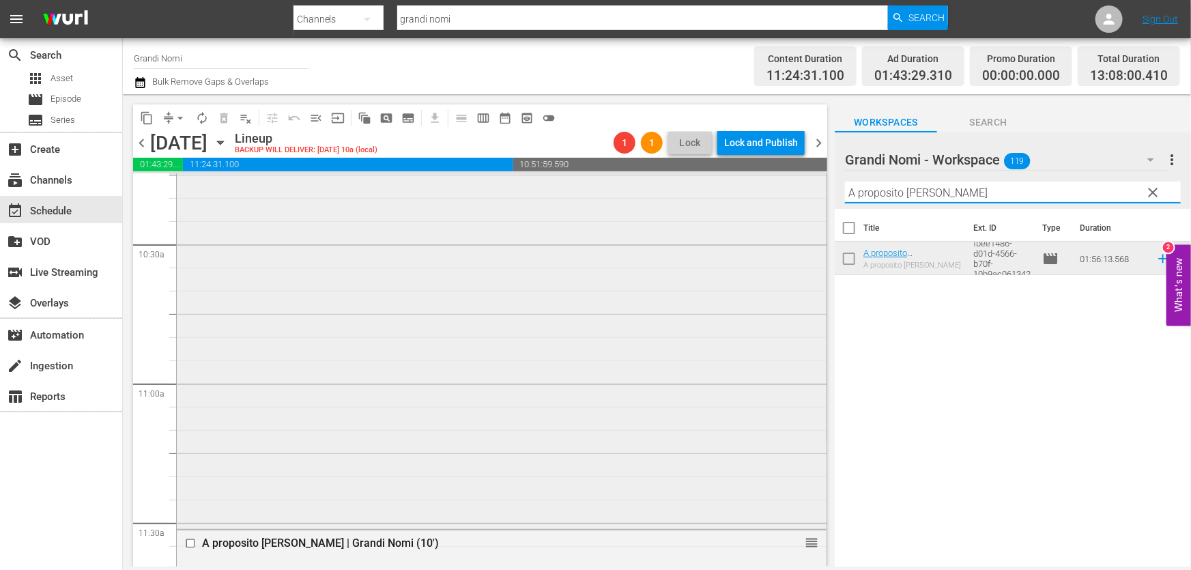
drag, startPoint x: 961, startPoint y: 186, endPoint x: 545, endPoint y: 261, distance: 423.0
click at [555, 259] on div "content_copy compress arrow_drop_down autorenew_outlined delete_forever_outline…" at bounding box center [657, 330] width 1068 height 472
paste input "Final Portrait"
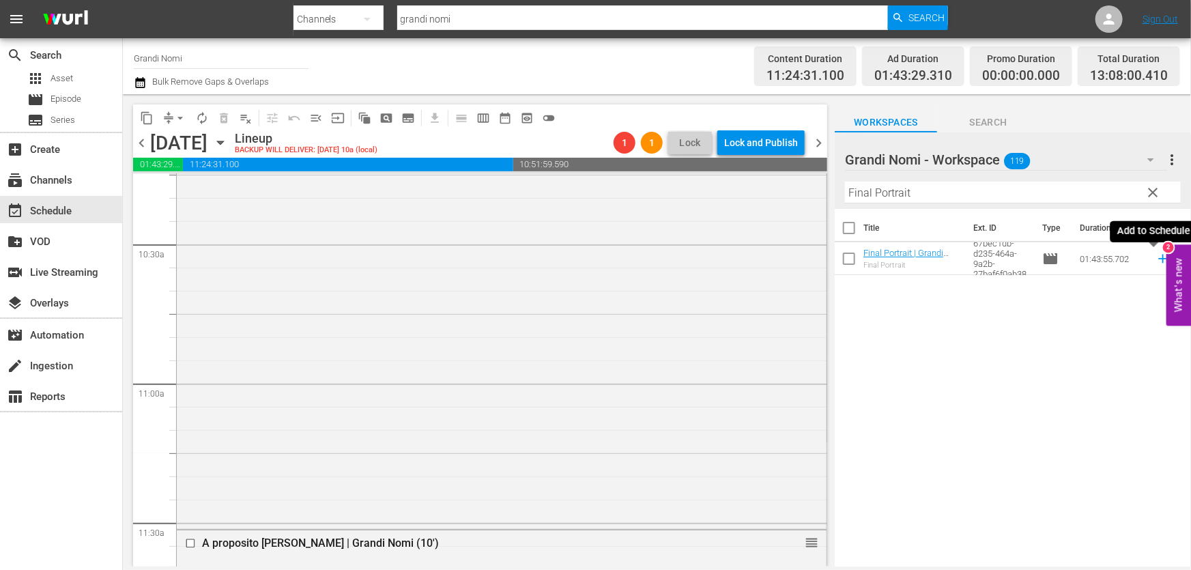
click at [1155, 258] on icon at bounding box center [1162, 258] width 15 height 15
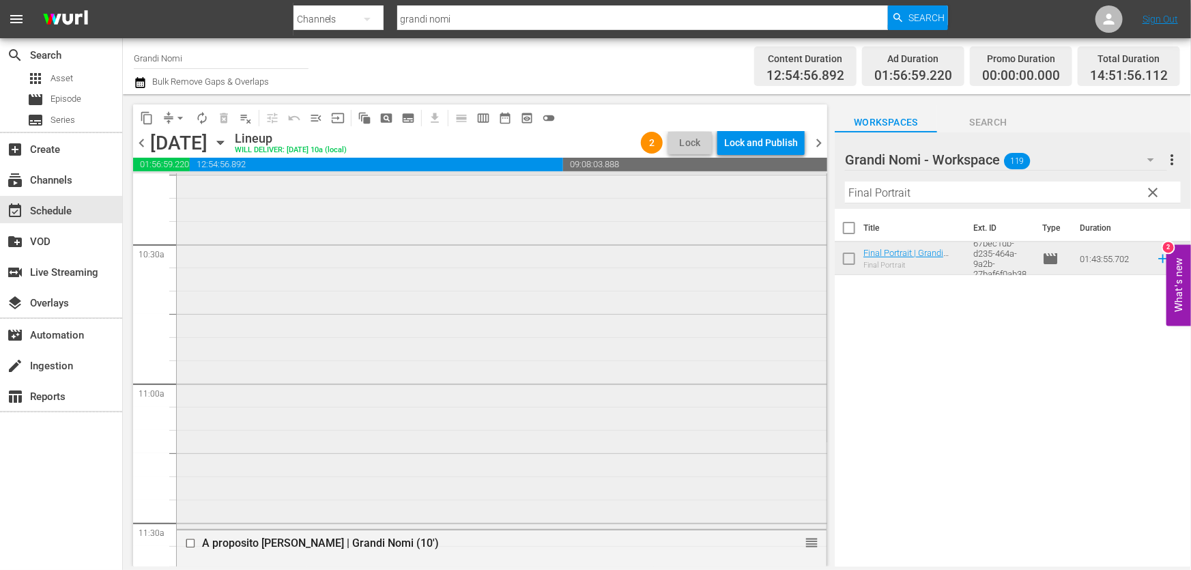
drag, startPoint x: 978, startPoint y: 197, endPoint x: 525, endPoint y: 272, distance: 458.6
click at [525, 271] on div "content_copy compress arrow_drop_down autorenew_outlined delete_forever_outline…" at bounding box center [657, 330] width 1068 height 472
paste input "Rabbit Hole"
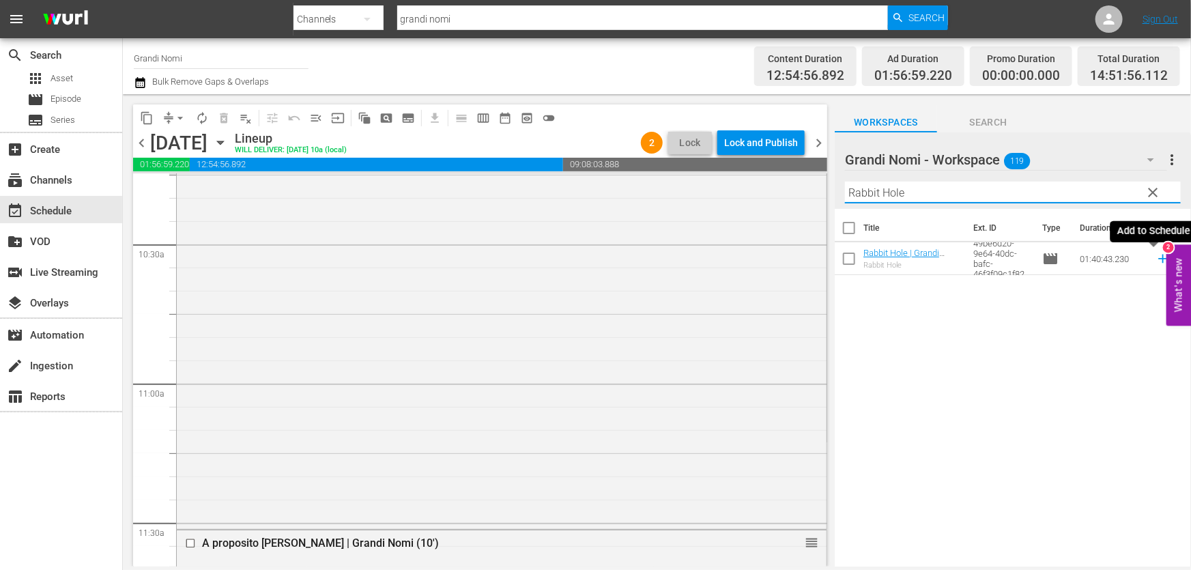
click at [1158, 259] on icon at bounding box center [1162, 259] width 9 height 9
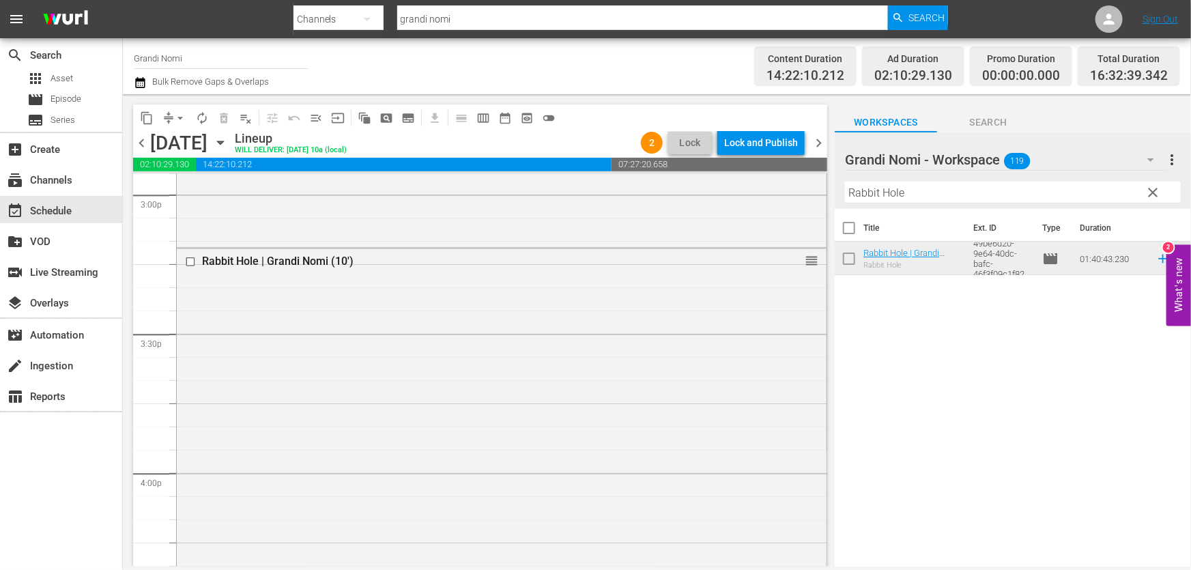
scroll to position [4466, 0]
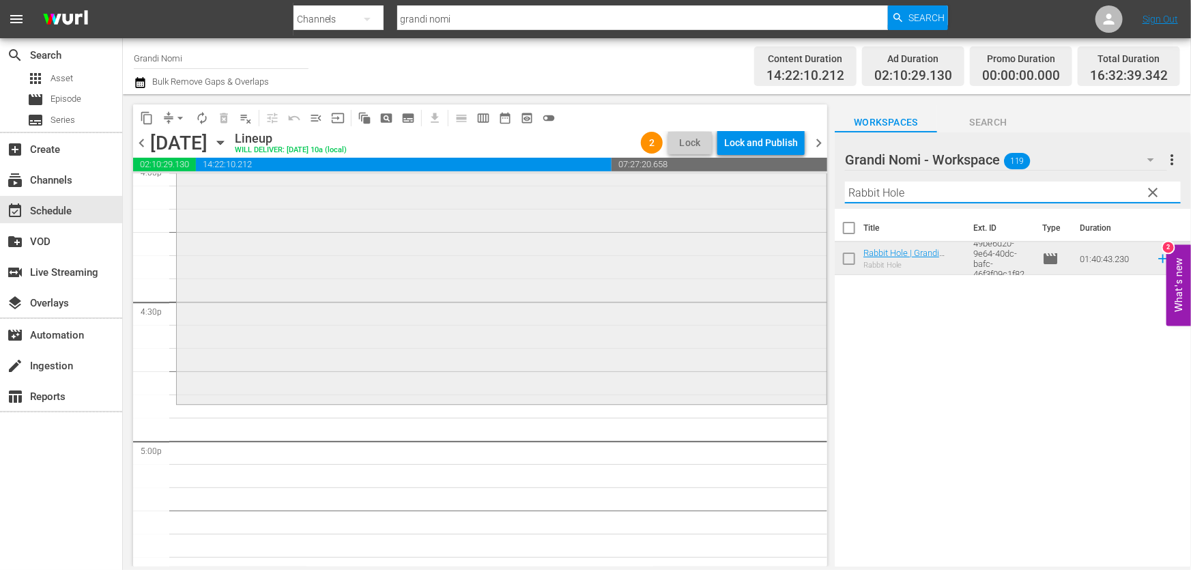
drag, startPoint x: 952, startPoint y: 200, endPoint x: 566, endPoint y: 248, distance: 388.5
click at [566, 248] on div "content_copy compress arrow_drop_down autorenew_outlined delete_forever_outline…" at bounding box center [657, 330] width 1068 height 472
paste input "La Scelta di [PERSON_NAME]"
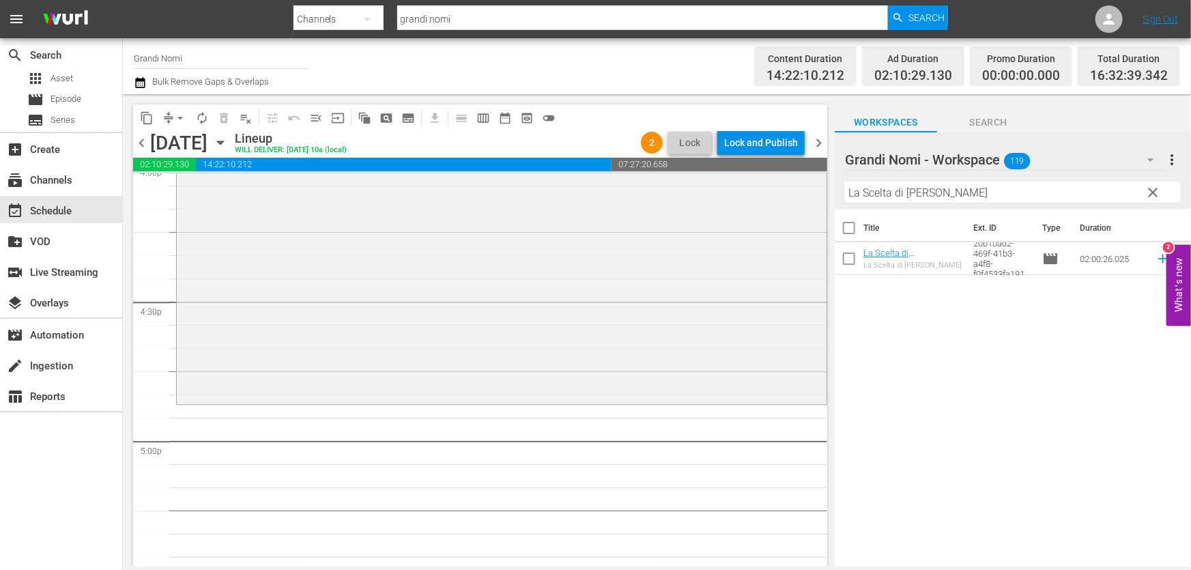
click at [1150, 262] on td at bounding box center [1160, 258] width 20 height 33
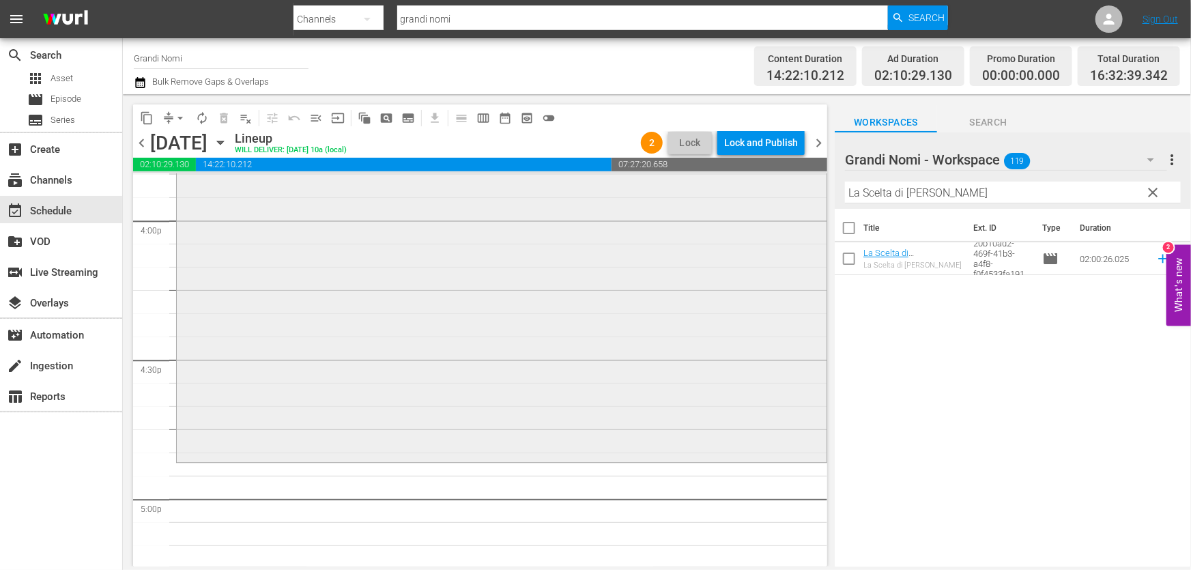
scroll to position [4342, 0]
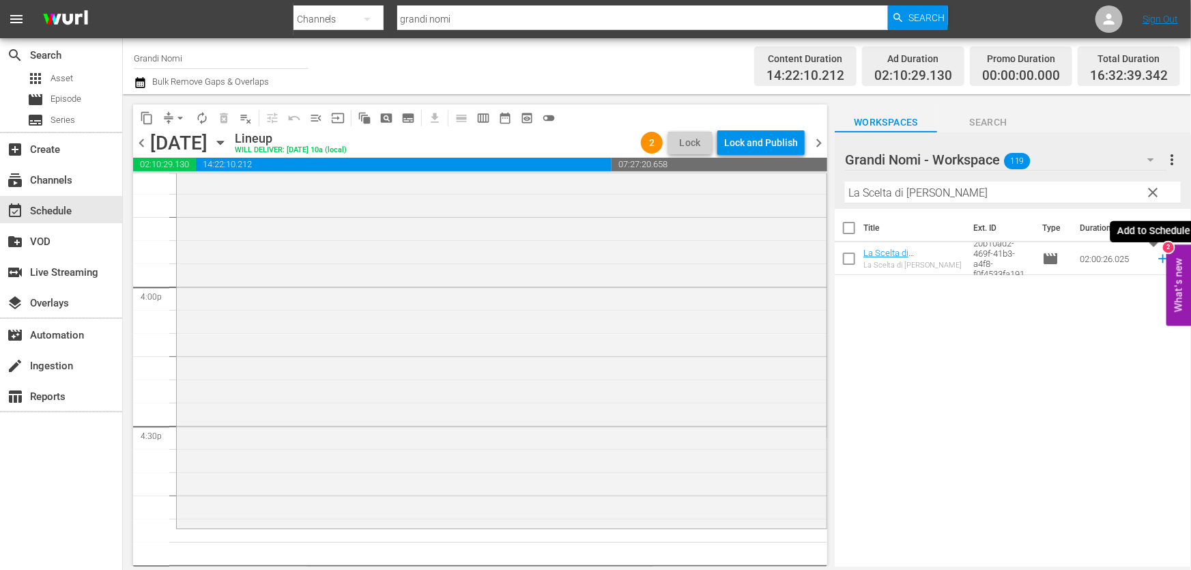
click at [1155, 263] on icon at bounding box center [1162, 258] width 15 height 15
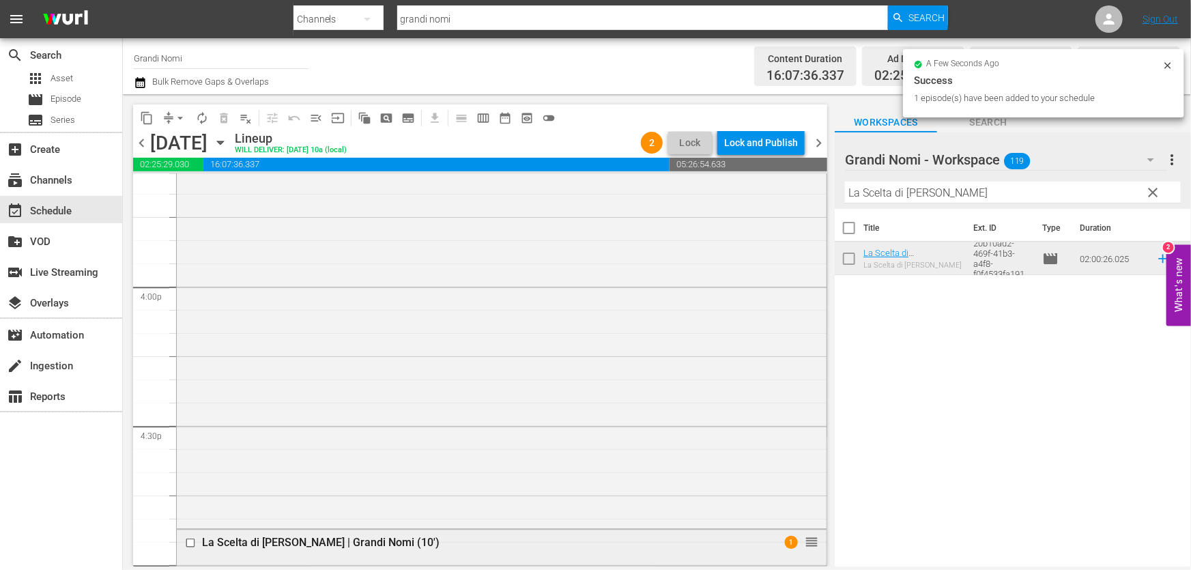
scroll to position [4653, 0]
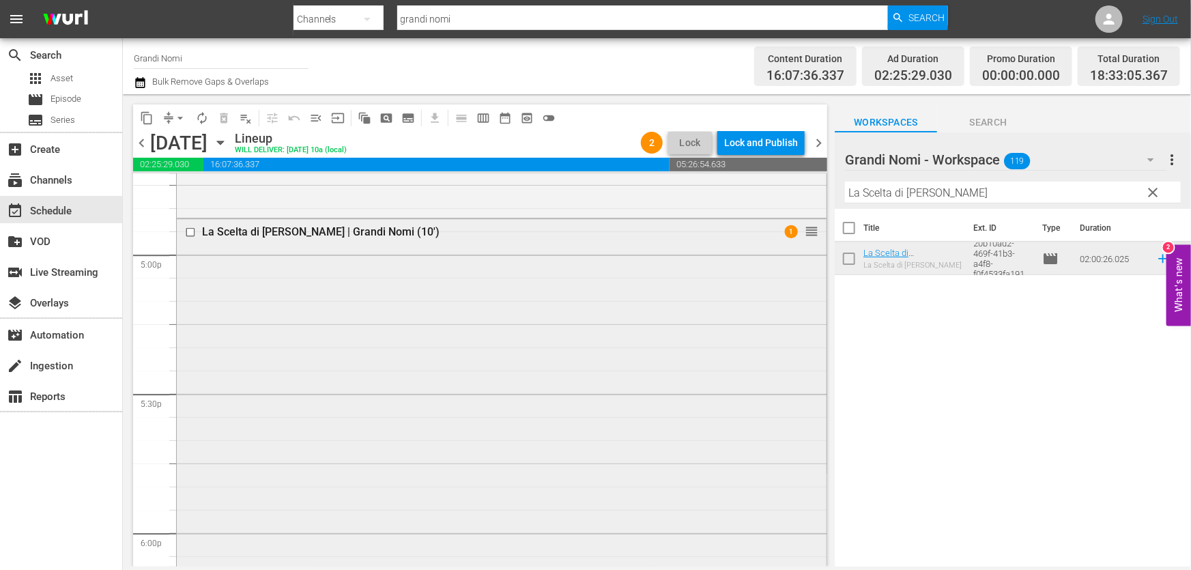
drag, startPoint x: 650, startPoint y: 234, endPoint x: 596, endPoint y: 242, distance: 53.9
click at [603, 241] on div "content_copy compress arrow_drop_down autorenew_outlined delete_forever_outline…" at bounding box center [657, 330] width 1068 height 472
paste input "Carissimi nemici"
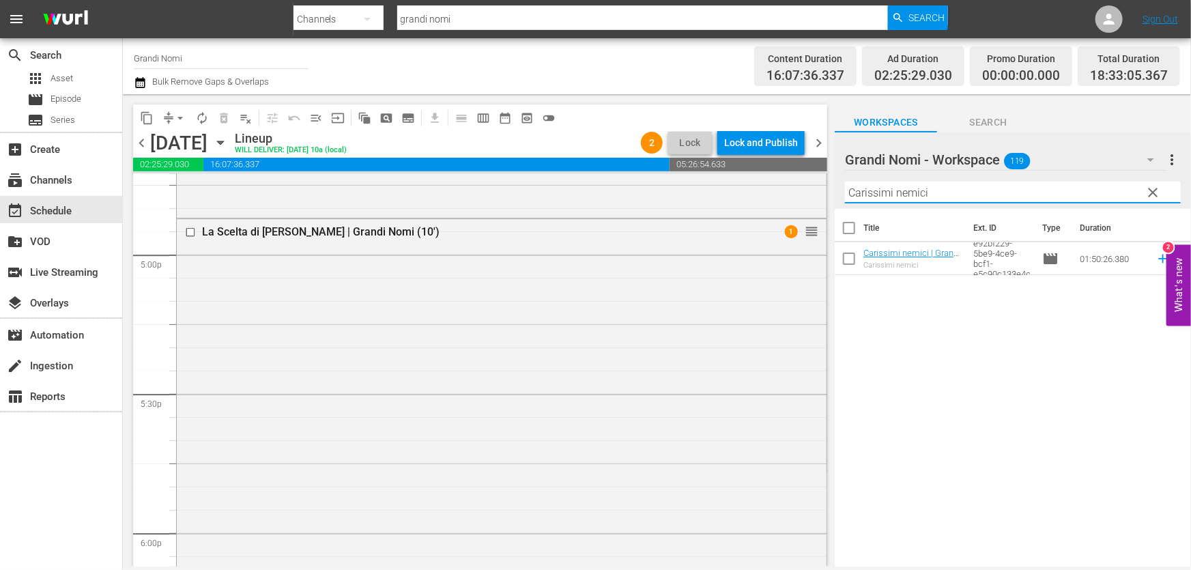
click at [1158, 260] on icon at bounding box center [1162, 259] width 9 height 9
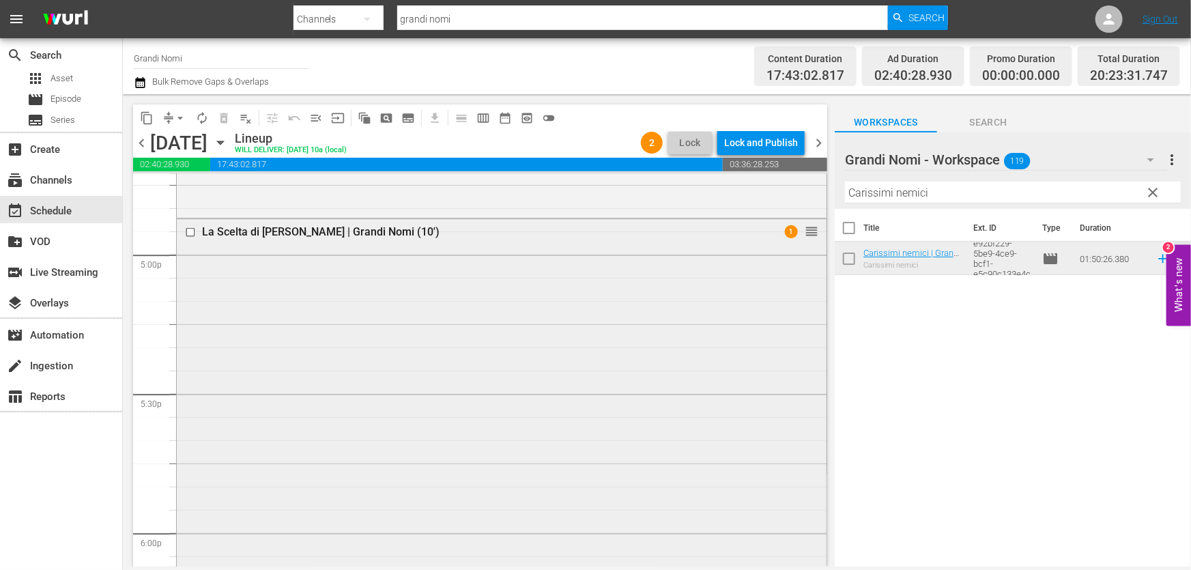
drag, startPoint x: 961, startPoint y: 192, endPoint x: 309, endPoint y: 270, distance: 656.3
click at [431, 261] on div "content_copy compress arrow_drop_down autorenew_outlined delete_forever_outline…" at bounding box center [657, 330] width 1068 height 472
paste input "I segreti di Brokeback Mountain"
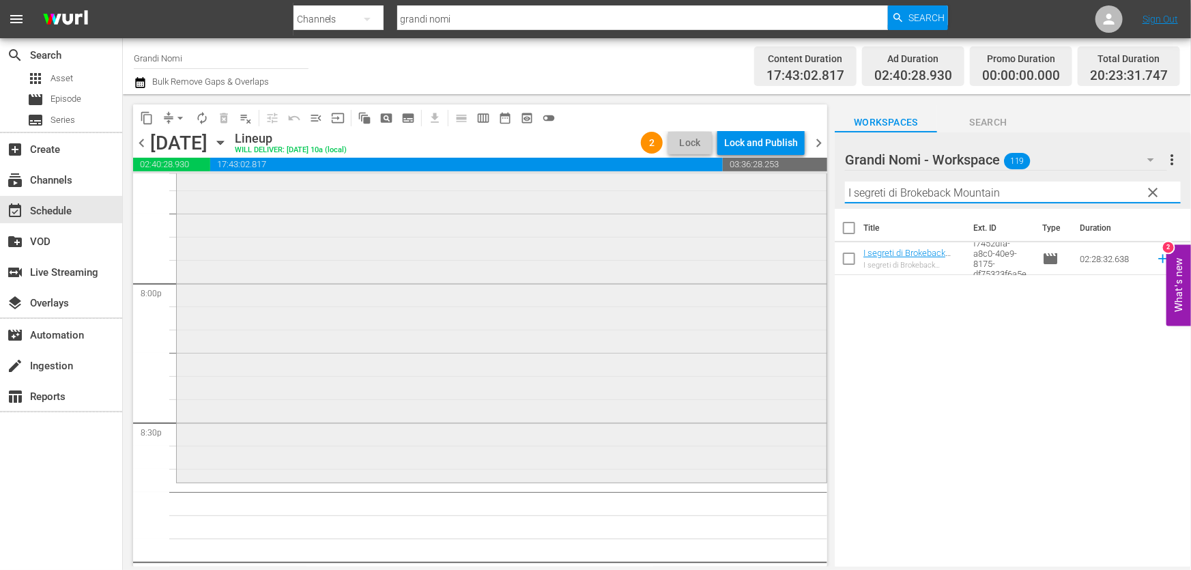
scroll to position [5707, 0]
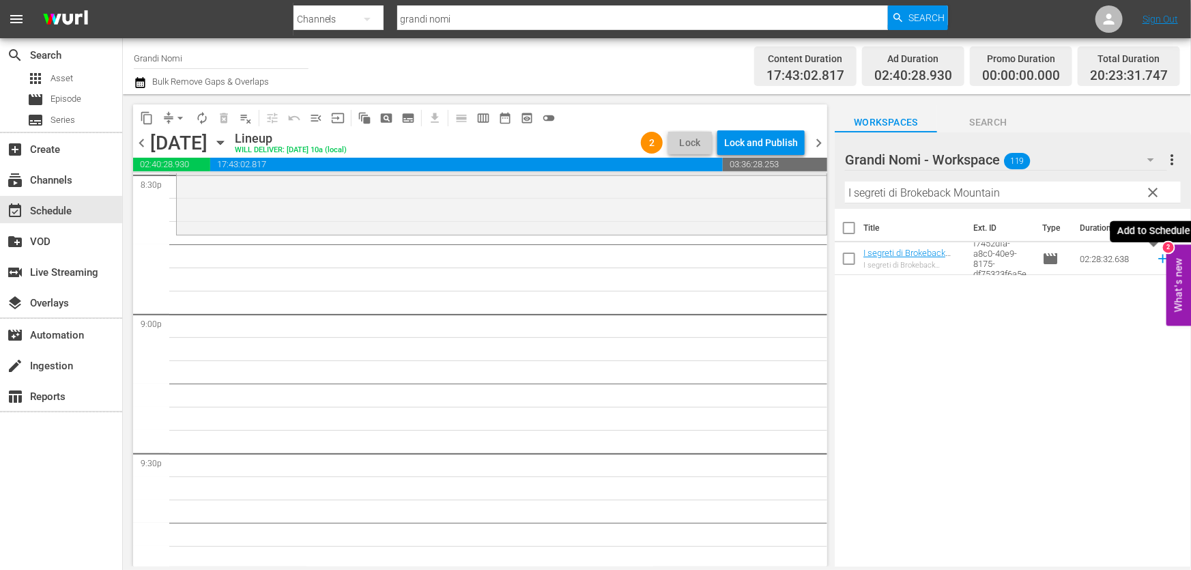
click at [1158, 256] on icon at bounding box center [1162, 259] width 9 height 9
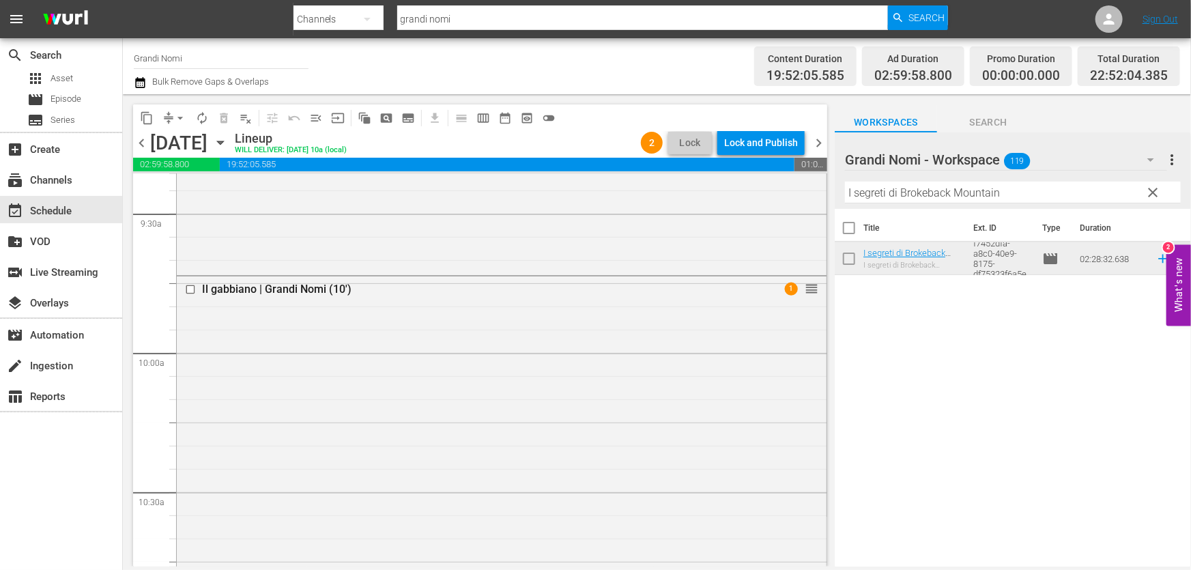
scroll to position [6288, 0]
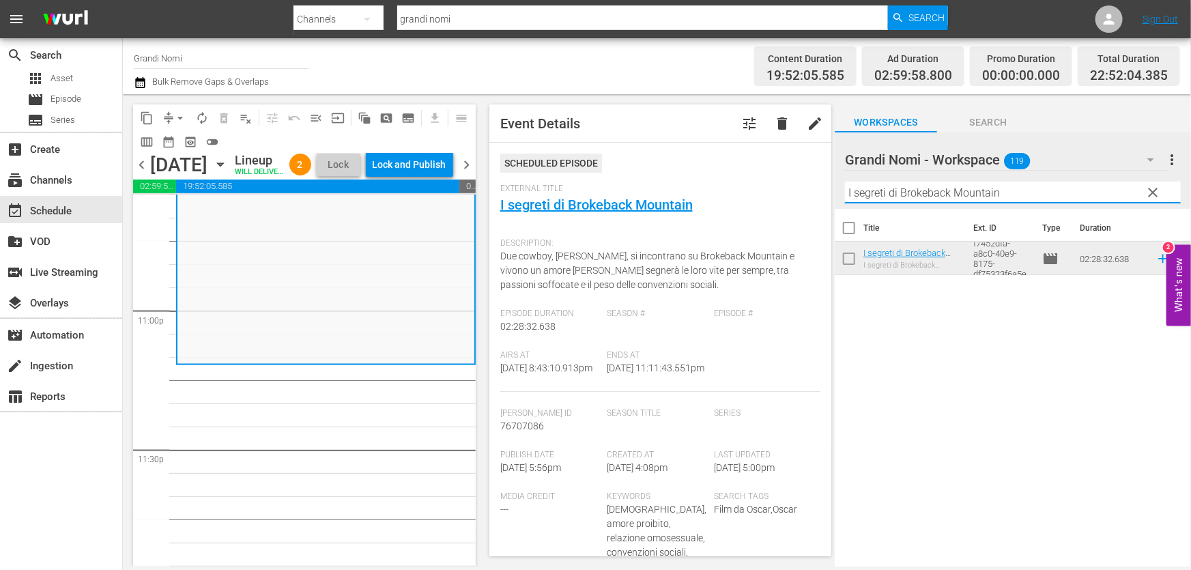
drag, startPoint x: 999, startPoint y: 191, endPoint x: 662, endPoint y: 231, distance: 339.5
click at [676, 216] on div "content_copy compress arrow_drop_down autorenew_outlined delete_forever_outline…" at bounding box center [657, 330] width 1068 height 472
paste input "thaca"
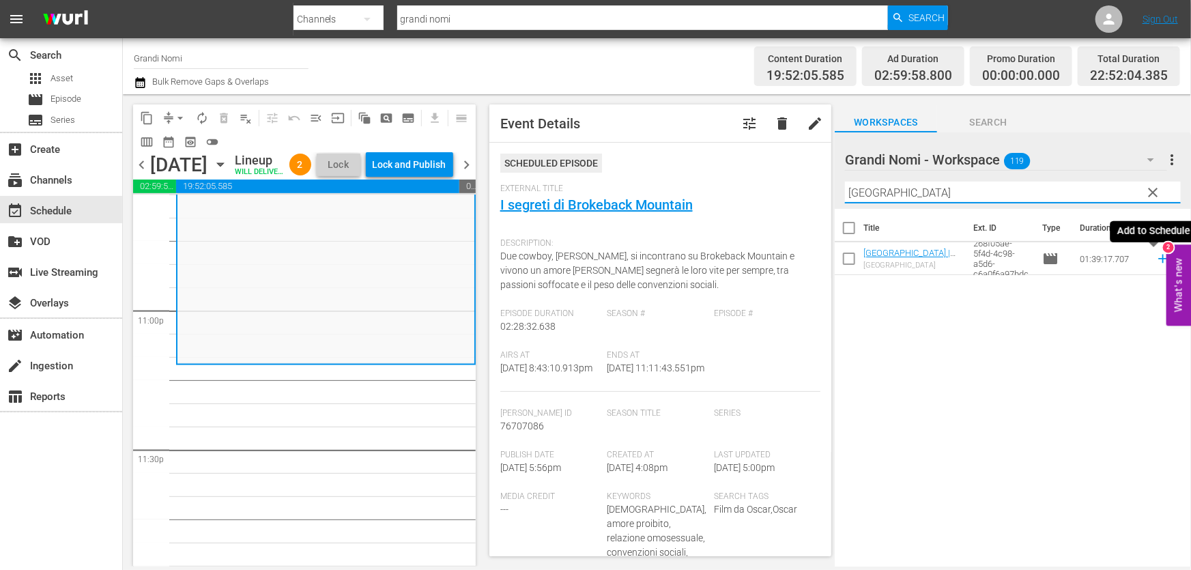
type input "[GEOGRAPHIC_DATA]"
click at [1155, 259] on icon at bounding box center [1162, 258] width 15 height 15
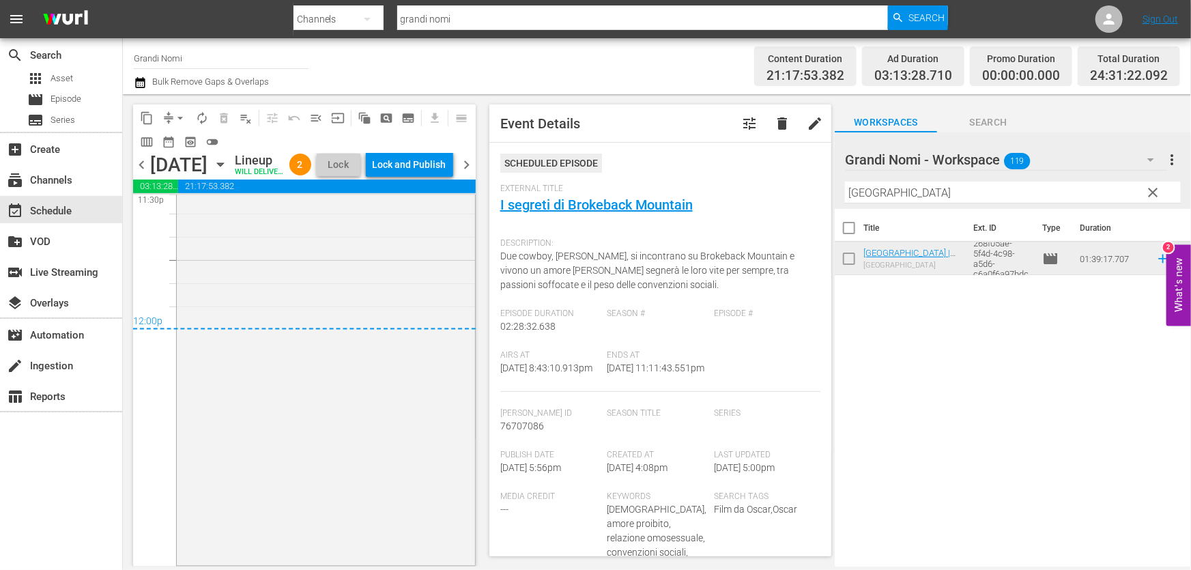
scroll to position [0, 0]
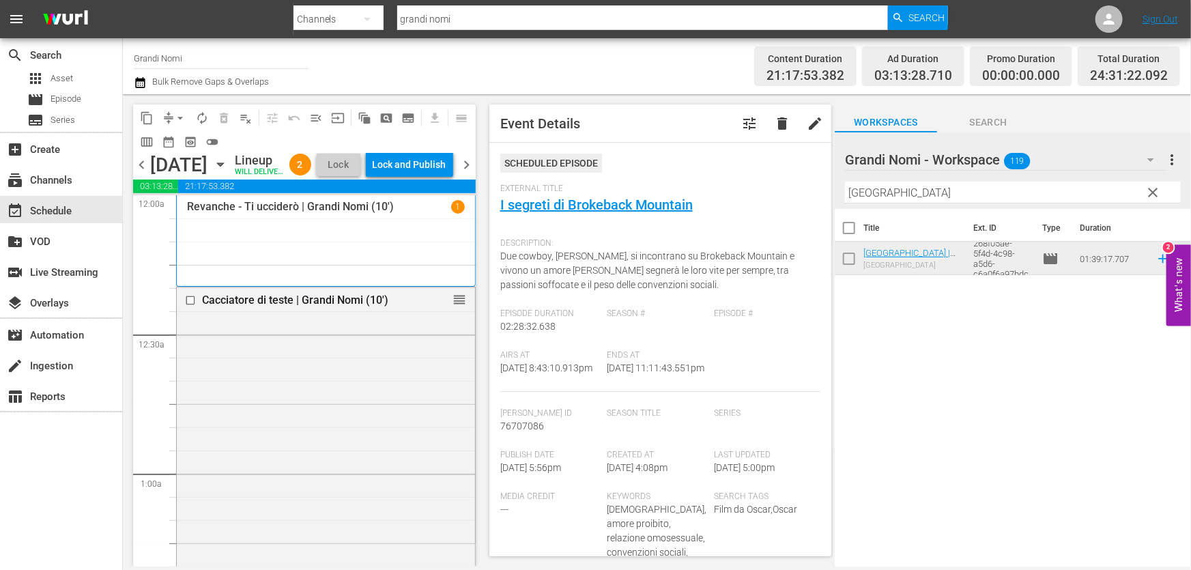
click at [143, 77] on icon "button" at bounding box center [140, 82] width 13 height 16
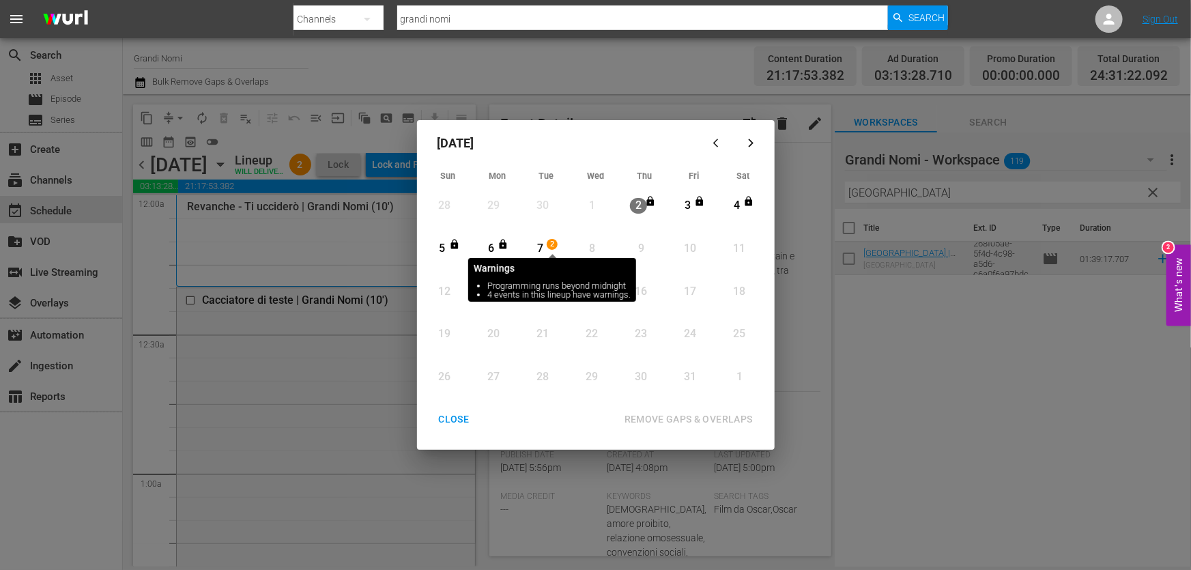
click at [550, 245] on span "2" at bounding box center [552, 244] width 10 height 11
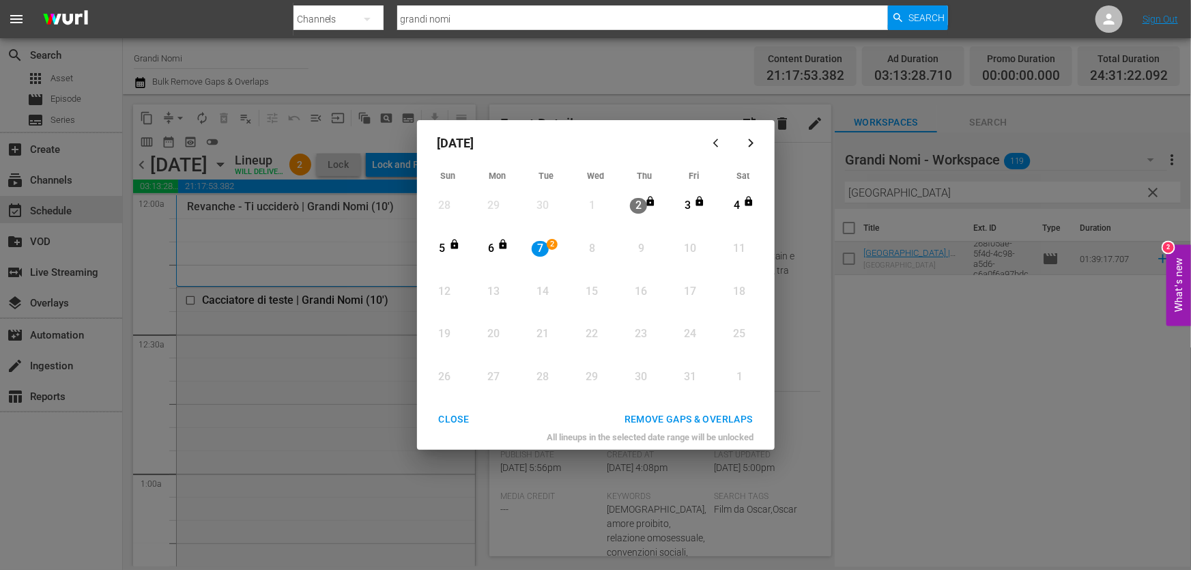
click at [686, 403] on div "[DATE] Sun Mon Tue Wed Thu Fri Sat 28 View Lineup 29 View Lineup 30 View Lineup…" at bounding box center [596, 285] width 358 height 330
click at [686, 411] on div "REMOVE GAPS & OVERLAPS" at bounding box center [688, 419] width 150 height 17
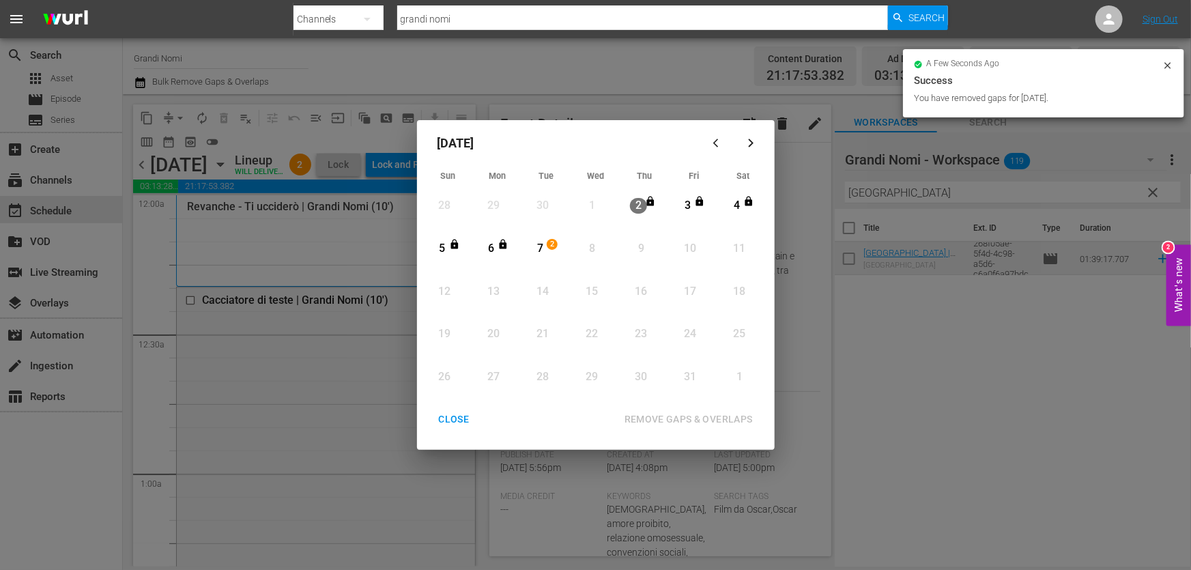
click at [452, 419] on div "CLOSE" at bounding box center [454, 419] width 53 height 17
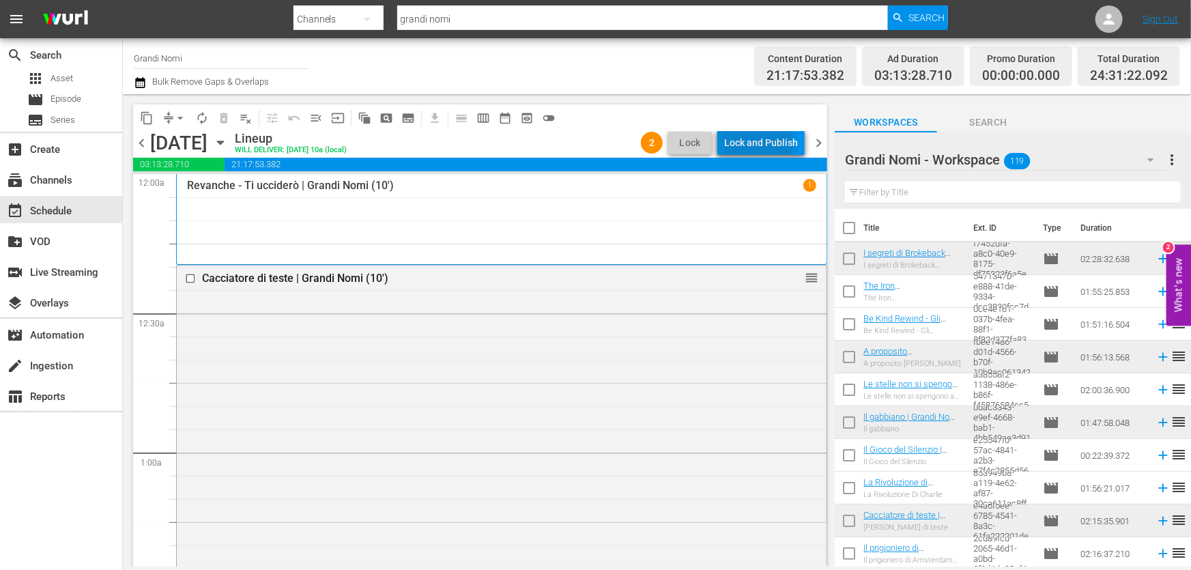
click at [757, 143] on div "Lock and Publish" at bounding box center [761, 142] width 74 height 25
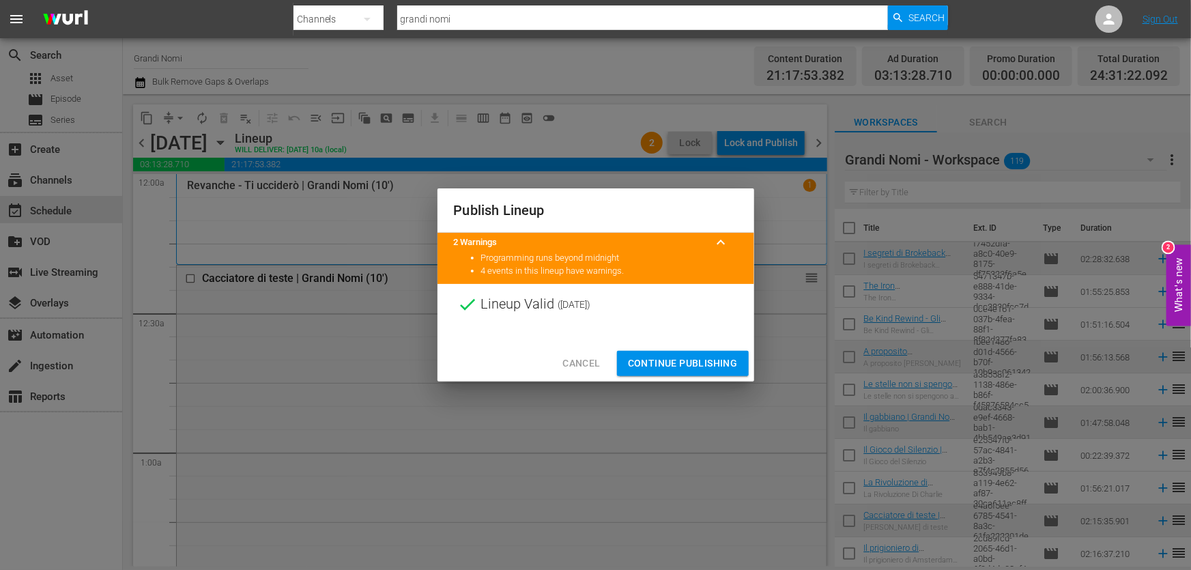
click at [684, 359] on span "Continue Publishing" at bounding box center [683, 363] width 110 height 17
